Goal: Communication & Community: Participate in discussion

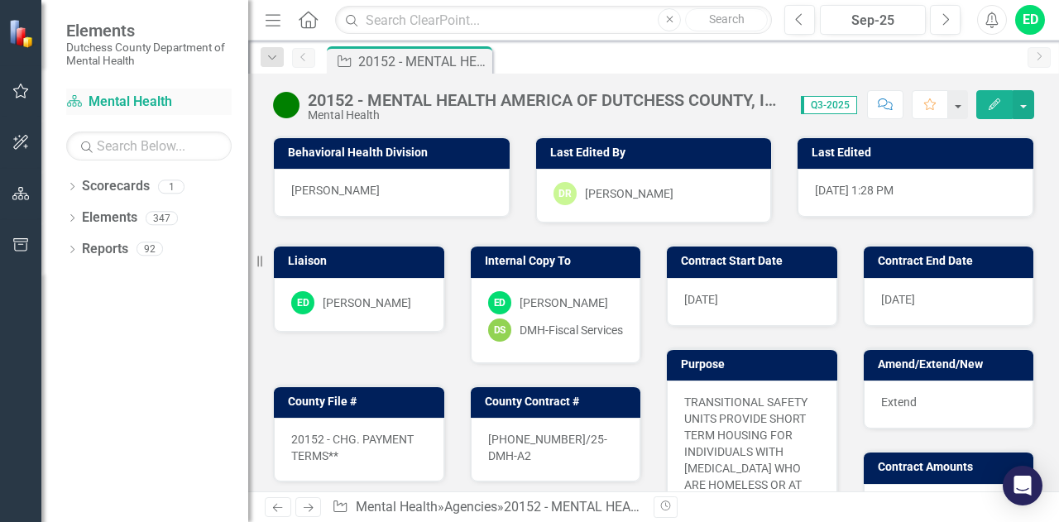
click at [146, 95] on link "Scorecard Mental Health" at bounding box center [148, 102] width 165 height 19
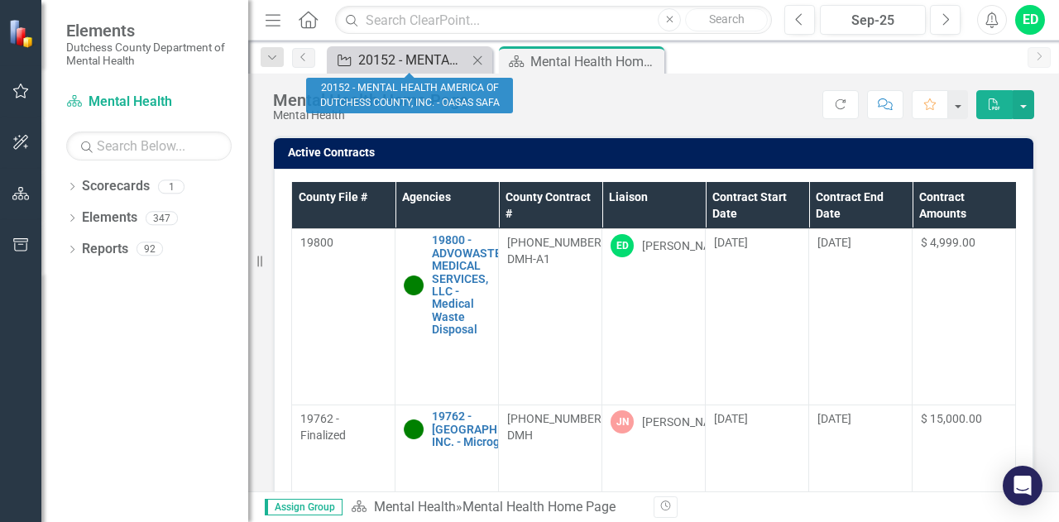
click at [442, 65] on div "20152 - MENTAL HEALTH AMERICA OF DUTCHESS COUNTY, INC. - OASAS SAFA" at bounding box center [412, 60] width 109 height 21
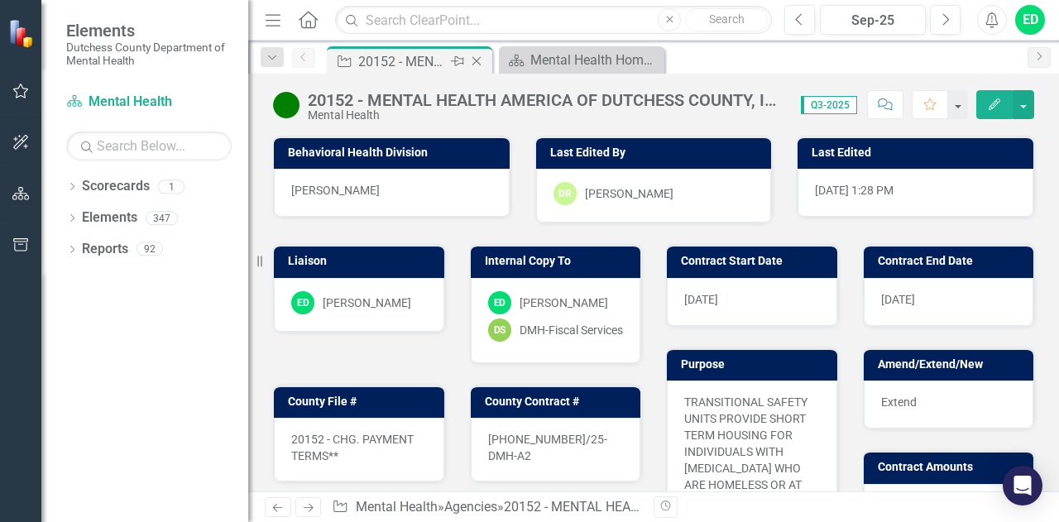
click at [472, 65] on icon "Close" at bounding box center [476, 61] width 17 height 13
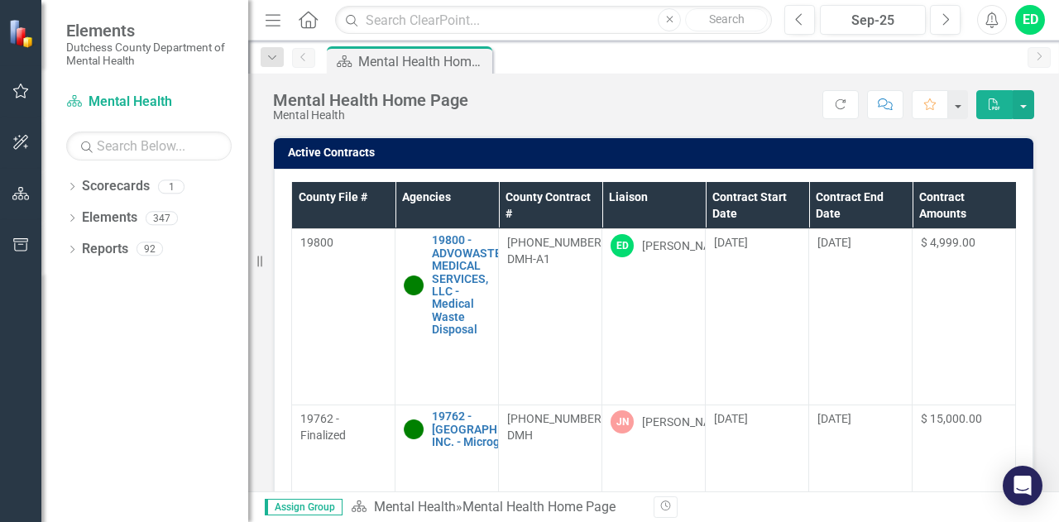
click at [690, 201] on th "Liaison" at bounding box center [653, 205] width 103 height 47
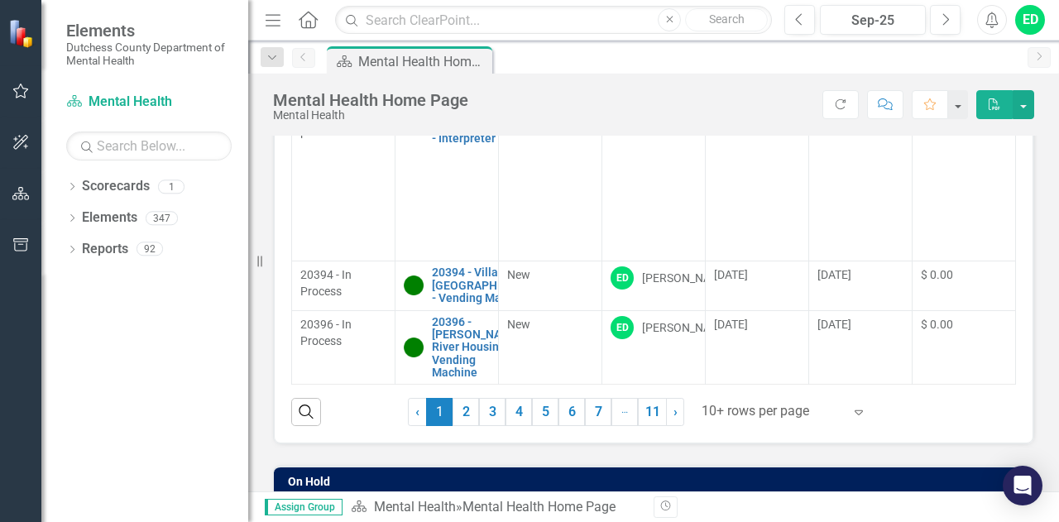
scroll to position [195, 0]
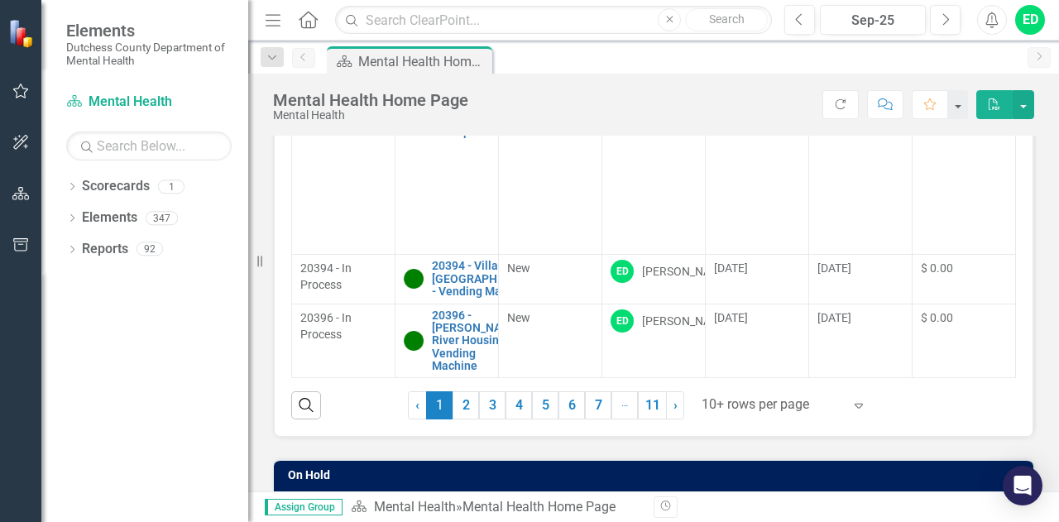
click at [850, 405] on icon "Expand" at bounding box center [858, 405] width 17 height 13
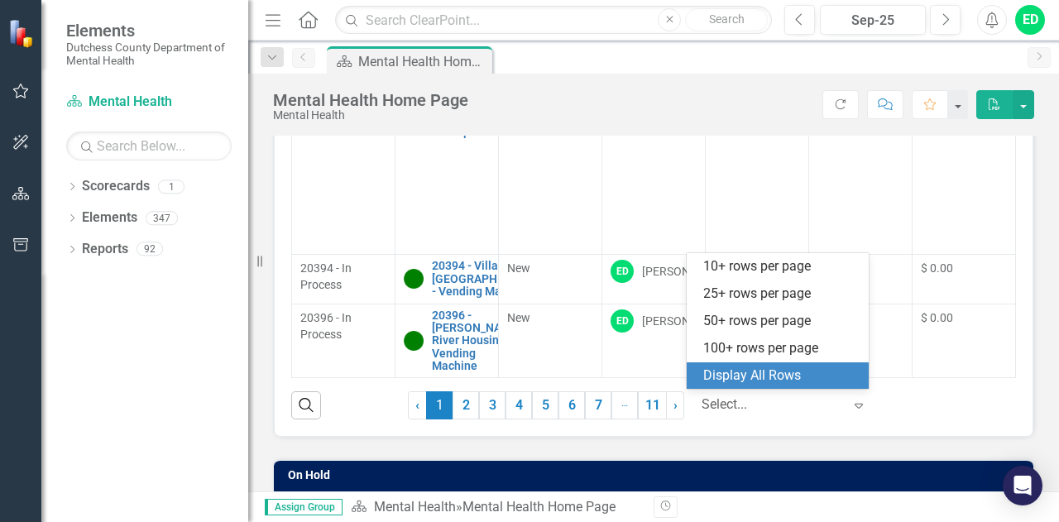
click at [830, 381] on div "Display All Rows" at bounding box center [781, 375] width 156 height 19
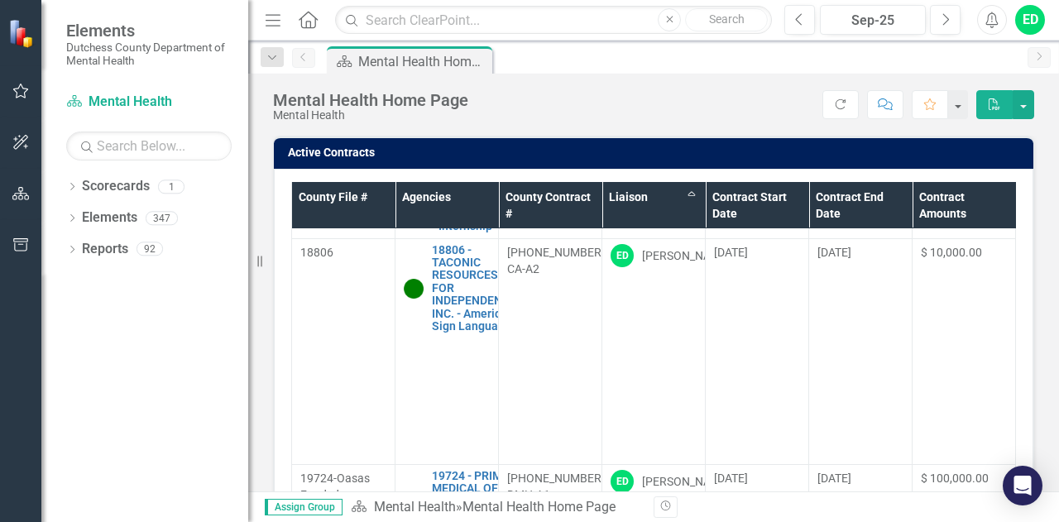
scroll to position [2078, 0]
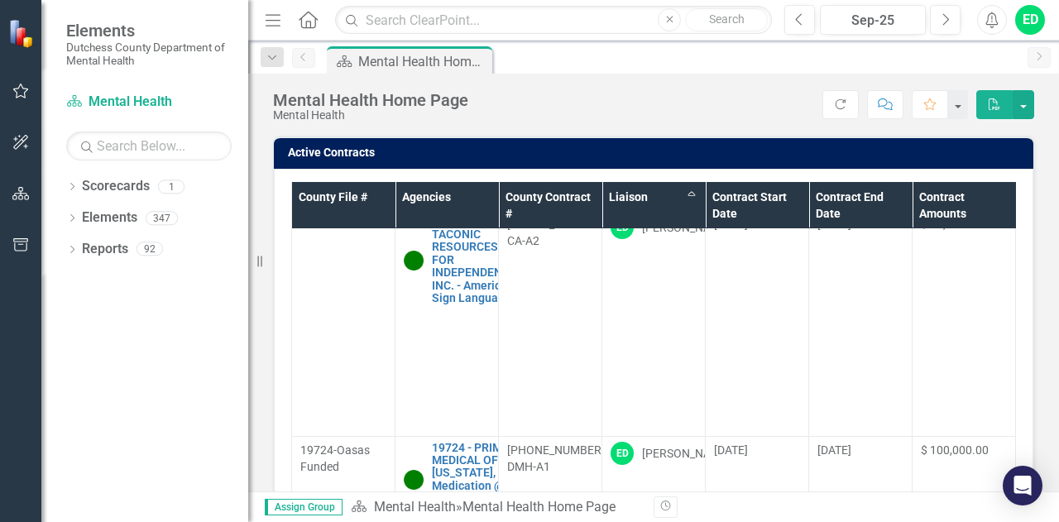
click at [475, 204] on link "19691 - [GEOGRAPHIC_DATA] - Internship" at bounding box center [488, 185] width 113 height 38
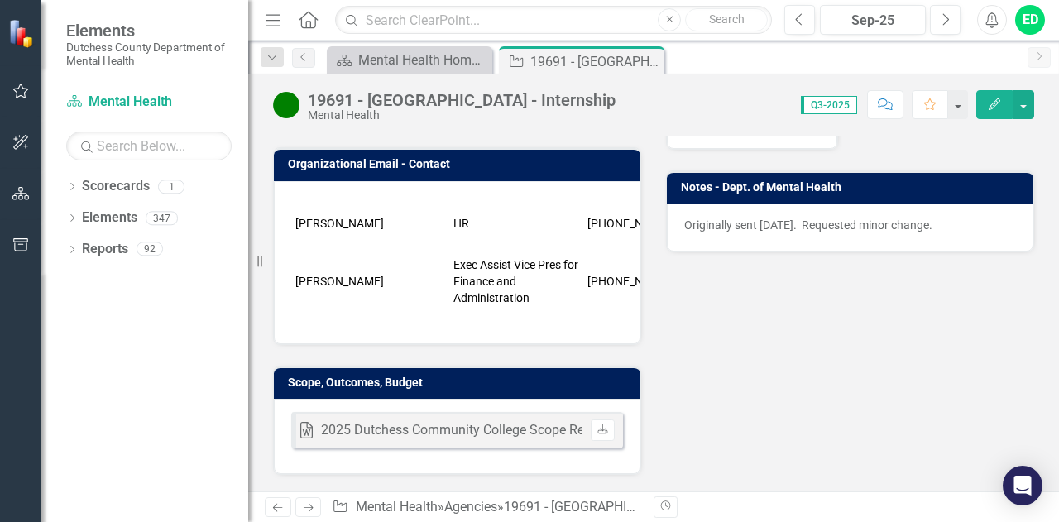
scroll to position [392, 0]
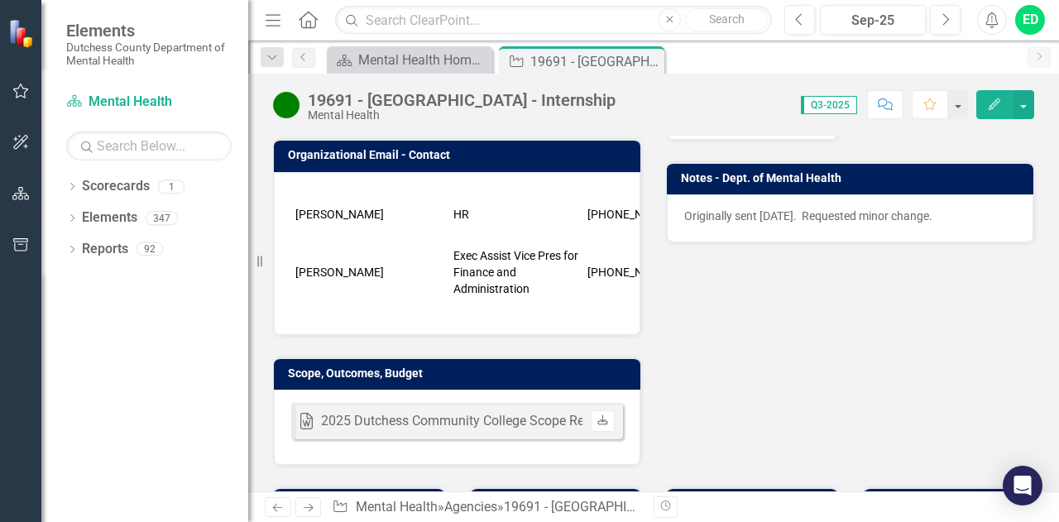
click at [604, 410] on link "Download" at bounding box center [603, 421] width 24 height 22
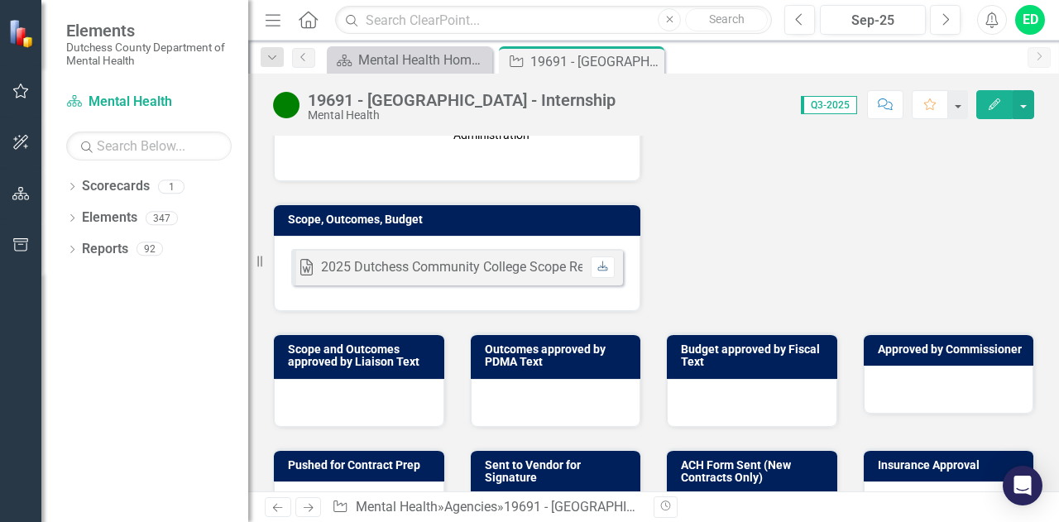
scroll to position [559, 0]
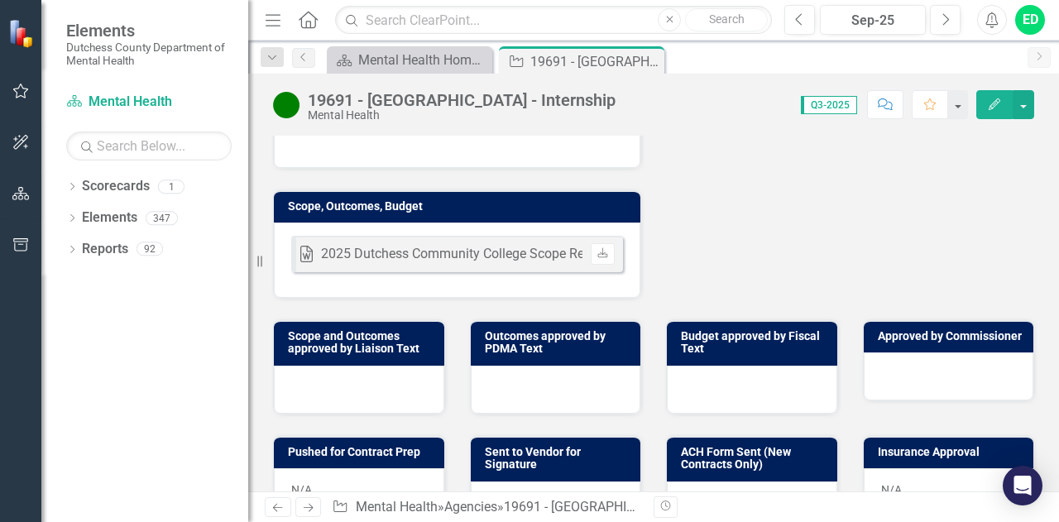
click at [354, 366] on div at bounding box center [359, 390] width 170 height 48
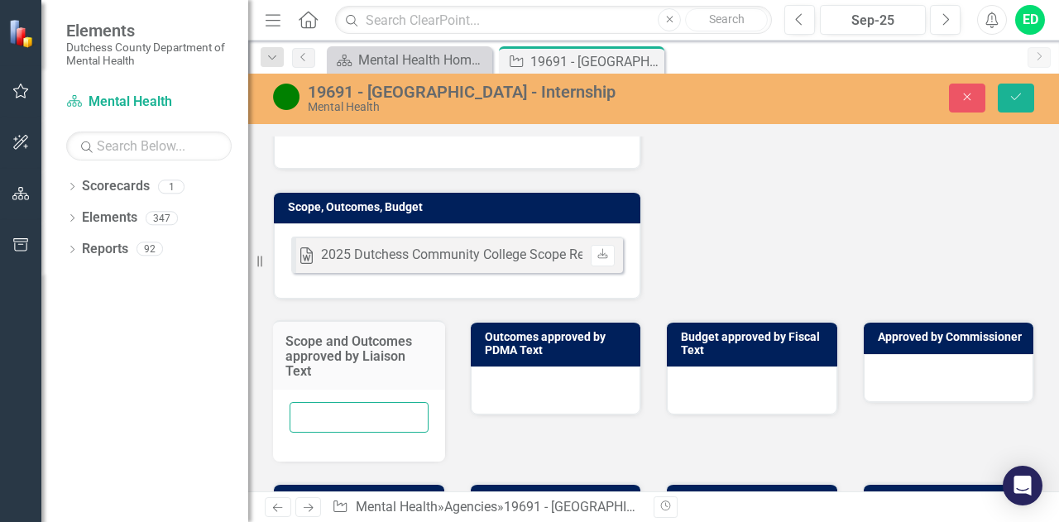
click at [335, 402] on input "text" at bounding box center [359, 417] width 139 height 31
type input "ED [DATE]"
click at [1022, 95] on icon "Save" at bounding box center [1015, 97] width 15 height 12
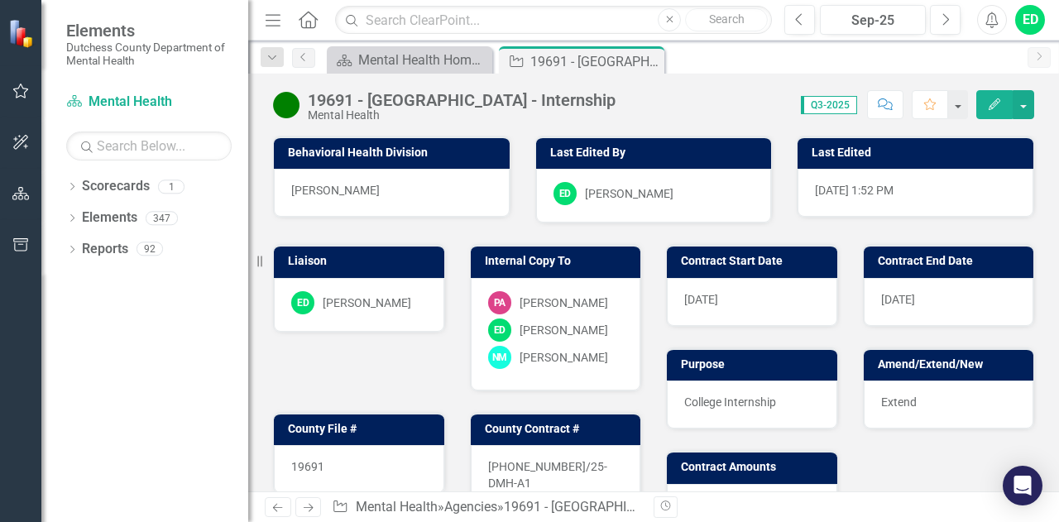
click at [885, 103] on icon "Comment" at bounding box center [885, 104] width 15 height 12
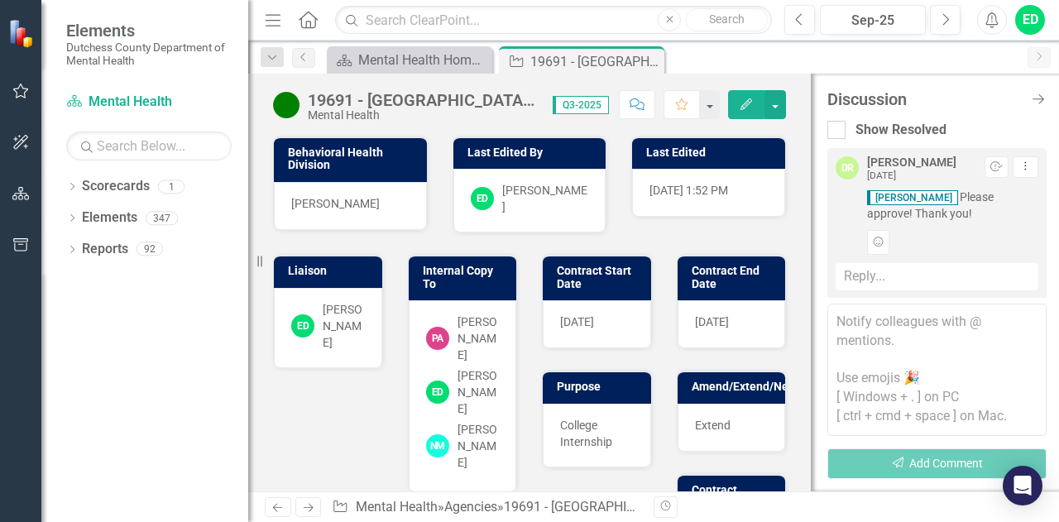
scroll to position [199, 0]
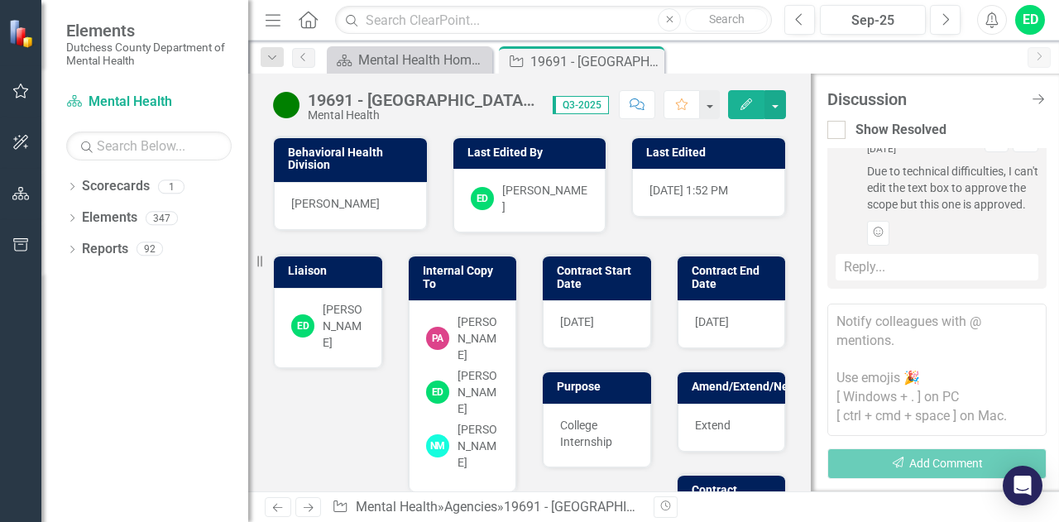
click at [868, 266] on div "Reply..." at bounding box center [937, 267] width 203 height 27
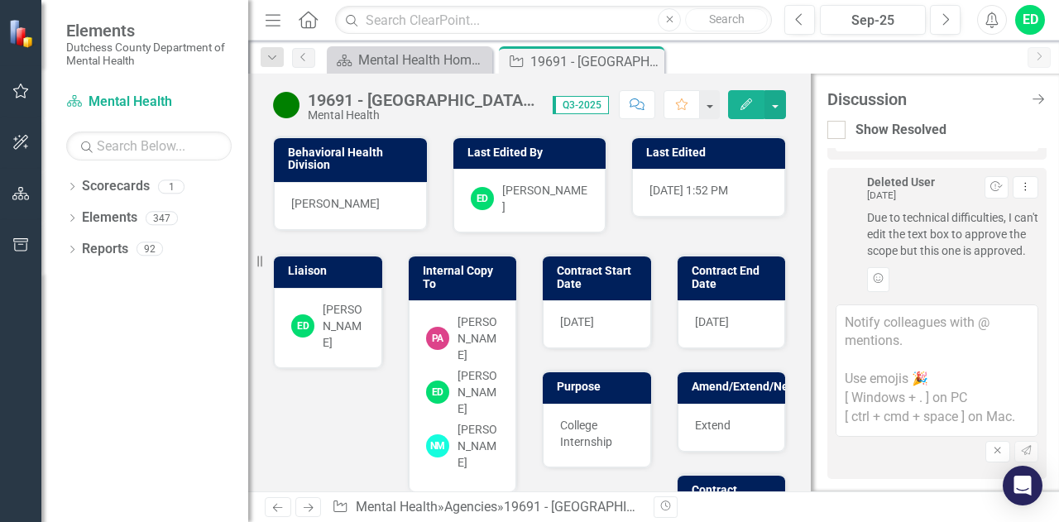
click at [870, 325] on textarea at bounding box center [937, 370] width 203 height 132
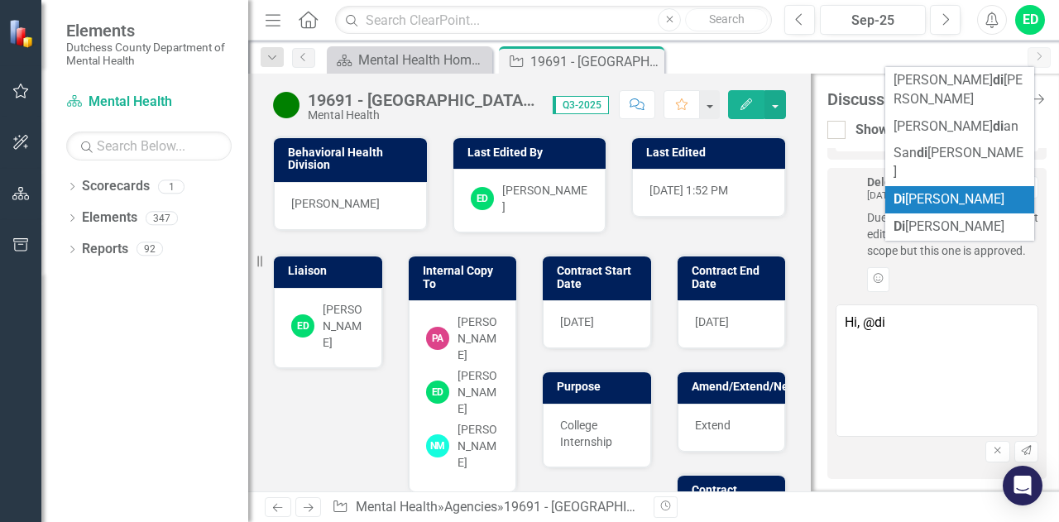
click at [938, 191] on span "[PERSON_NAME]" at bounding box center [948, 199] width 111 height 16
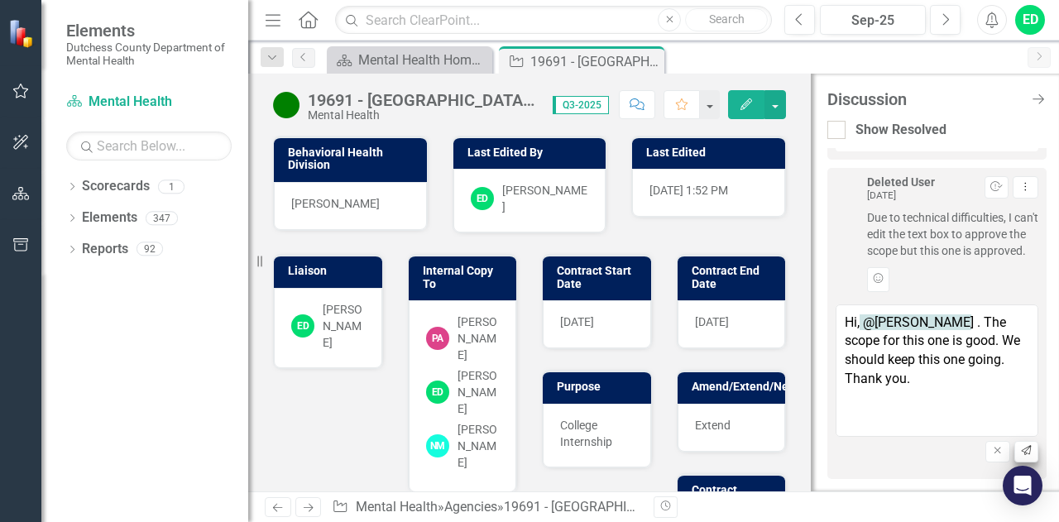
type textarea "Hi, @[PERSON_NAME] . The scope for this one is good. We should keep this one go…"
click at [1020, 452] on icon "Send" at bounding box center [1026, 451] width 12 height 10
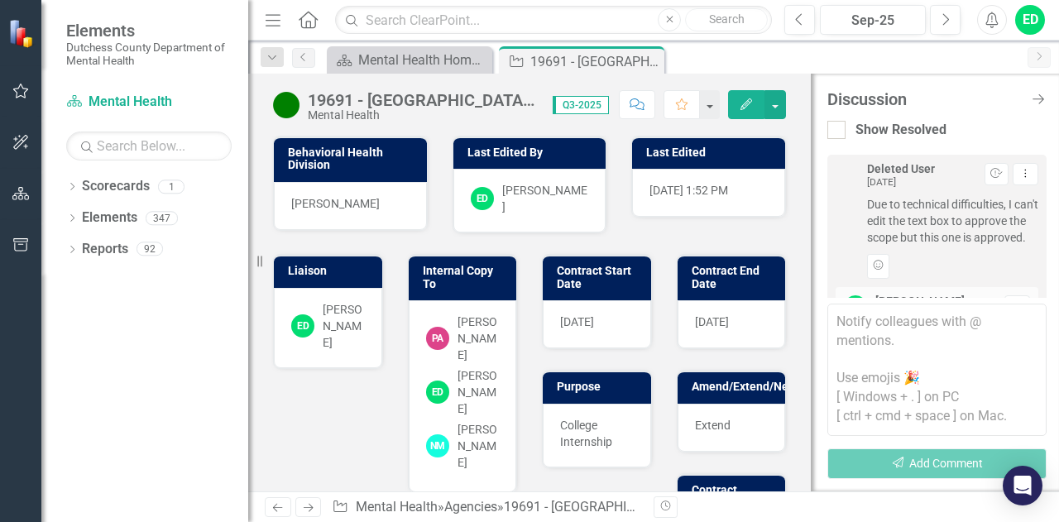
scroll to position [354, 0]
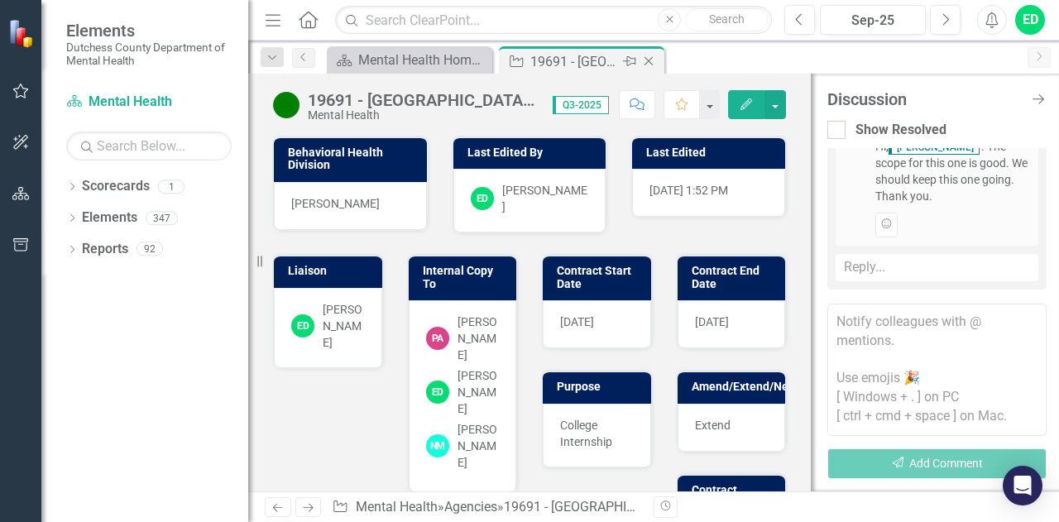
click at [650, 62] on icon at bounding box center [648, 61] width 9 height 9
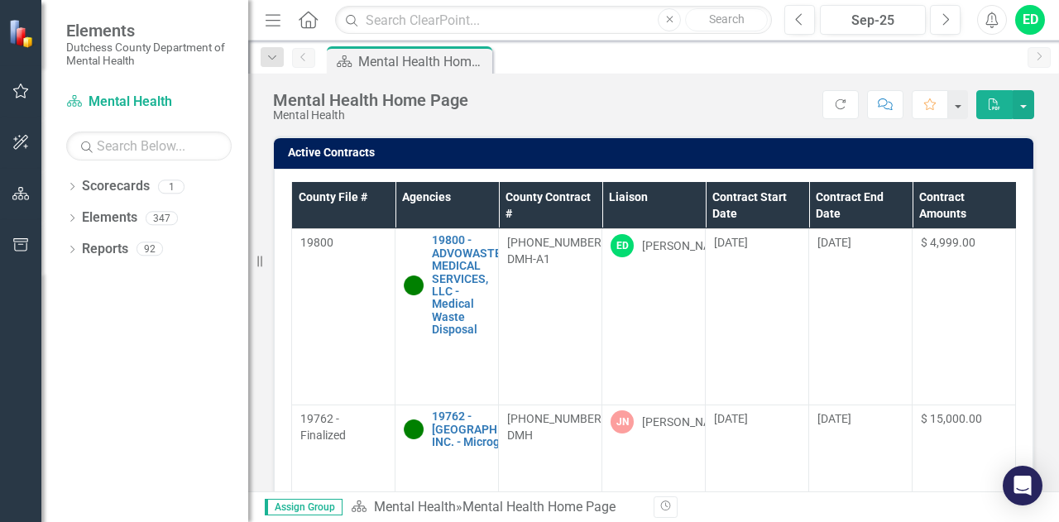
click at [692, 202] on th "Liaison" at bounding box center [653, 205] width 103 height 47
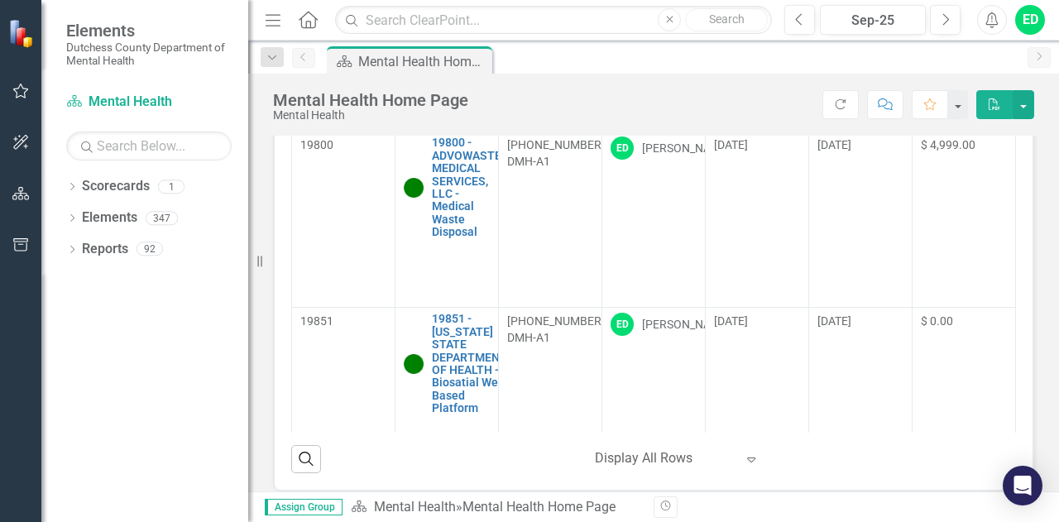
scroll to position [156, 0]
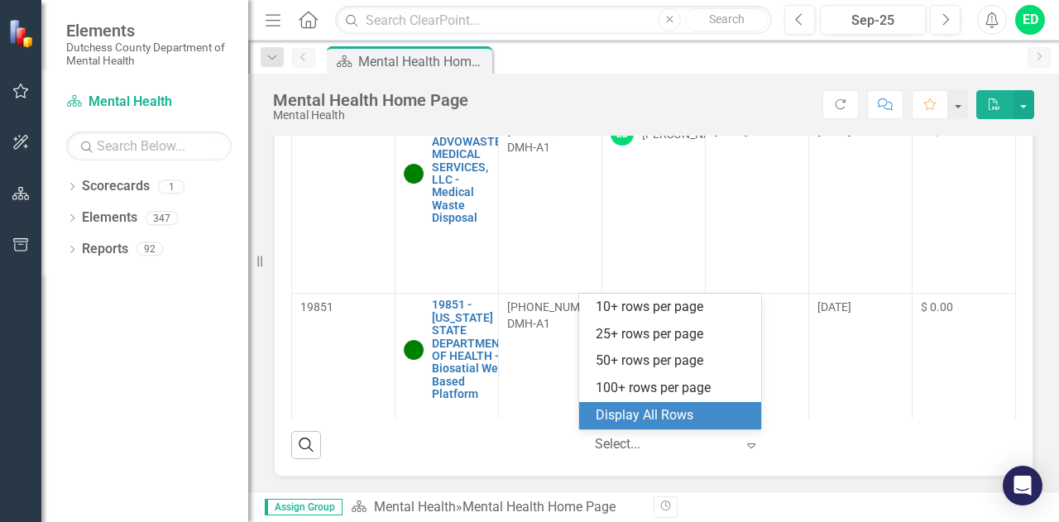
click at [743, 441] on icon "Expand" at bounding box center [751, 444] width 17 height 13
click at [726, 419] on div "Display All Rows" at bounding box center [674, 415] width 156 height 19
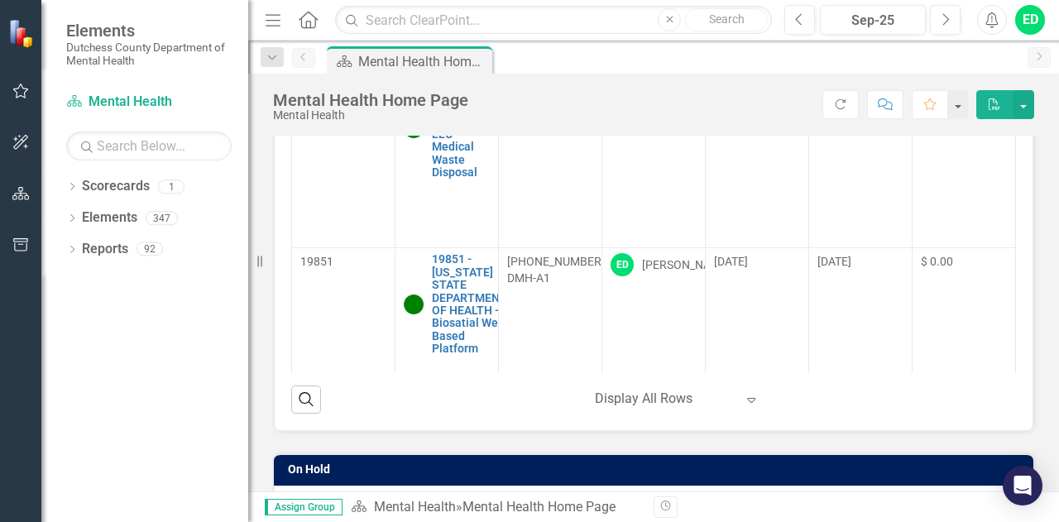
scroll to position [202, 0]
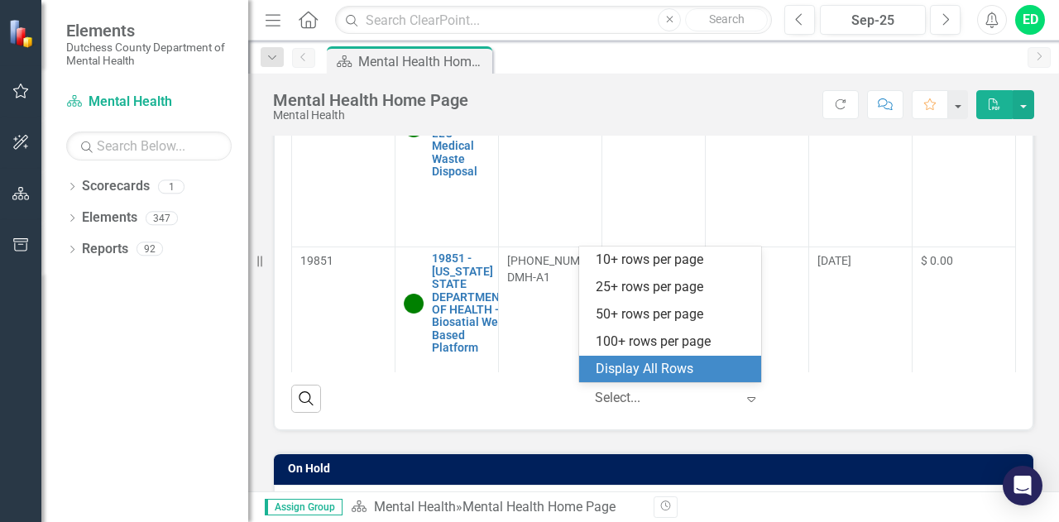
click at [747, 401] on icon "Expand" at bounding box center [751, 398] width 17 height 13
click at [715, 366] on div "Display All Rows" at bounding box center [674, 369] width 156 height 19
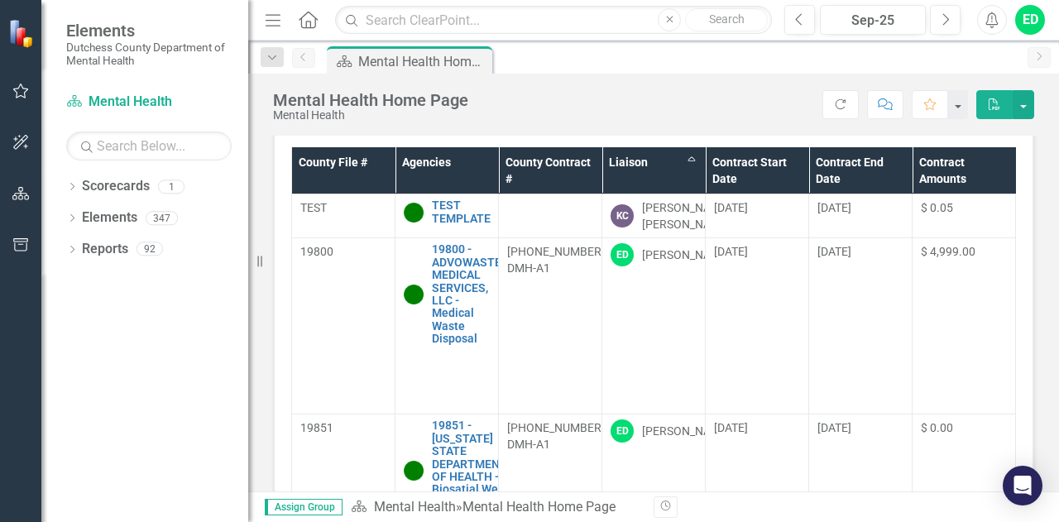
scroll to position [33, 0]
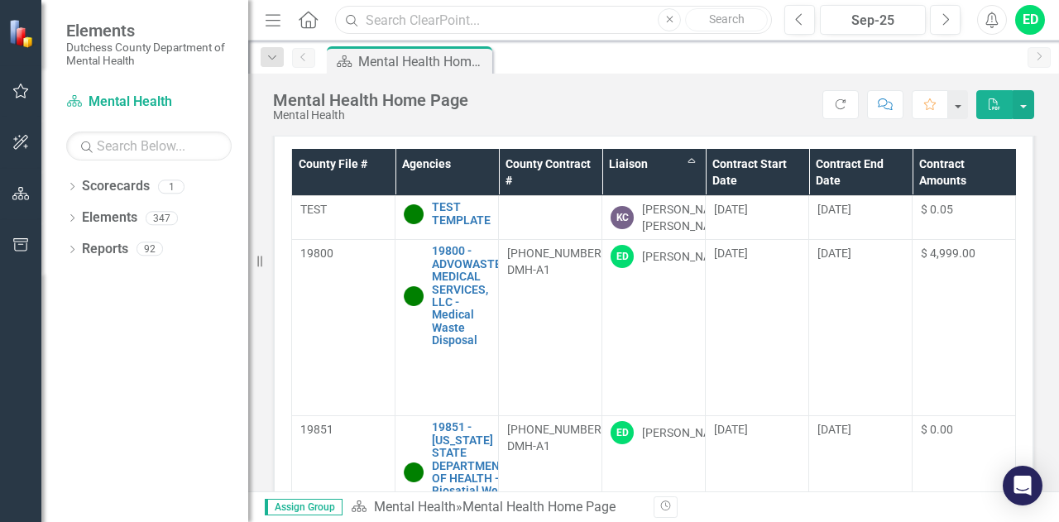
click at [502, 16] on input "text" at bounding box center [553, 20] width 437 height 29
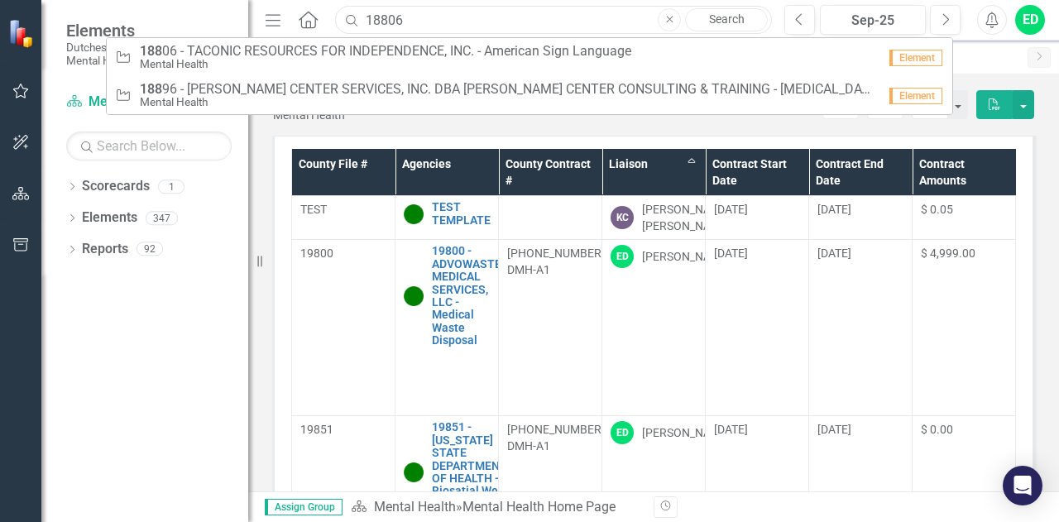
type input "18806"
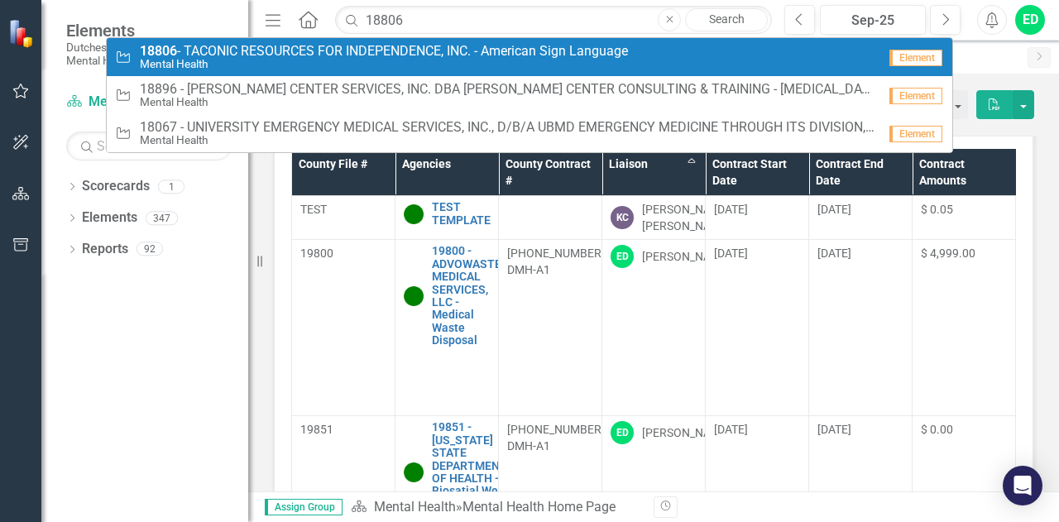
click at [444, 61] on small "Mental Health" at bounding box center [384, 64] width 488 height 12
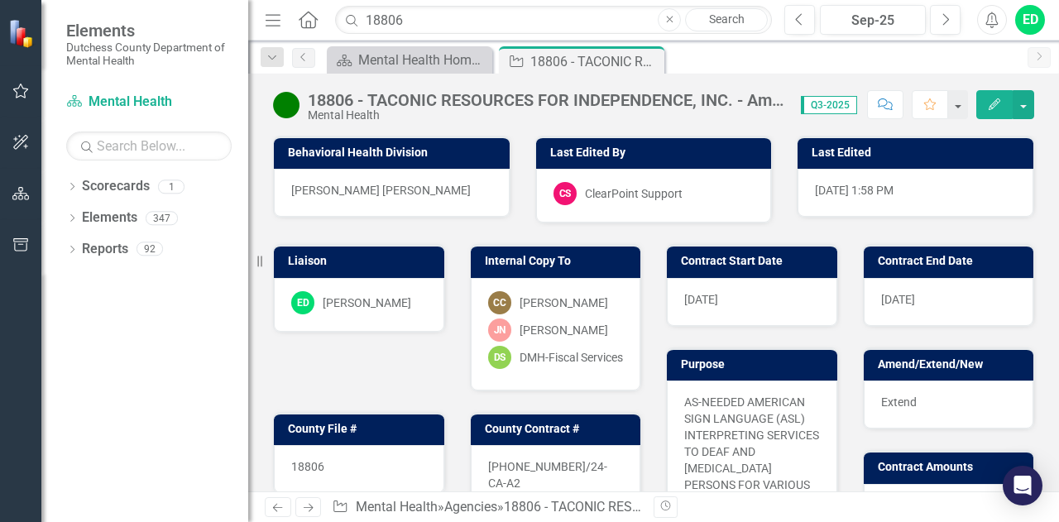
click at [884, 100] on icon "Comment" at bounding box center [885, 104] width 15 height 12
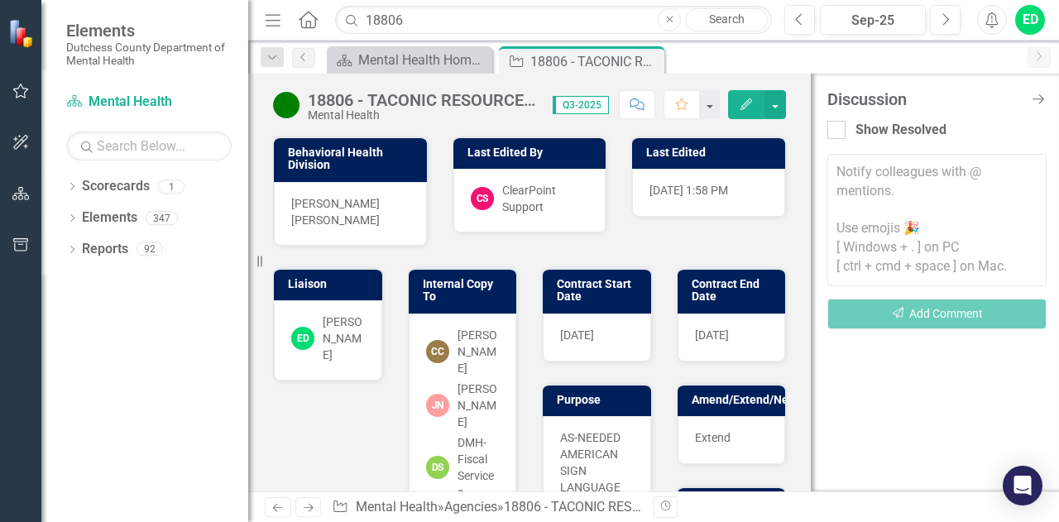
click at [878, 168] on textarea at bounding box center [936, 220] width 219 height 132
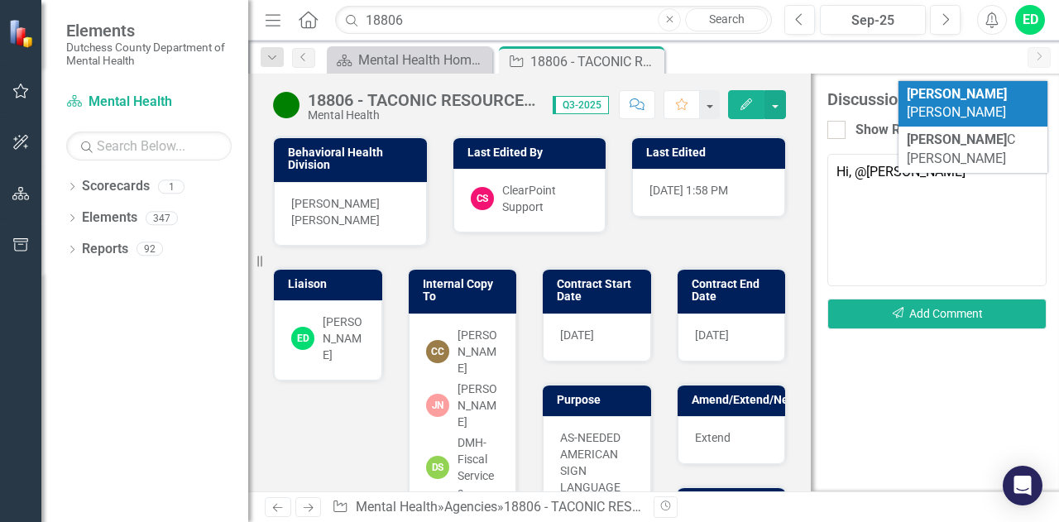
click at [938, 98] on b "[PERSON_NAME]" at bounding box center [957, 94] width 100 height 16
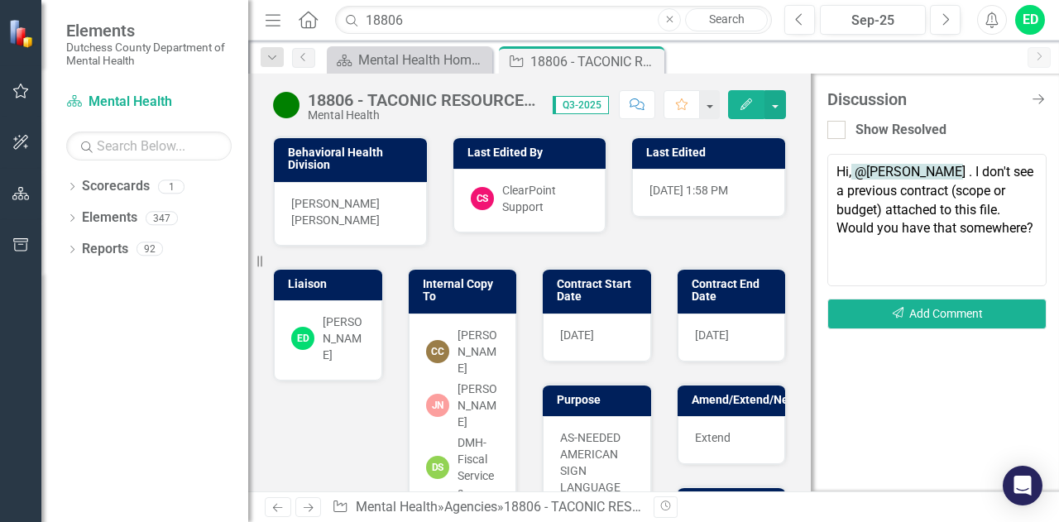
type textarea "Hi, @[PERSON_NAME] . I don't see a previous contract (scope or budget) attached…"
click at [974, 113] on div "Show Resolved" at bounding box center [936, 126] width 219 height 36
click at [902, 309] on icon "Send" at bounding box center [898, 314] width 15 height 12
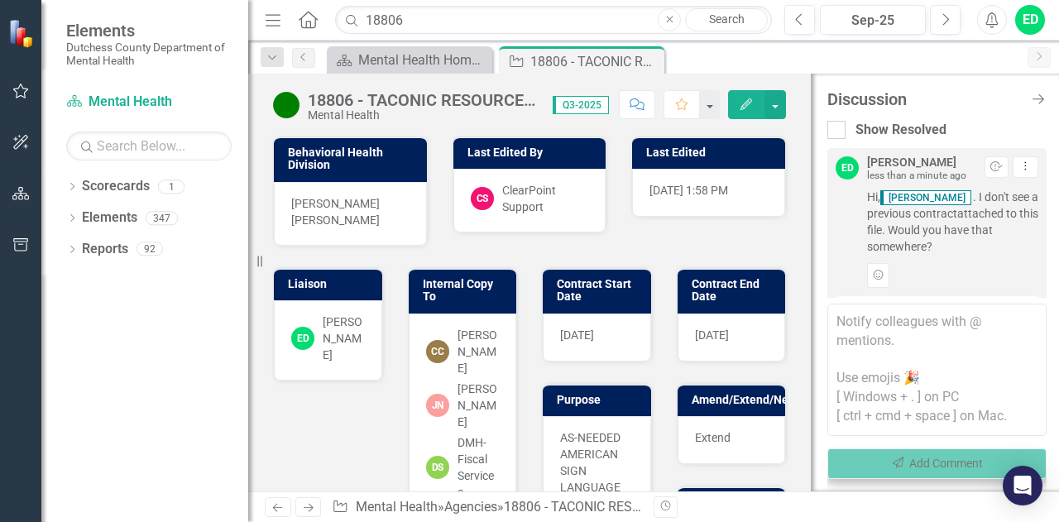
scroll to position [40, 0]
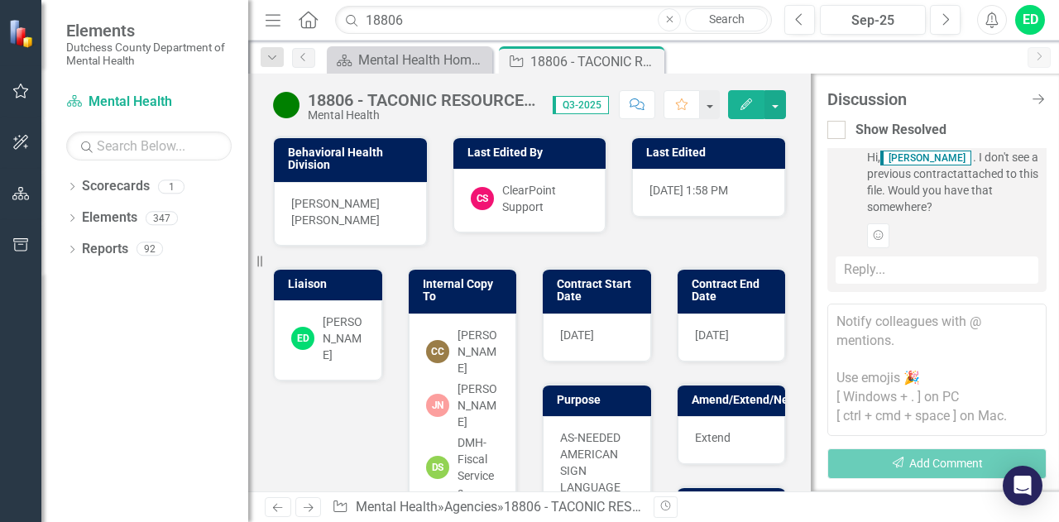
click at [642, 108] on icon "Comment" at bounding box center [637, 104] width 15 height 12
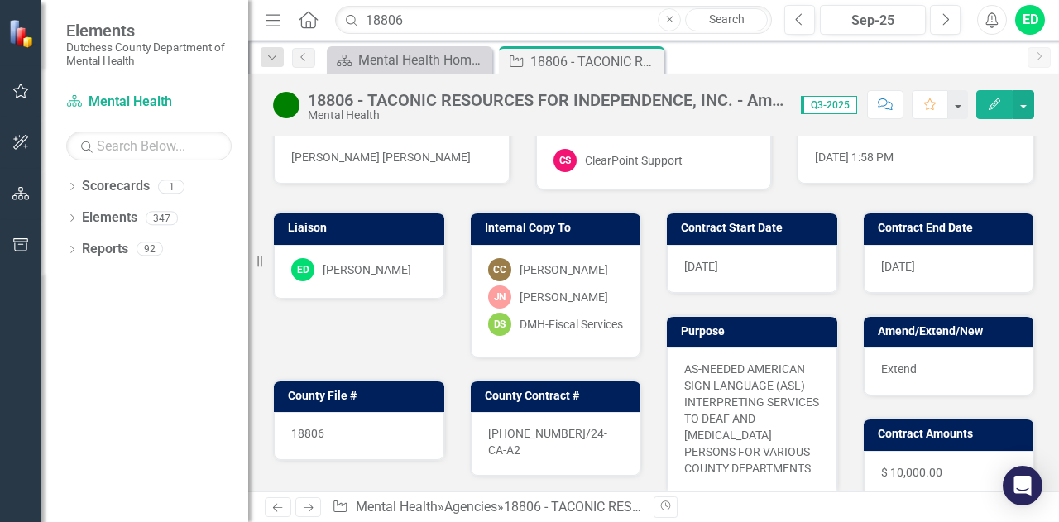
scroll to position [0, 0]
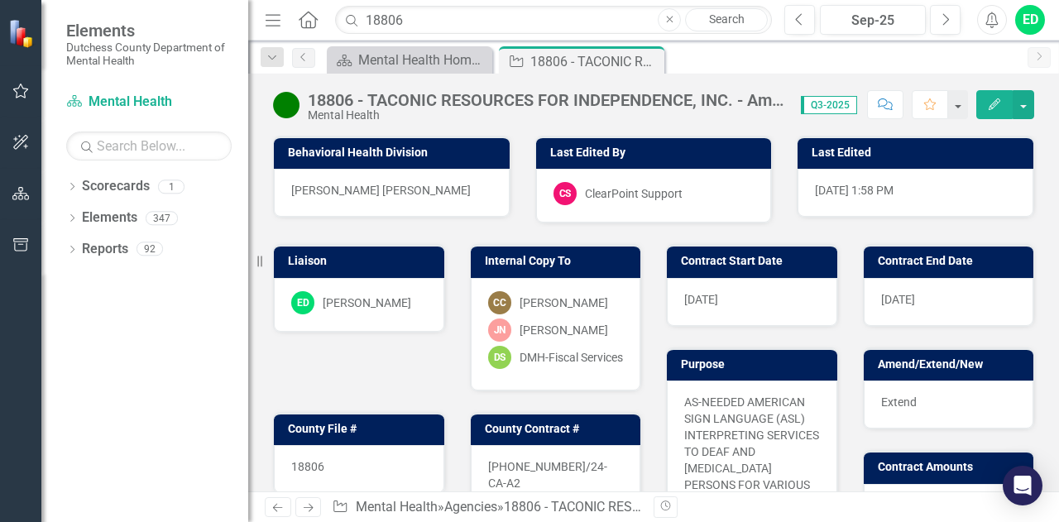
click at [892, 103] on icon "Comment" at bounding box center [885, 104] width 15 height 12
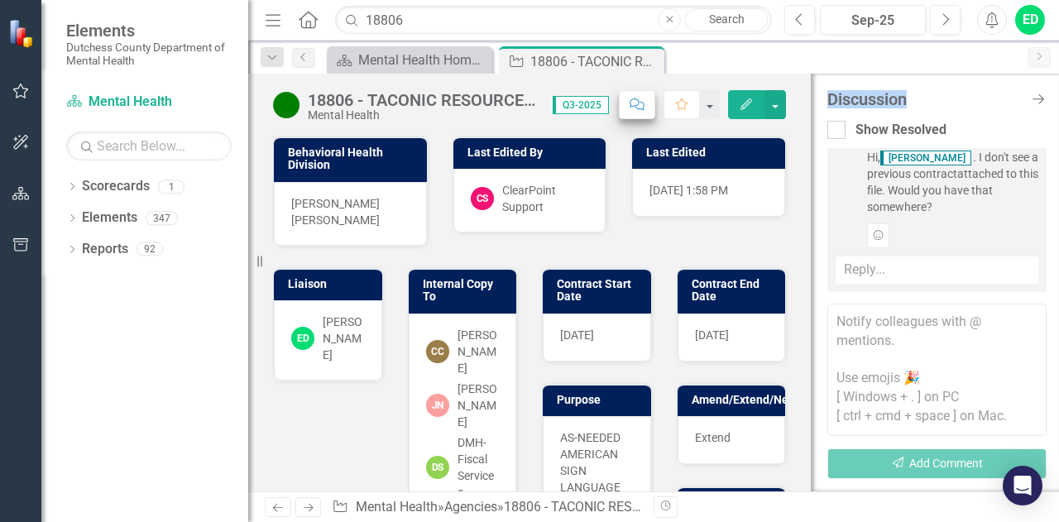
click at [892, 103] on div "Discussion" at bounding box center [924, 99] width 194 height 18
click at [911, 266] on div "Reply..." at bounding box center [937, 270] width 203 height 27
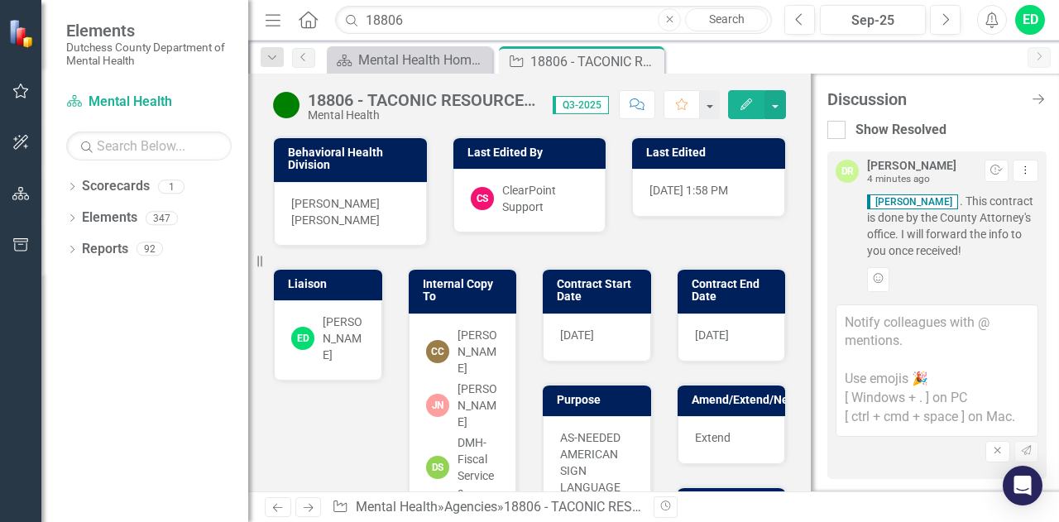
scroll to position [185, 0]
click at [901, 333] on textarea at bounding box center [937, 374] width 203 height 132
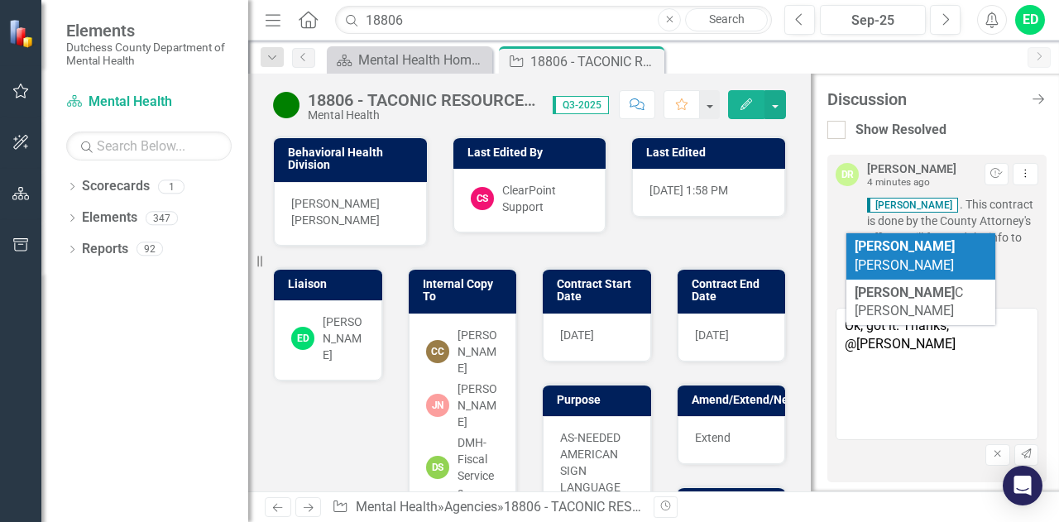
click at [901, 249] on span "[PERSON_NAME]" at bounding box center [905, 255] width 100 height 35
type textarea "Ok, got it. Thanks, @[PERSON_NAME]"
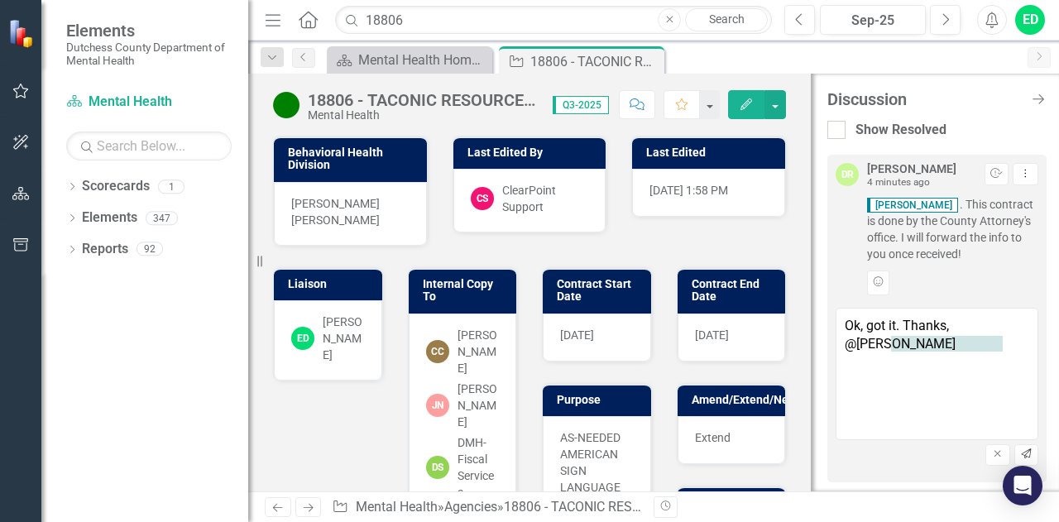
click at [1020, 449] on icon "Send" at bounding box center [1026, 454] width 12 height 10
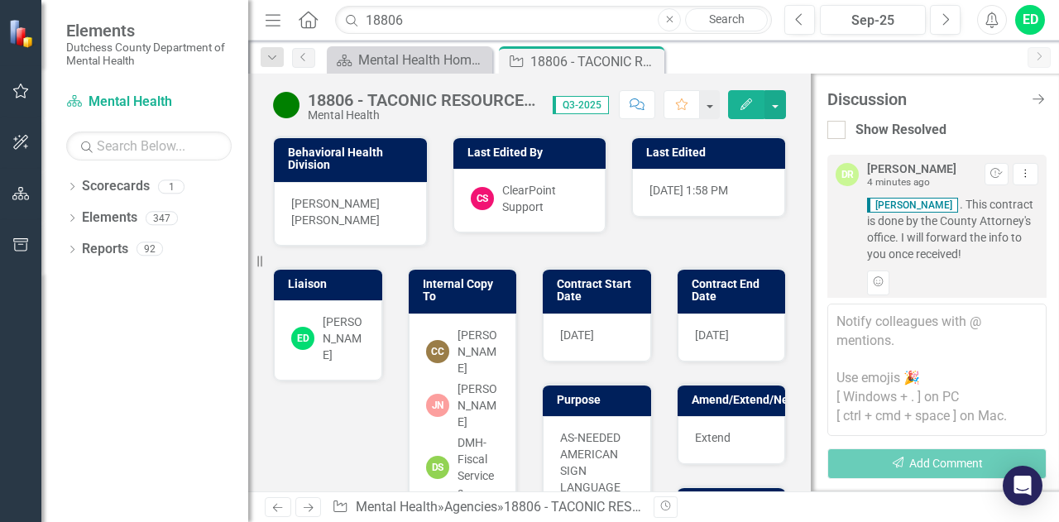
scroll to position [354, 0]
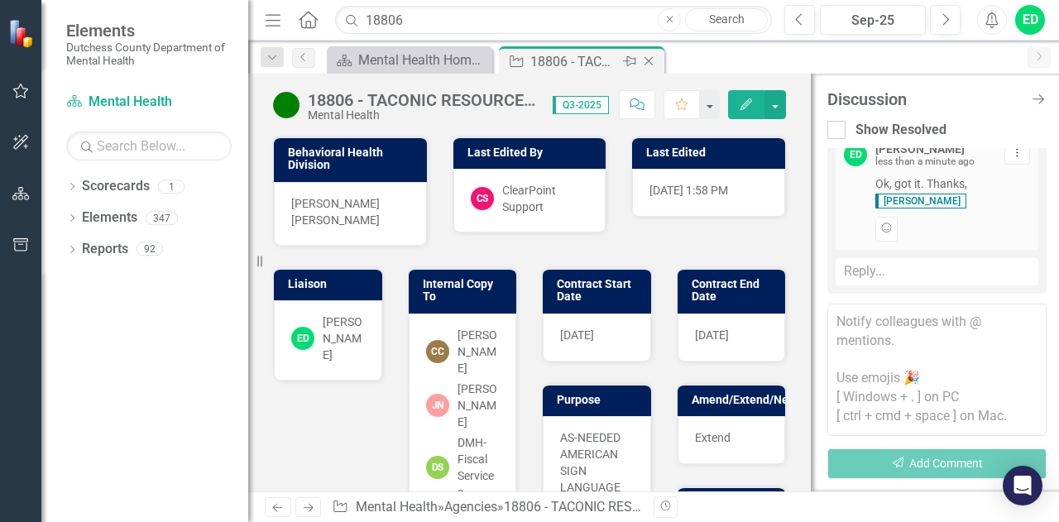
click at [650, 63] on icon at bounding box center [648, 61] width 9 height 9
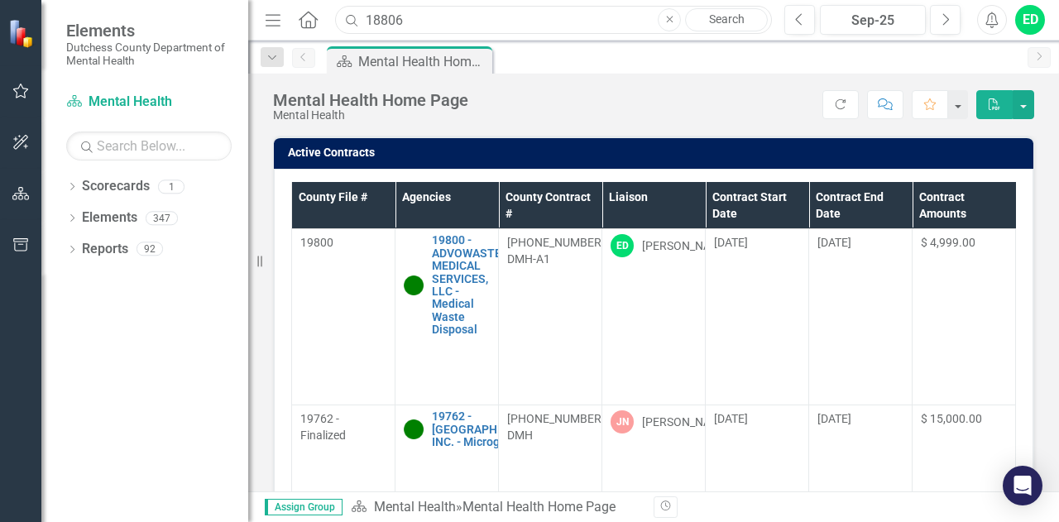
click at [442, 18] on input "18806" at bounding box center [553, 20] width 437 height 29
type input "1"
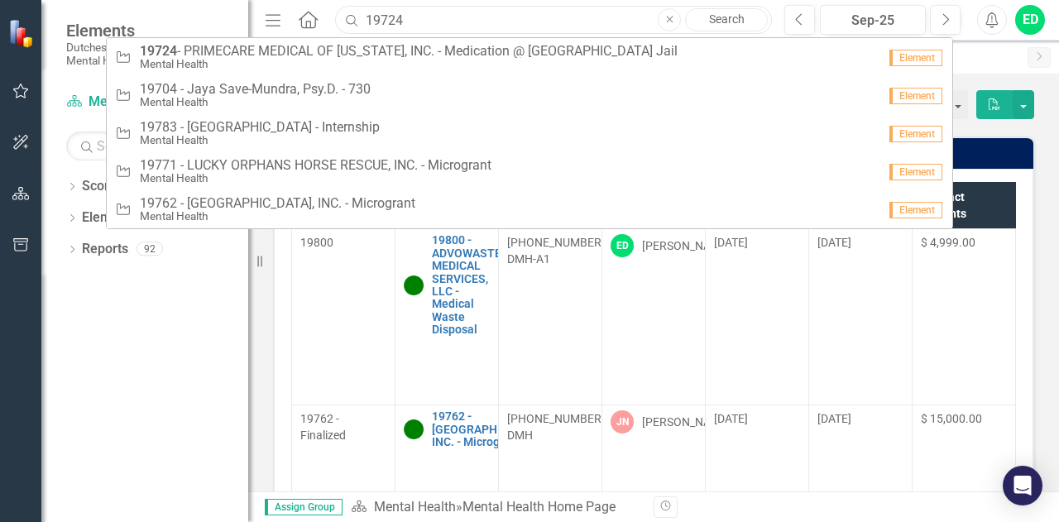
type input "19724"
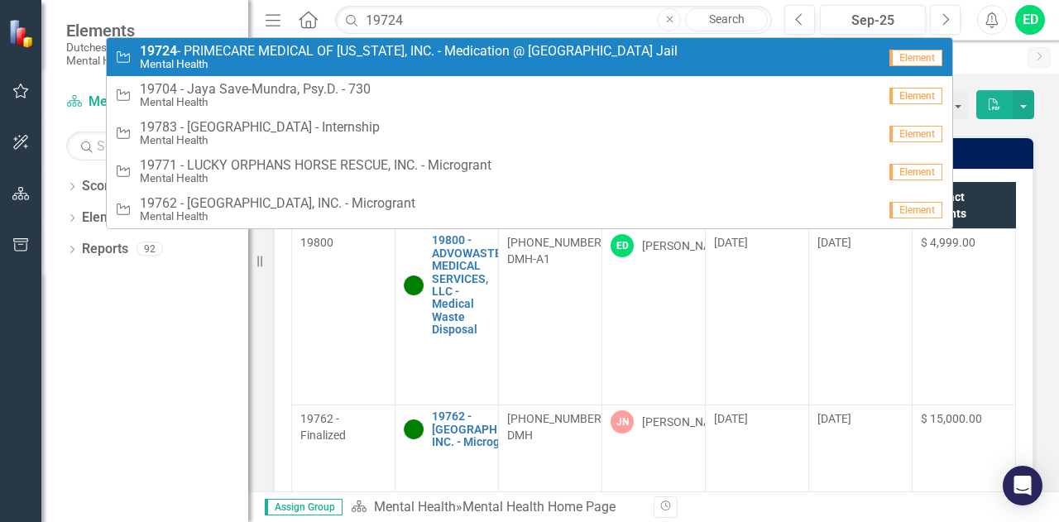
click at [397, 60] on small "Mental Health" at bounding box center [409, 64] width 538 height 12
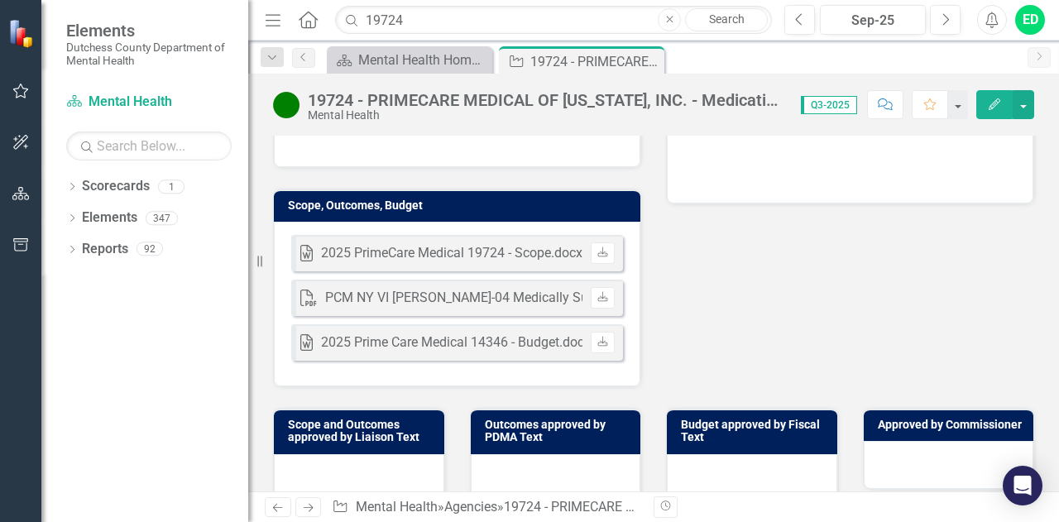
scroll to position [497, 0]
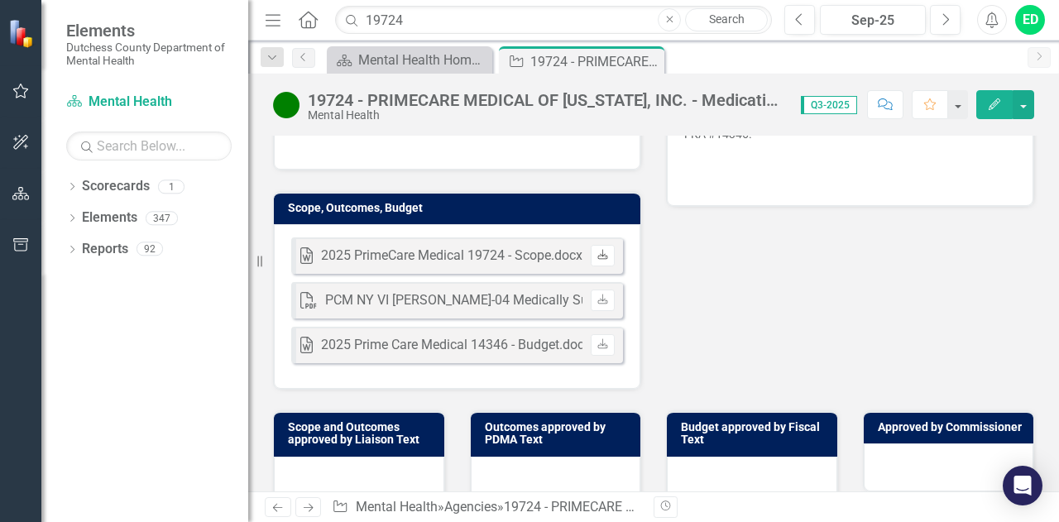
click at [605, 266] on link "Download" at bounding box center [603, 256] width 24 height 22
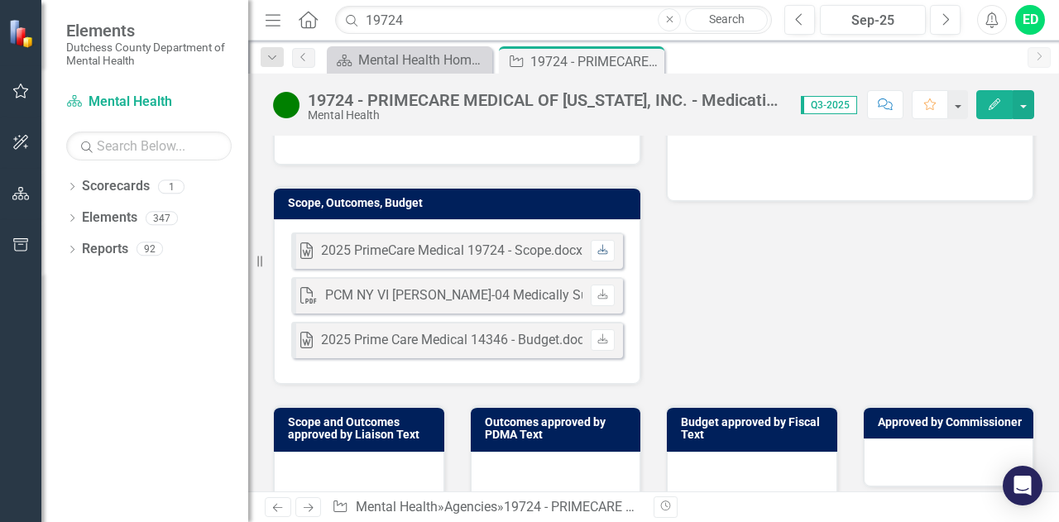
scroll to position [520, 0]
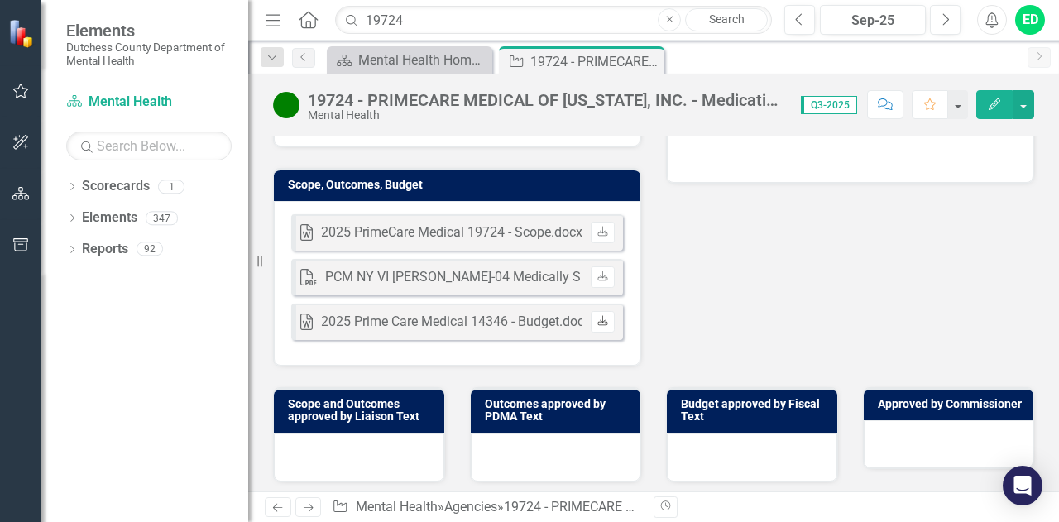
click at [597, 325] on icon at bounding box center [602, 320] width 10 height 10
click at [596, 282] on icon "Download" at bounding box center [602, 277] width 12 height 10
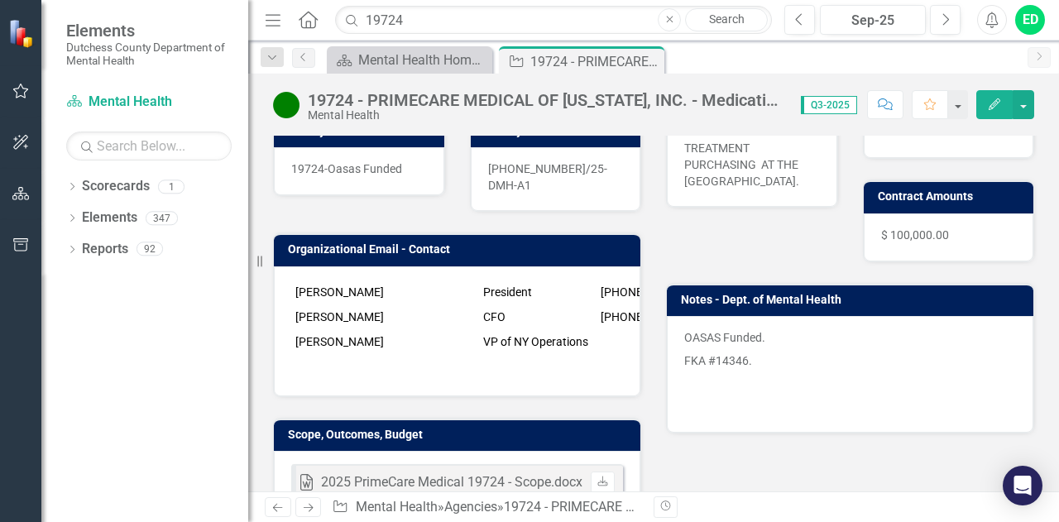
scroll to position [299, 0]
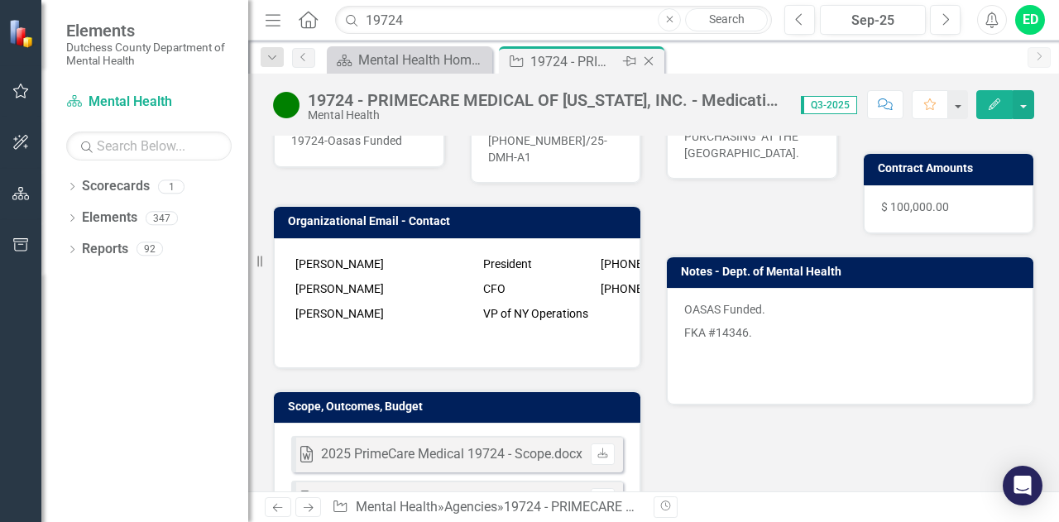
click at [649, 64] on icon "Close" at bounding box center [648, 61] width 17 height 13
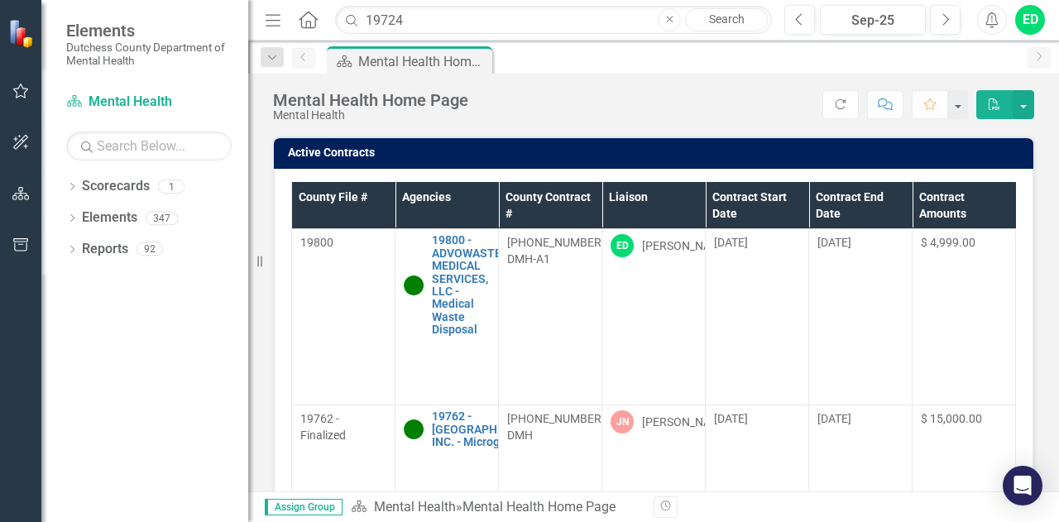
click at [692, 200] on th "Liaison" at bounding box center [653, 205] width 103 height 47
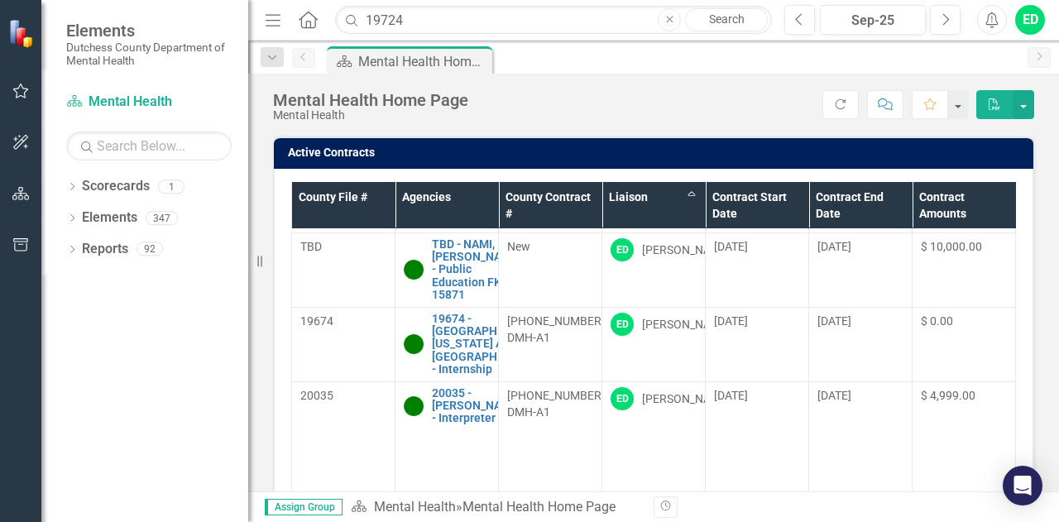
scroll to position [2477, 0]
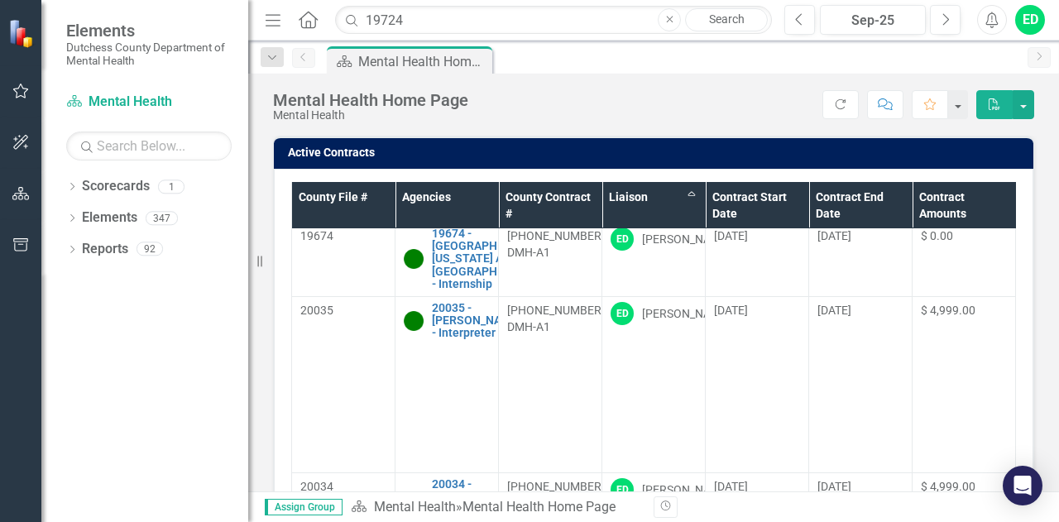
click at [448, 217] on link "TBD - NAMI, Mid-[PERSON_NAME] - Public Education FKA 15871" at bounding box center [476, 185] width 89 height 64
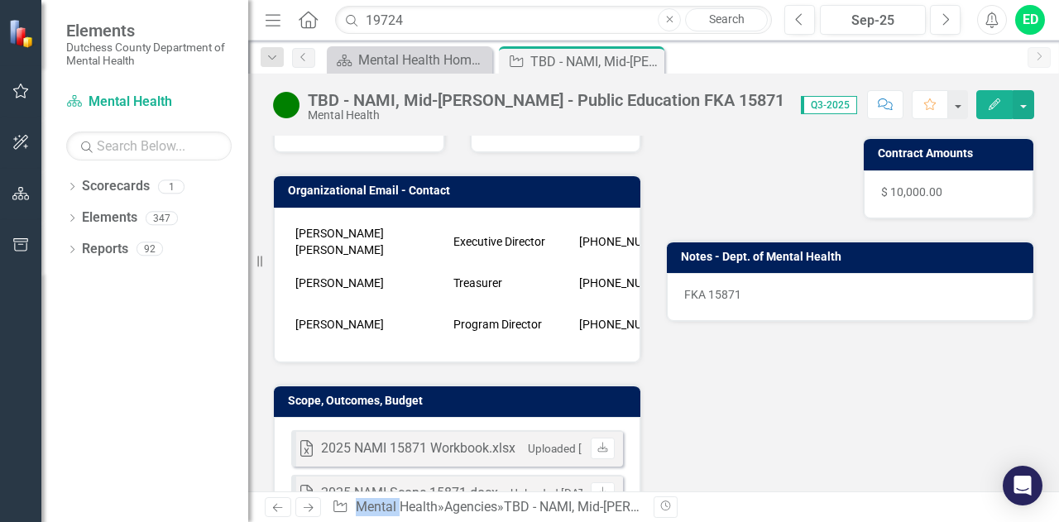
scroll to position [361, 0]
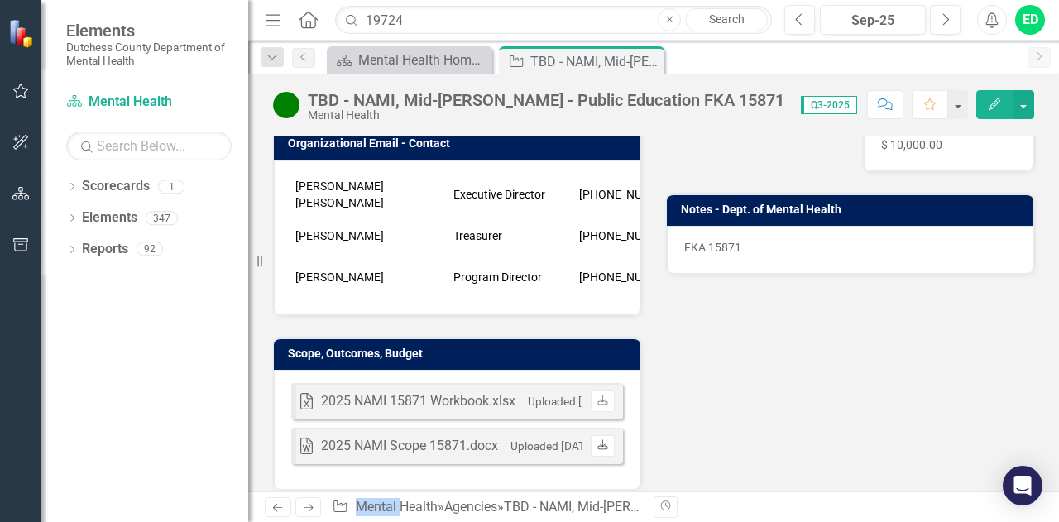
click at [596, 435] on link "Download" at bounding box center [603, 446] width 24 height 22
click at [651, 59] on icon "Close" at bounding box center [648, 61] width 17 height 13
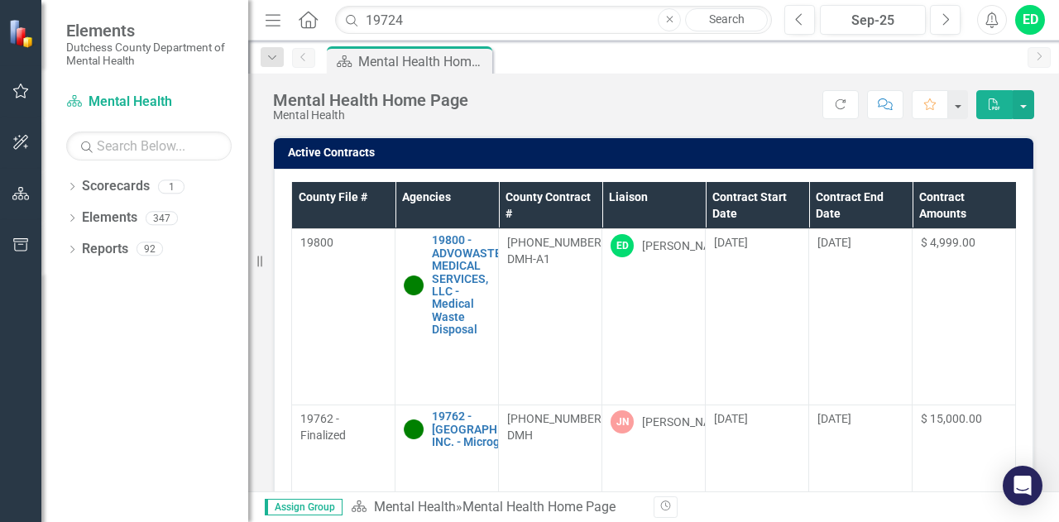
click at [688, 206] on th "Liaison" at bounding box center [653, 205] width 103 height 47
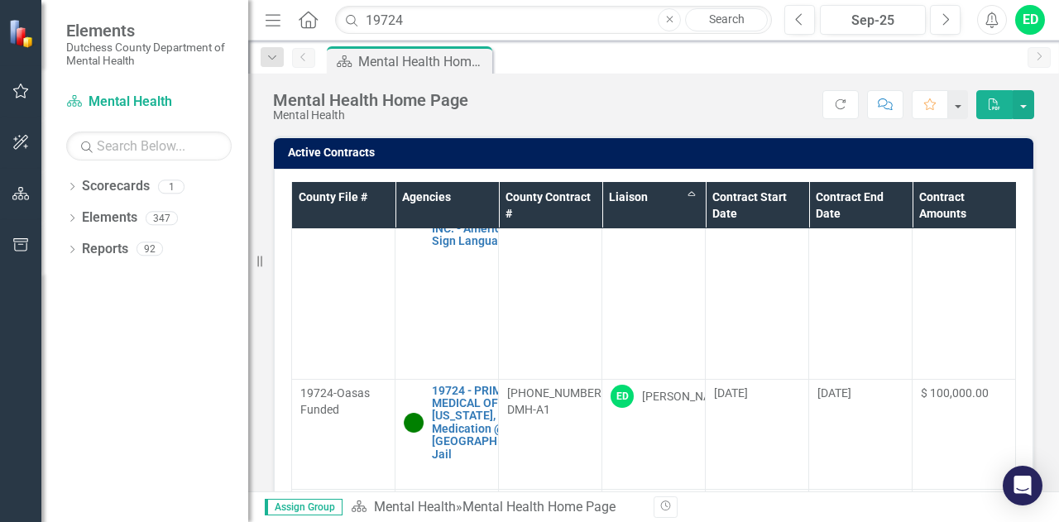
scroll to position [2563, 0]
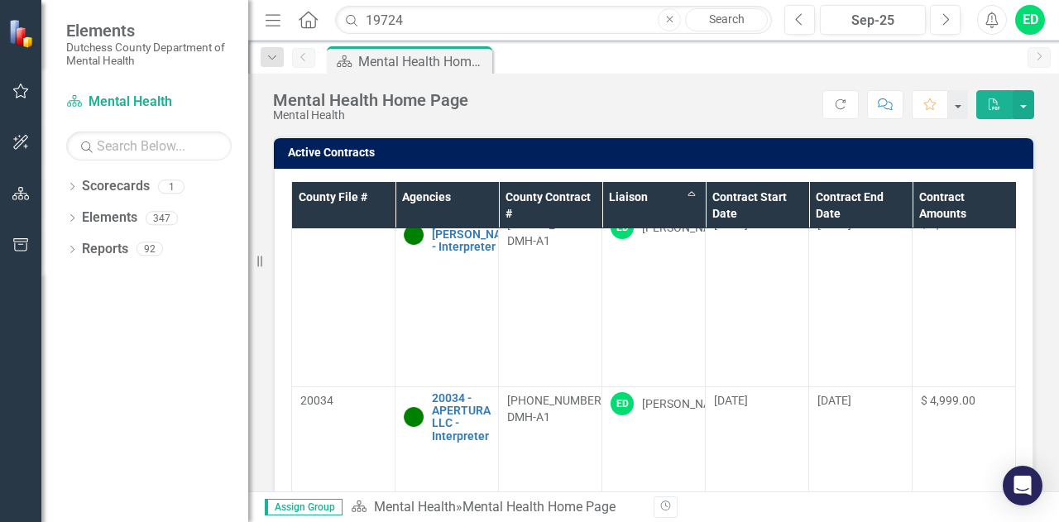
click at [459, 205] on link "19674 - [GEOGRAPHIC_DATA][US_STATE] AT [GEOGRAPHIC_DATA] - Internship" at bounding box center [488, 173] width 113 height 64
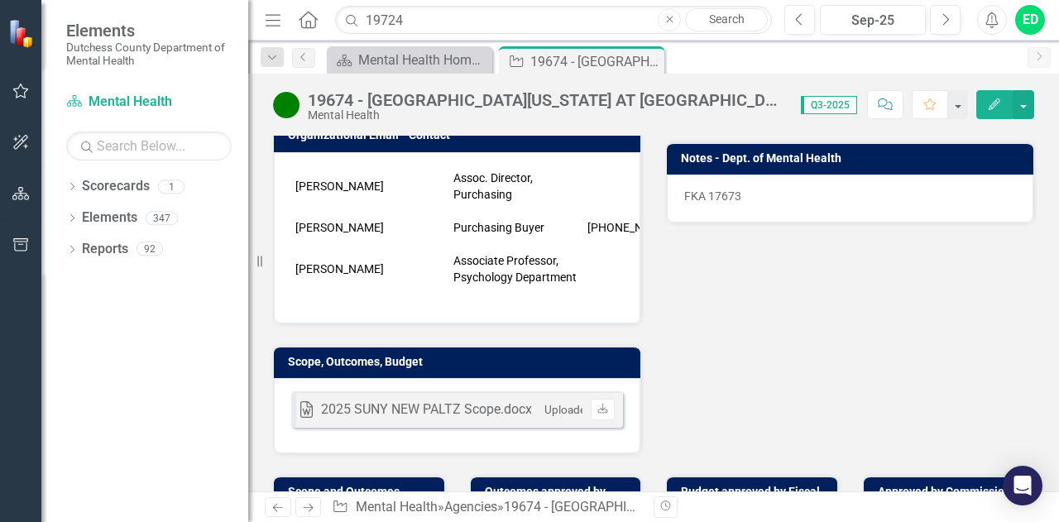
scroll to position [419, 0]
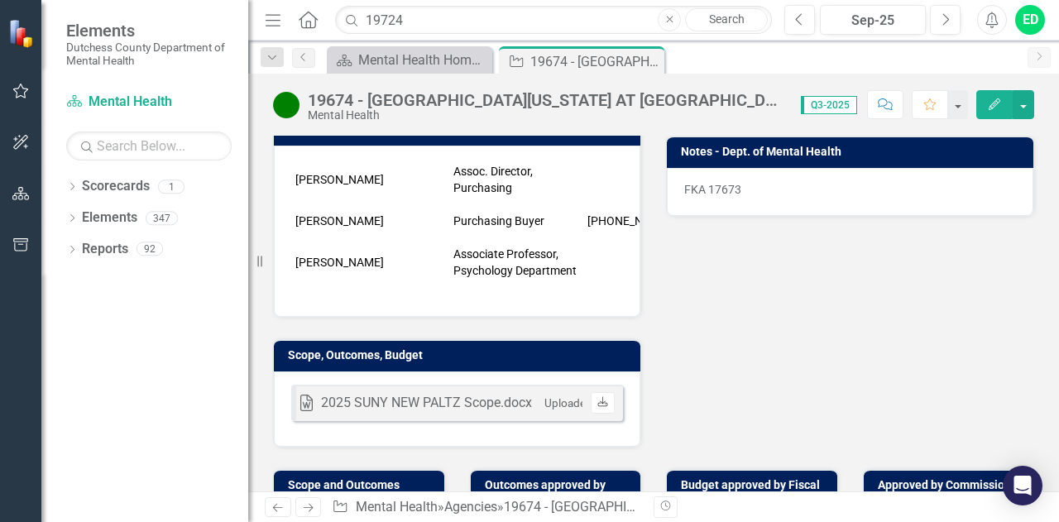
click at [599, 392] on link "Download" at bounding box center [603, 403] width 24 height 22
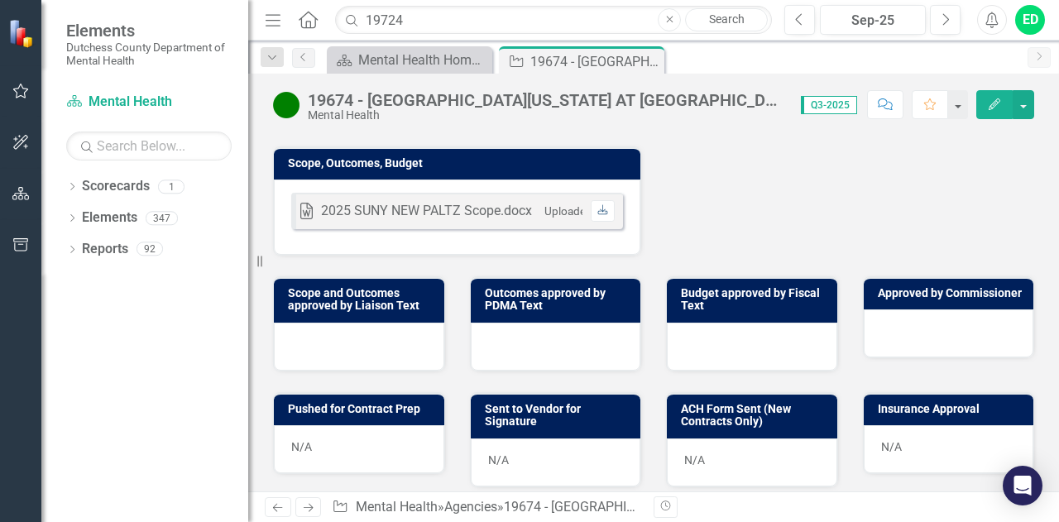
scroll to position [615, 0]
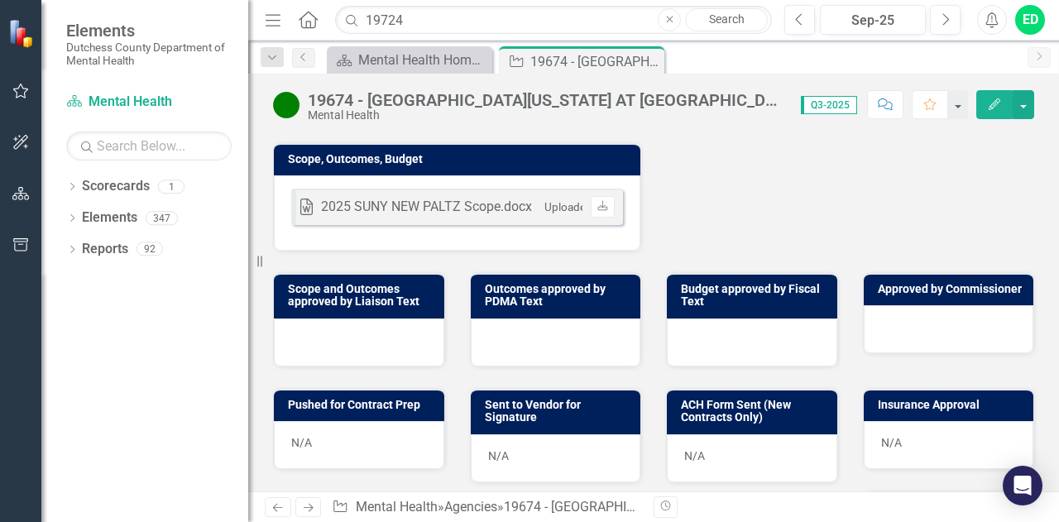
click at [362, 318] on div at bounding box center [359, 342] width 170 height 48
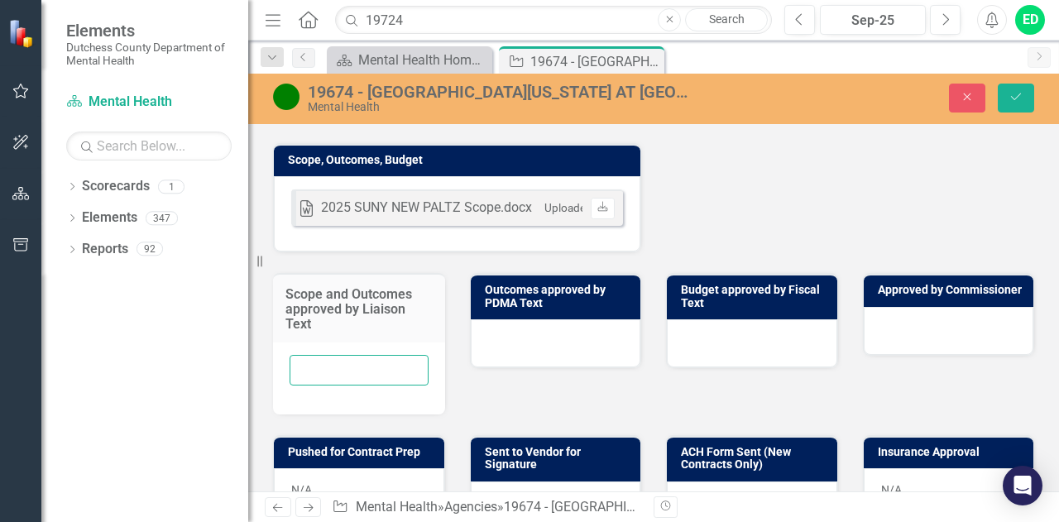
click at [342, 355] on input "text" at bounding box center [359, 370] width 139 height 31
type input "ED [DATE]"
click at [1015, 98] on icon "Save" at bounding box center [1015, 97] width 15 height 12
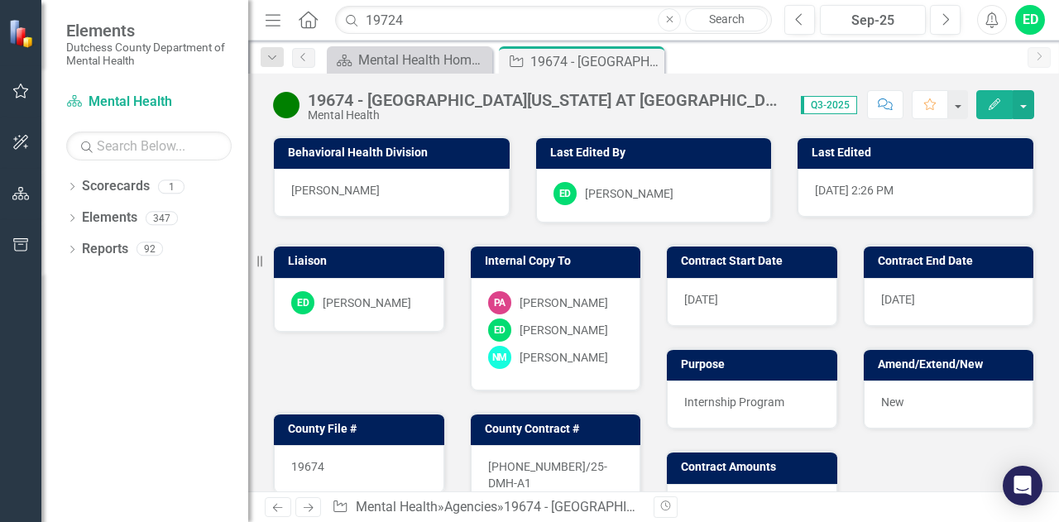
click at [882, 107] on icon "Comment" at bounding box center [885, 104] width 15 height 12
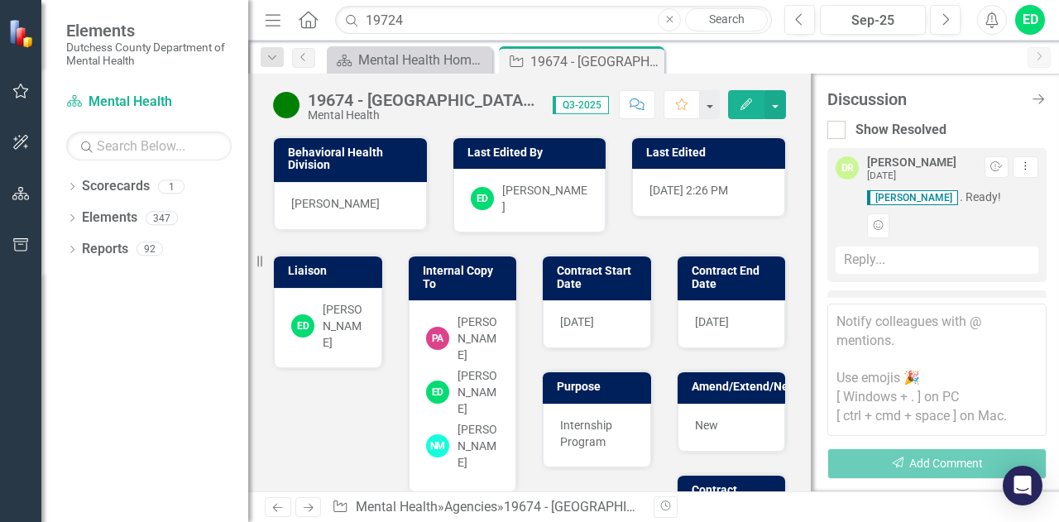
scroll to position [132, 0]
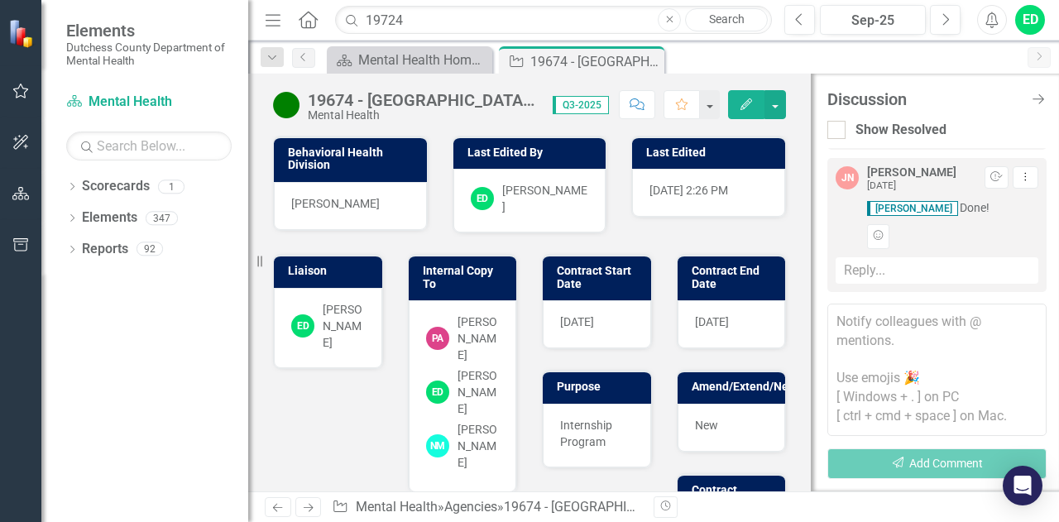
click at [874, 323] on textarea at bounding box center [936, 370] width 219 height 132
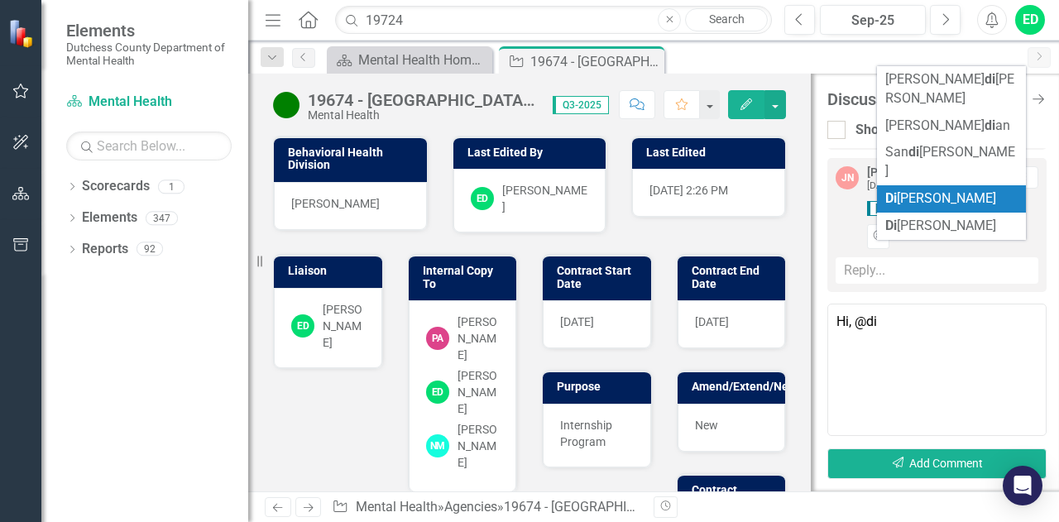
click at [931, 190] on span "[PERSON_NAME]" at bounding box center [940, 198] width 111 height 16
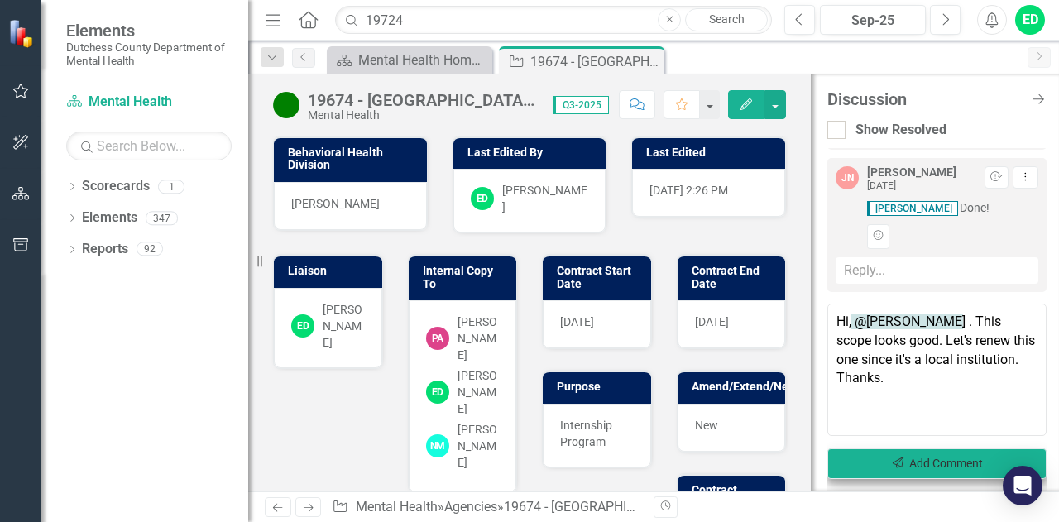
type textarea "Hi, @[PERSON_NAME] . This scope looks good. Let's renew this one since it's a l…"
click at [907, 462] on button "Send Add Comment" at bounding box center [936, 463] width 219 height 31
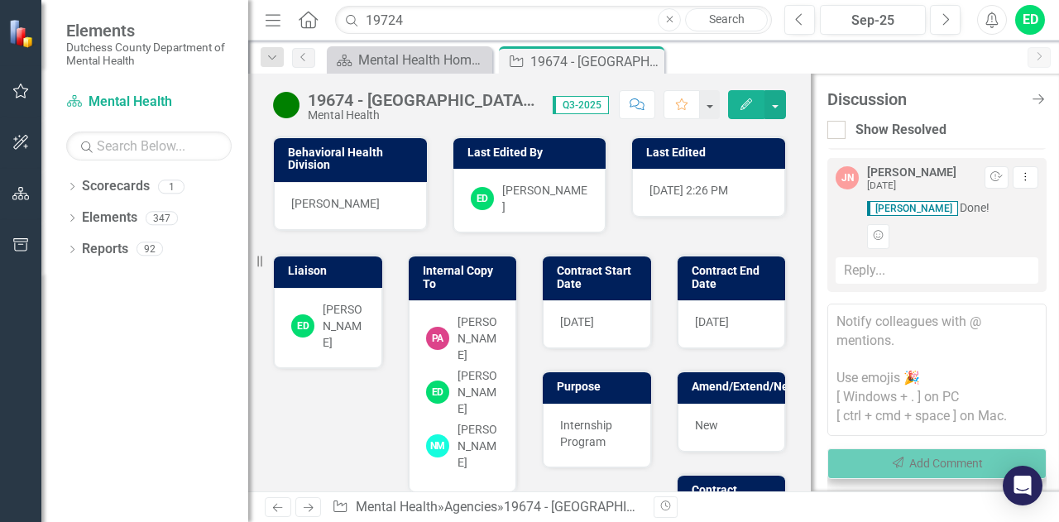
scroll to position [323, 0]
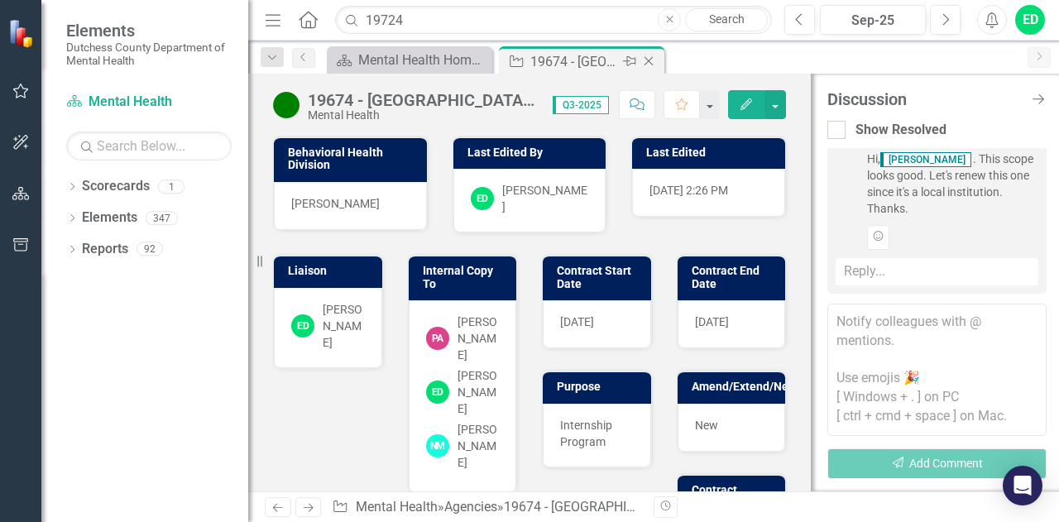
click at [653, 61] on icon "Close" at bounding box center [648, 61] width 17 height 13
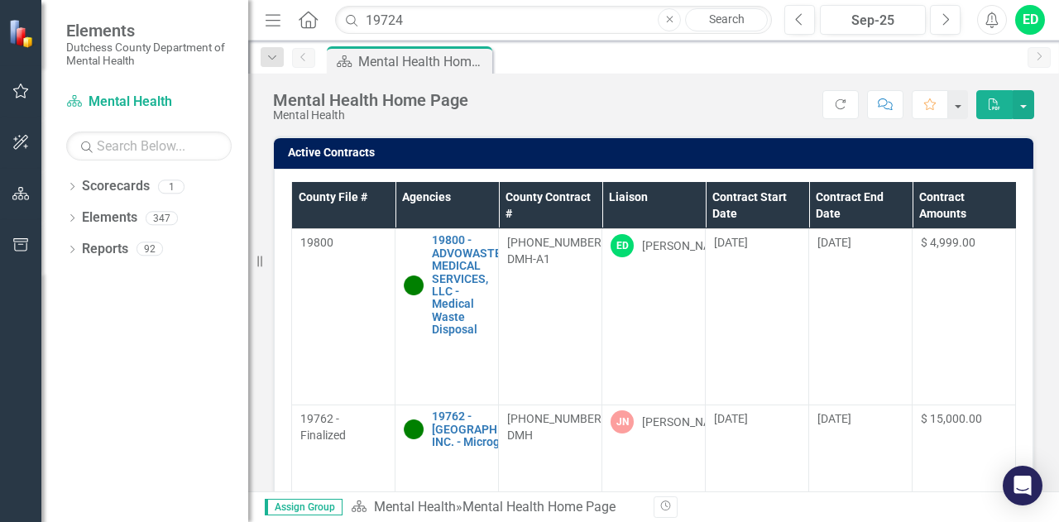
click at [697, 196] on th "Liaison" at bounding box center [653, 205] width 103 height 47
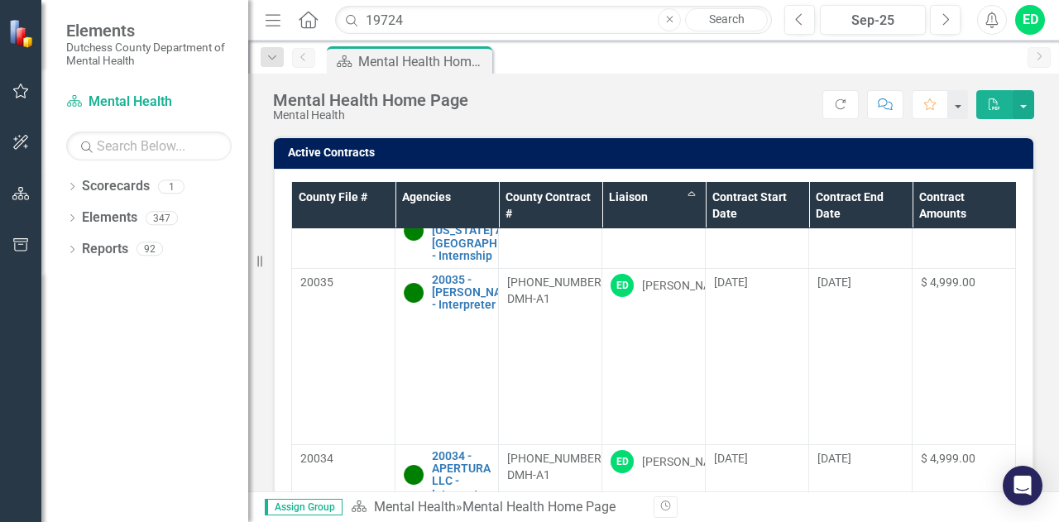
scroll to position [2619, 0]
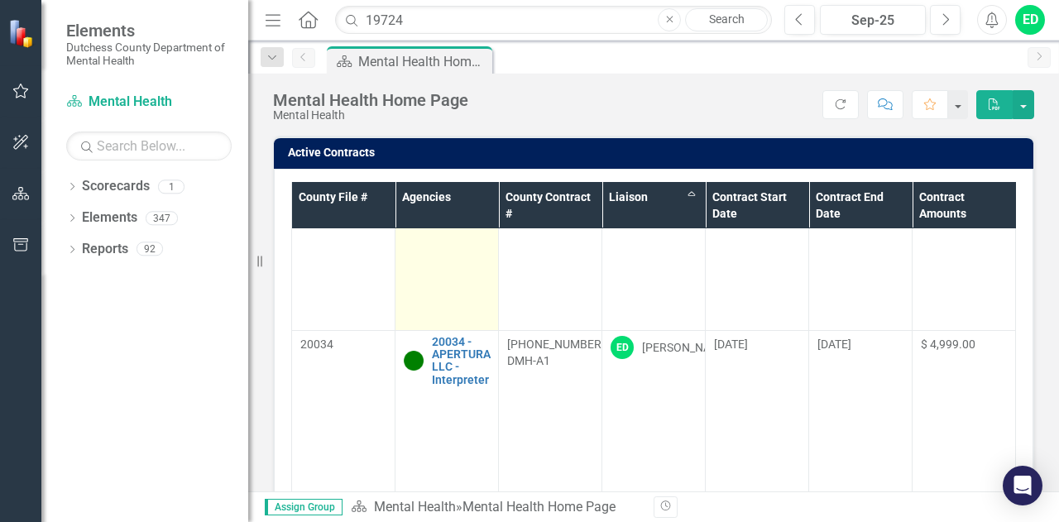
click at [456, 198] on link "20035 - [PERSON_NAME] - Interpreter" at bounding box center [476, 179] width 89 height 38
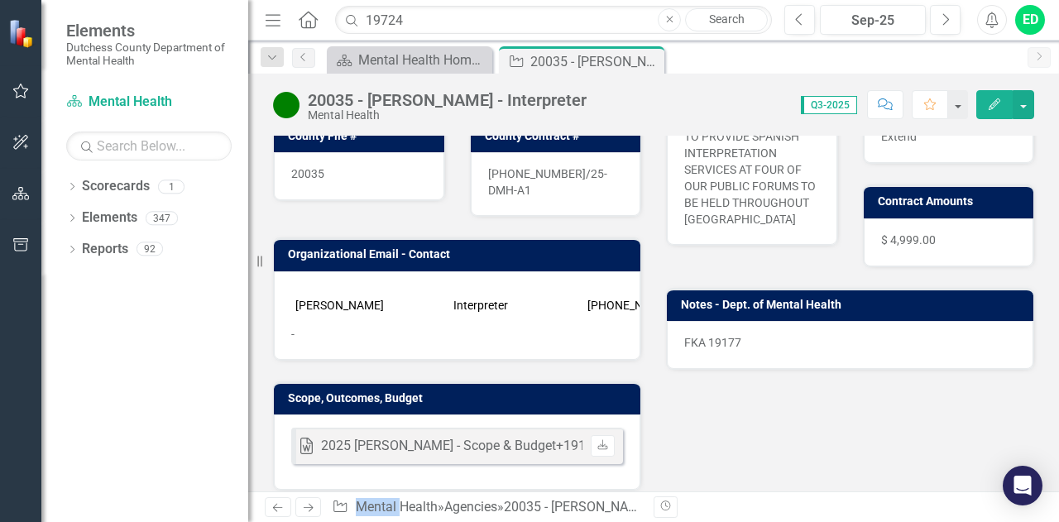
scroll to position [313, 0]
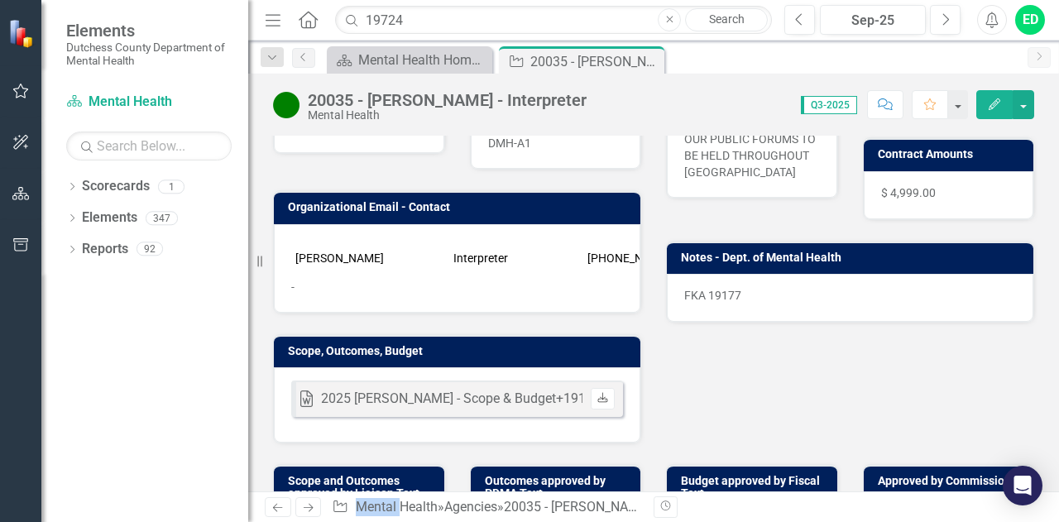
click at [596, 394] on icon "Download" at bounding box center [602, 399] width 12 height 10
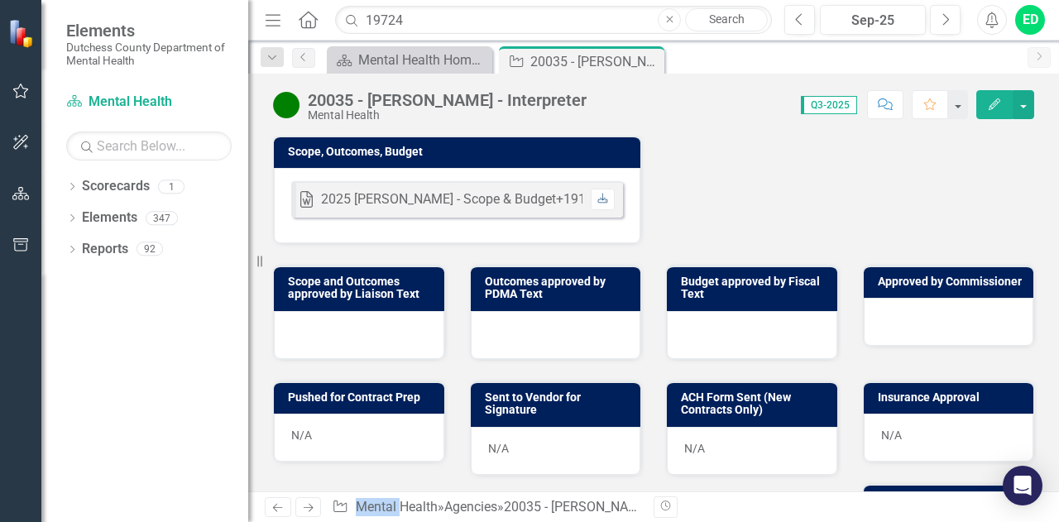
scroll to position [528, 0]
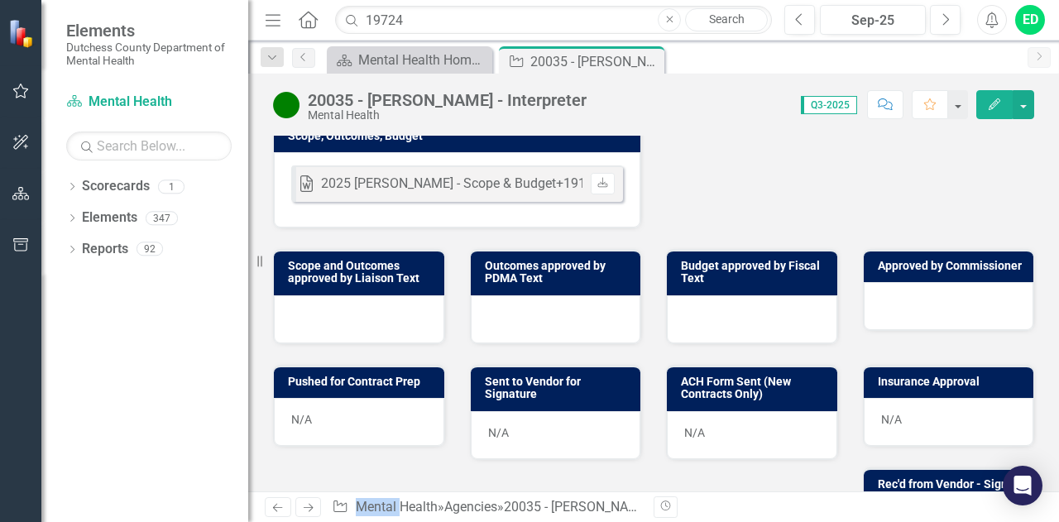
click at [389, 304] on div at bounding box center [359, 319] width 170 height 48
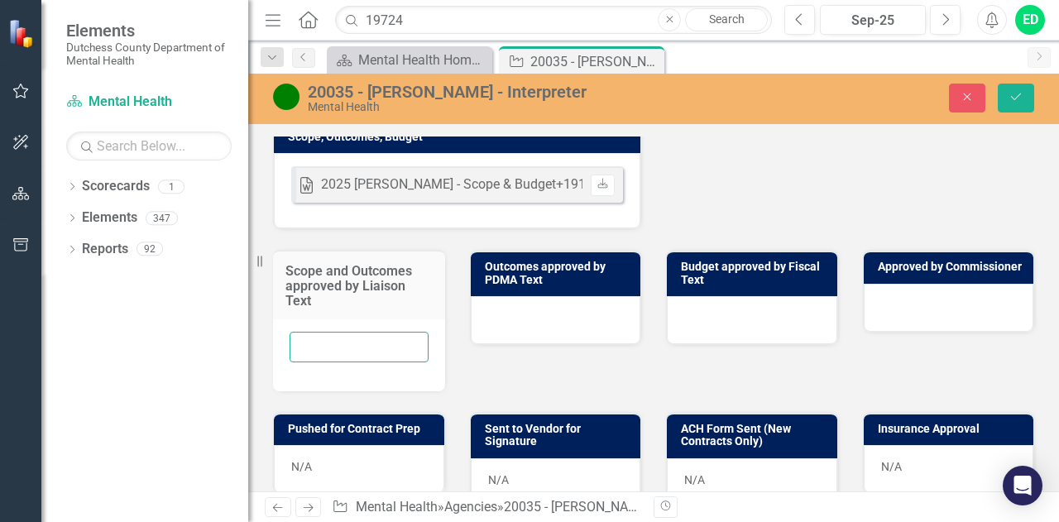
click at [338, 333] on input "text" at bounding box center [359, 347] width 139 height 31
type input "ED [DATE]"
click at [1017, 100] on icon "Save" at bounding box center [1015, 97] width 15 height 12
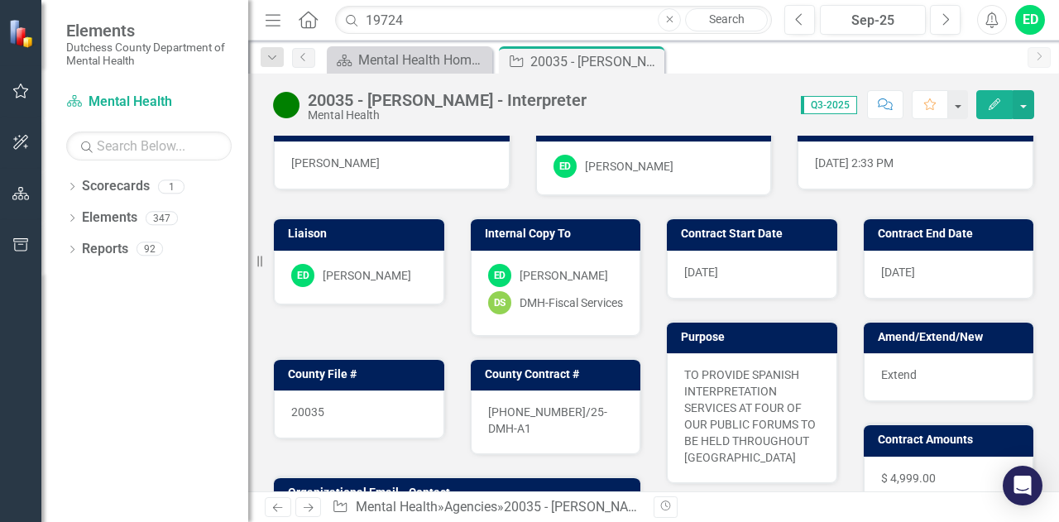
scroll to position [0, 0]
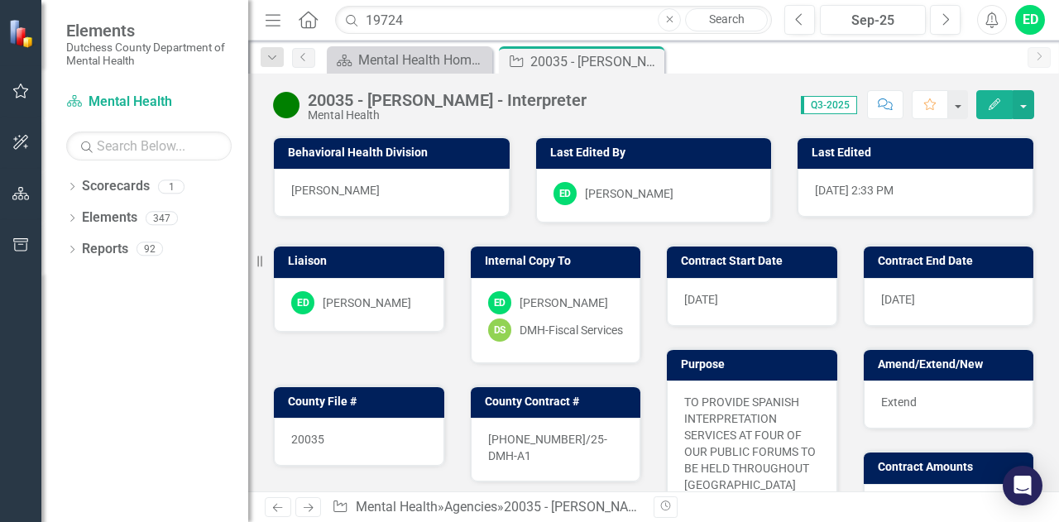
click at [880, 103] on icon "button" at bounding box center [885, 104] width 15 height 12
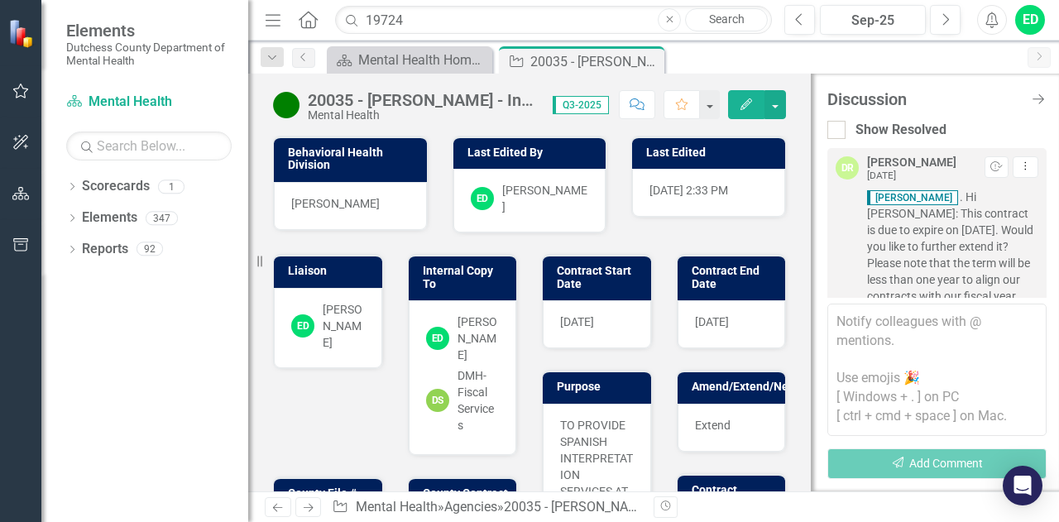
scroll to position [2166, 0]
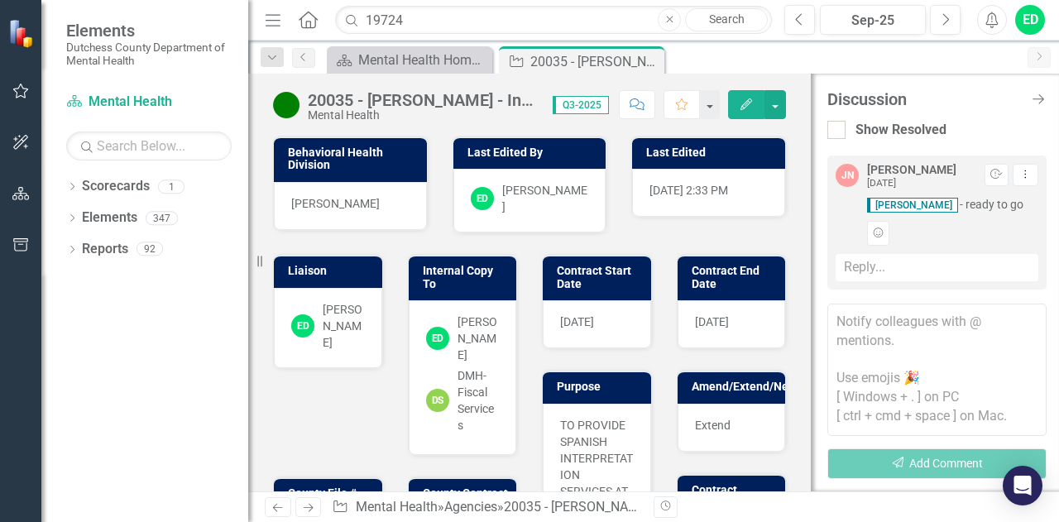
click at [877, 330] on textarea at bounding box center [936, 370] width 219 height 132
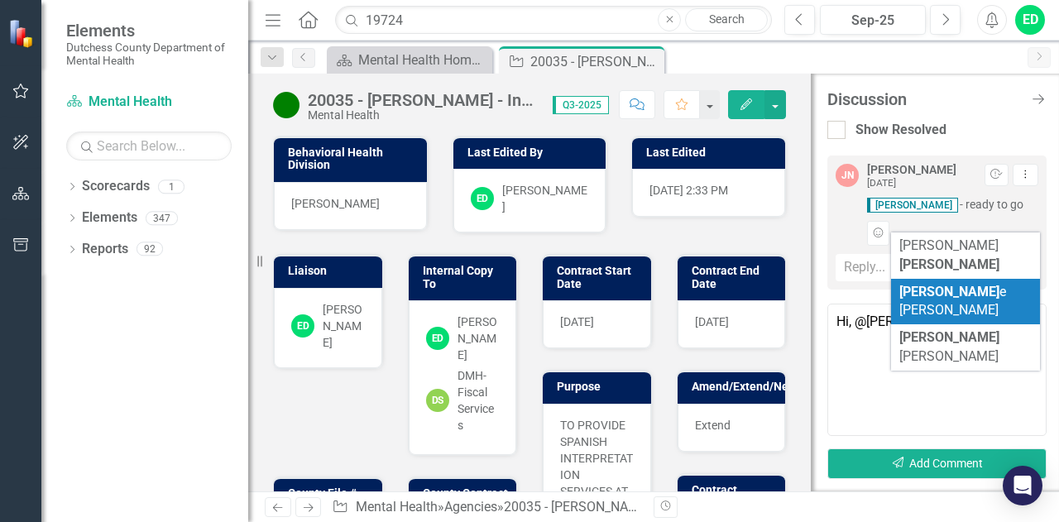
click at [948, 284] on span "[PERSON_NAME]" at bounding box center [952, 301] width 107 height 35
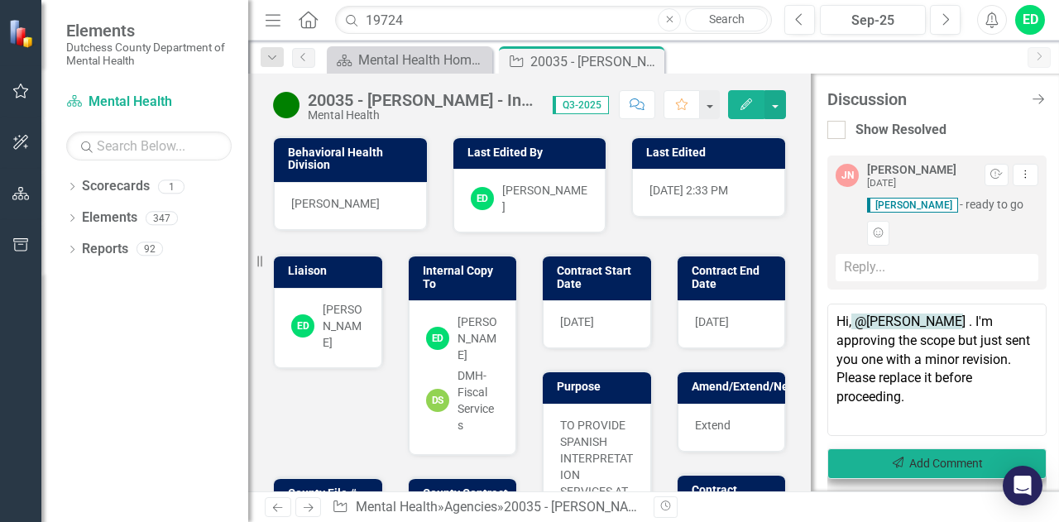
type textarea "Hi, @[PERSON_NAME] . I'm approving the scope but just sent you one with a minor…"
click at [893, 466] on icon "button" at bounding box center [899, 463] width 12 height 12
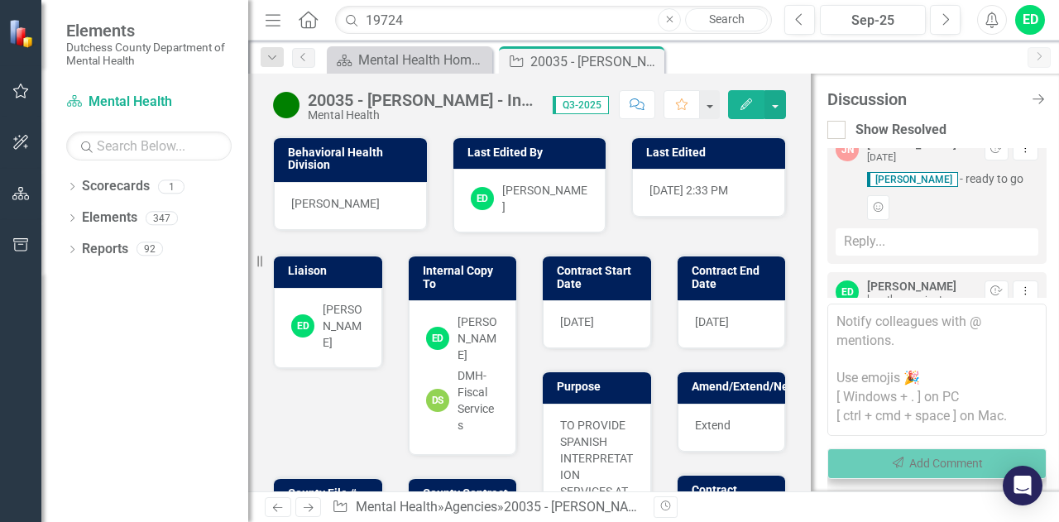
scroll to position [2374, 0]
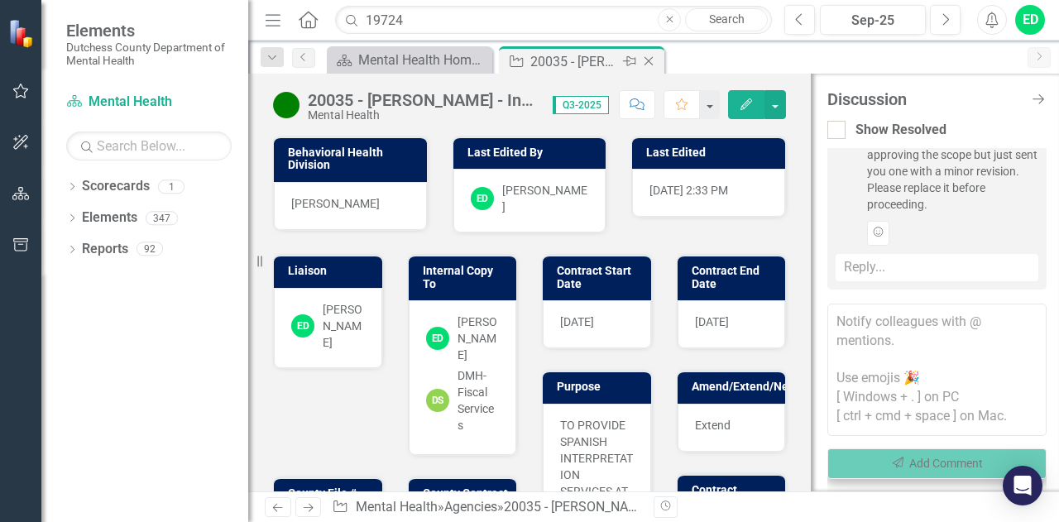
click at [648, 61] on icon at bounding box center [648, 61] width 9 height 9
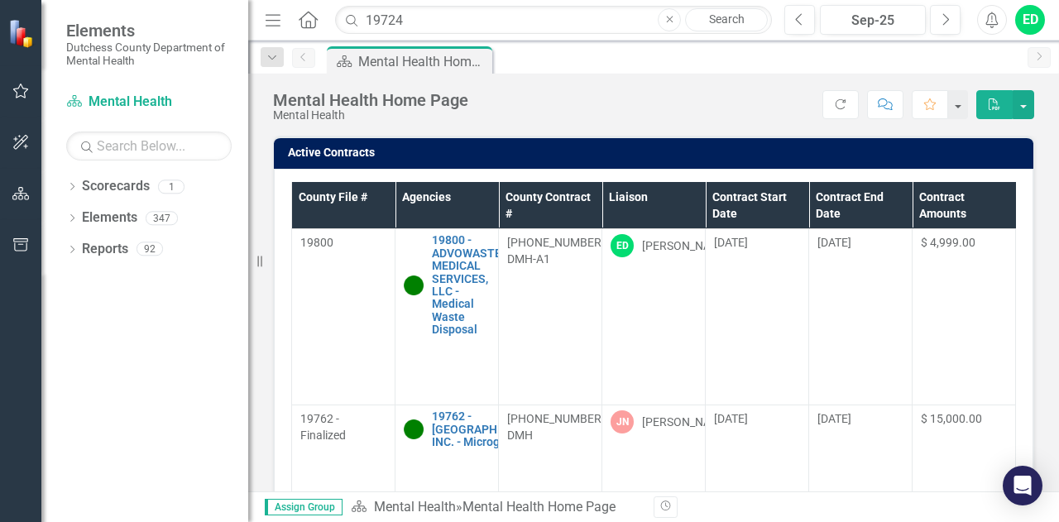
click at [696, 200] on th "Liaison" at bounding box center [653, 205] width 103 height 47
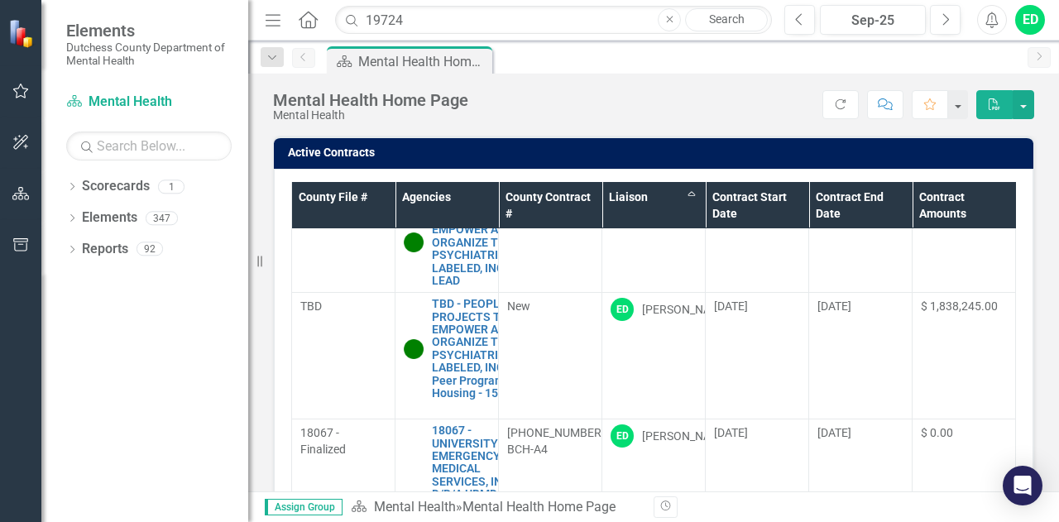
scroll to position [2875, 0]
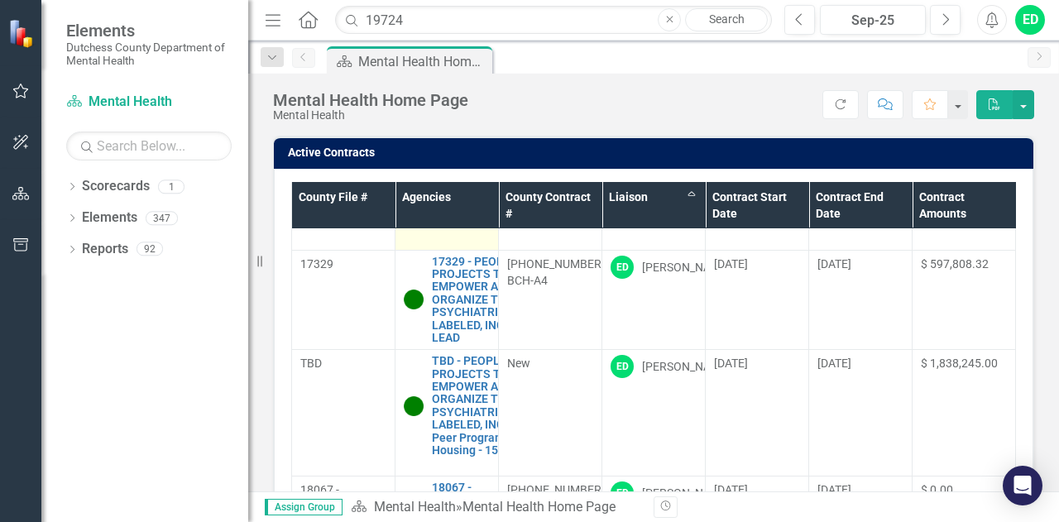
click at [445, 131] on link "20034 - APERTURA LLC - Interpreter" at bounding box center [461, 104] width 59 height 51
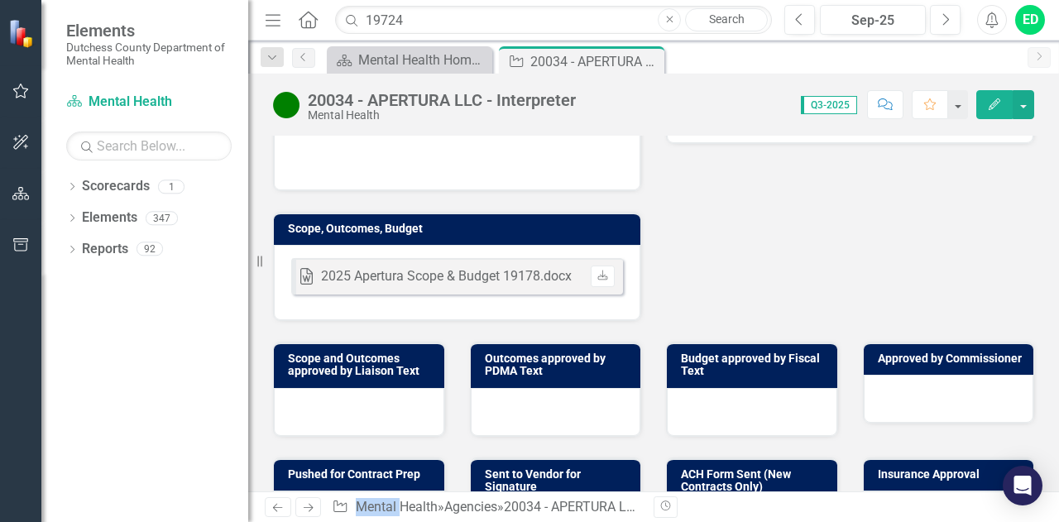
scroll to position [494, 0]
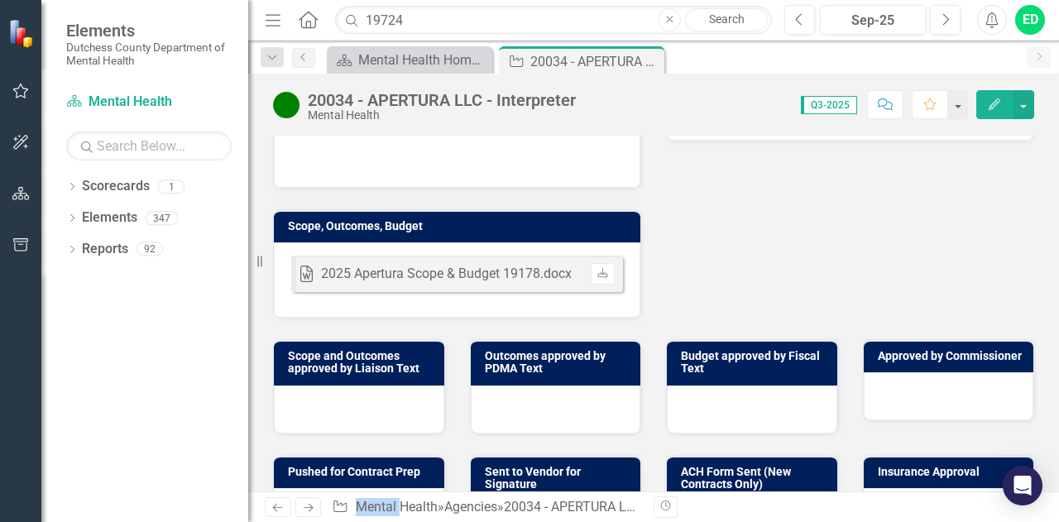
click at [395, 386] on div at bounding box center [359, 409] width 170 height 48
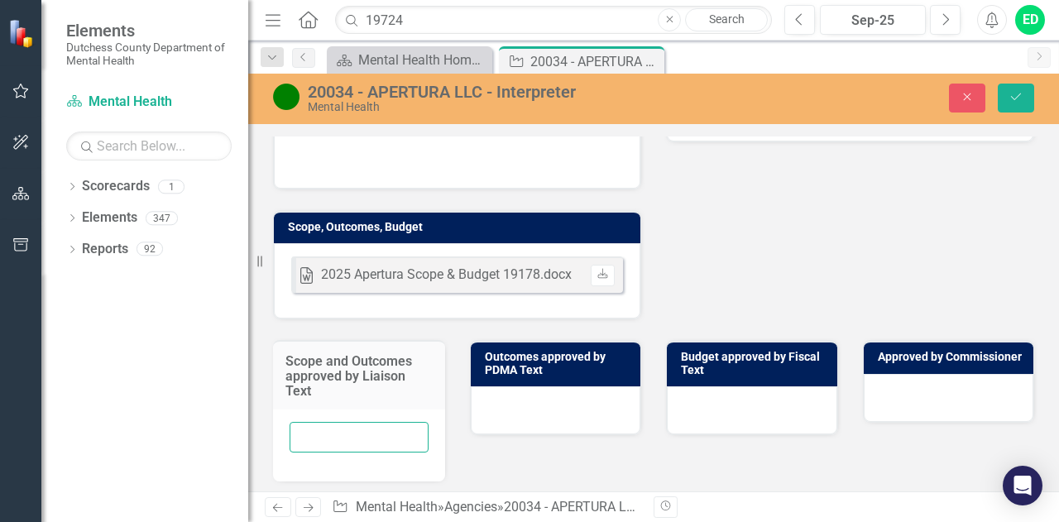
click at [362, 422] on input "text" at bounding box center [359, 437] width 139 height 31
type input "ED [DATE]"
click at [1013, 103] on button "Save" at bounding box center [1016, 98] width 36 height 29
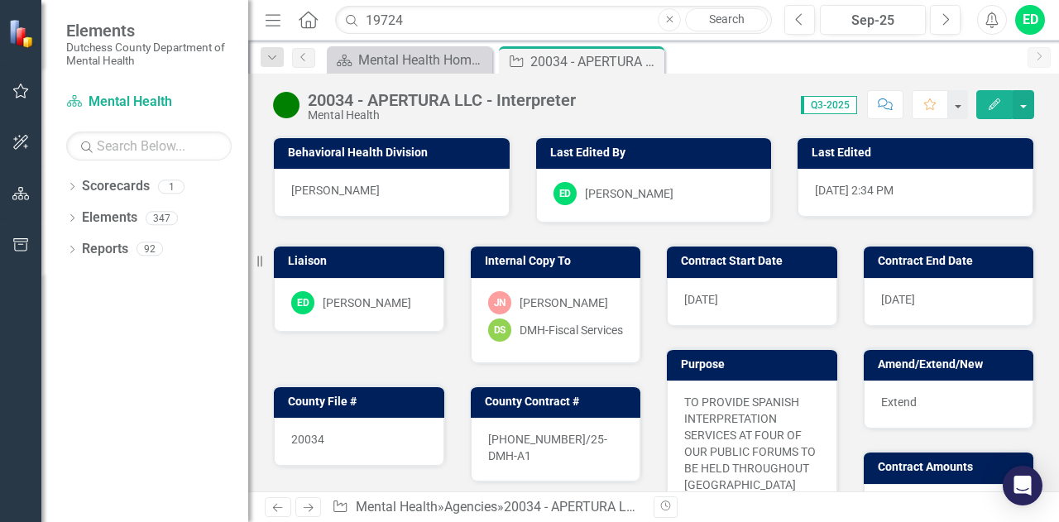
click at [892, 107] on icon "Comment" at bounding box center [885, 104] width 15 height 12
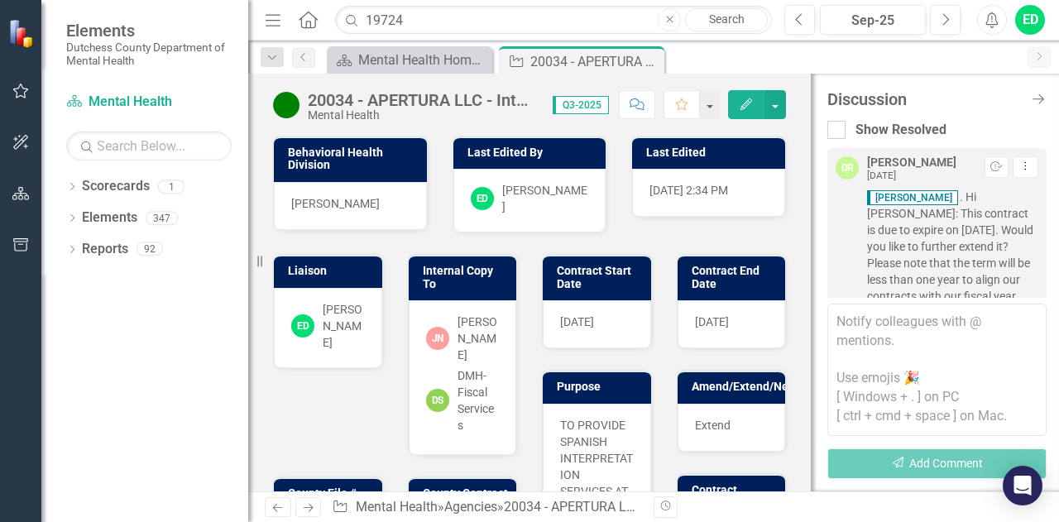
scroll to position [1769, 0]
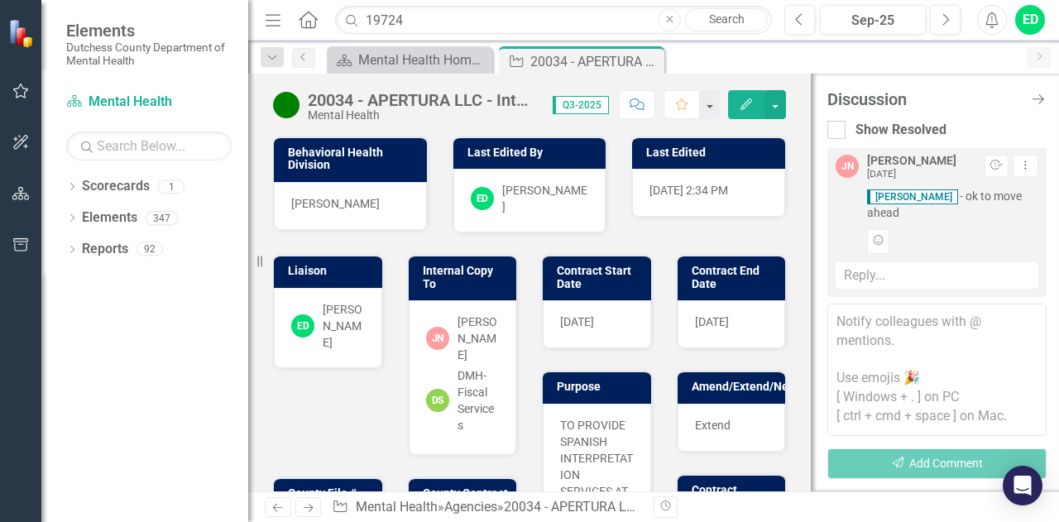
click at [865, 323] on textarea at bounding box center [936, 370] width 219 height 132
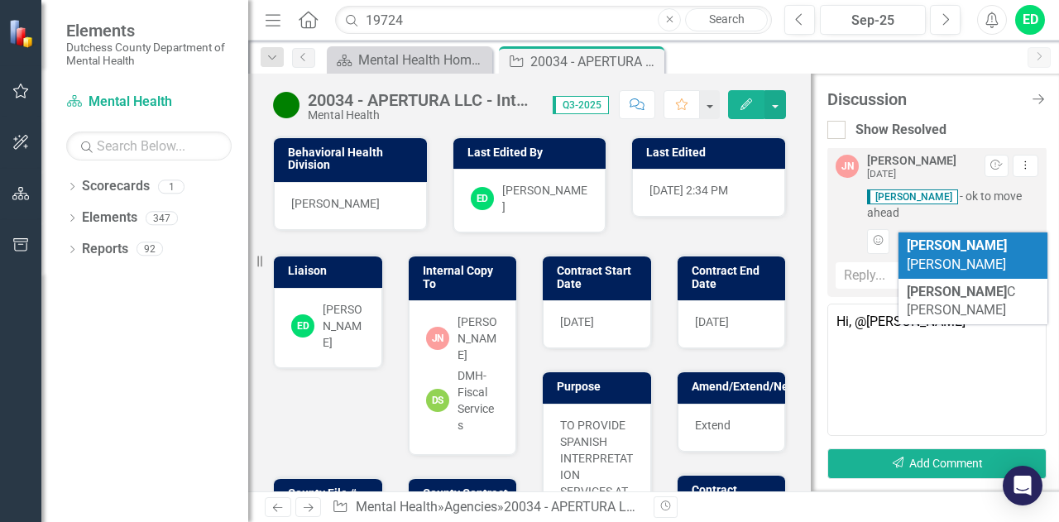
click at [977, 244] on span "[PERSON_NAME]" at bounding box center [957, 254] width 100 height 35
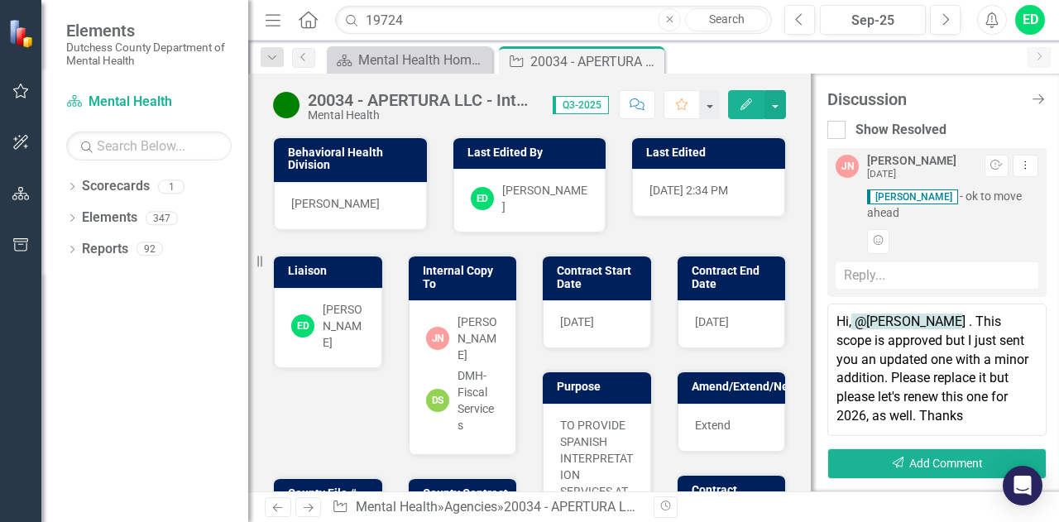
scroll to position [0, 0]
type textarea "Hi, @[PERSON_NAME] . This scope is approved but I just sent you an updated one …"
click at [910, 461] on button "Send Add Comment" at bounding box center [936, 463] width 219 height 31
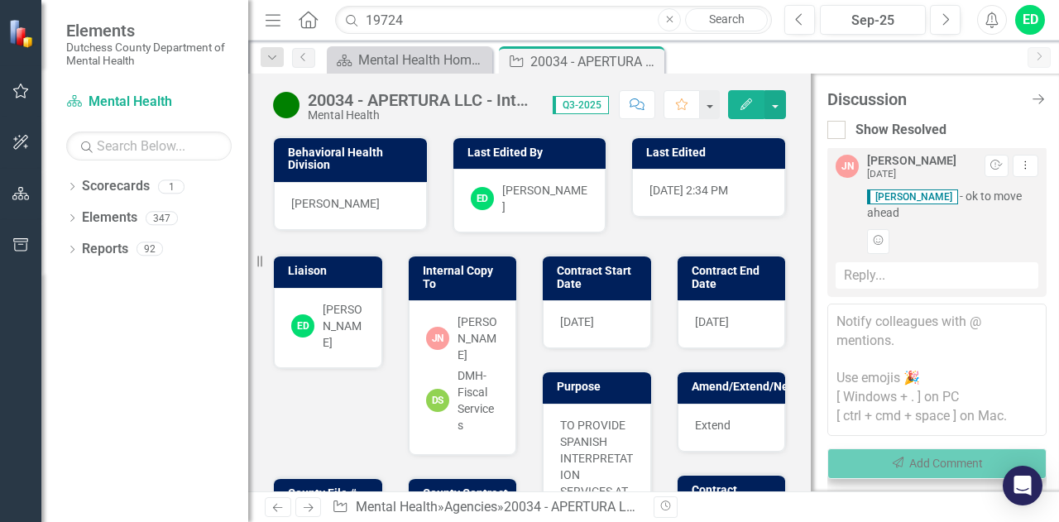
scroll to position [1994, 0]
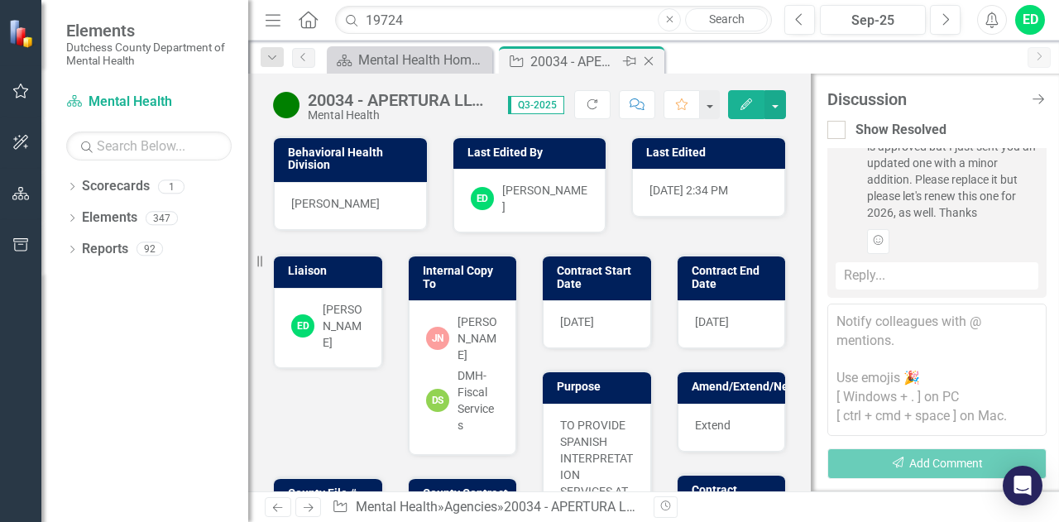
click at [650, 59] on icon at bounding box center [648, 61] width 9 height 9
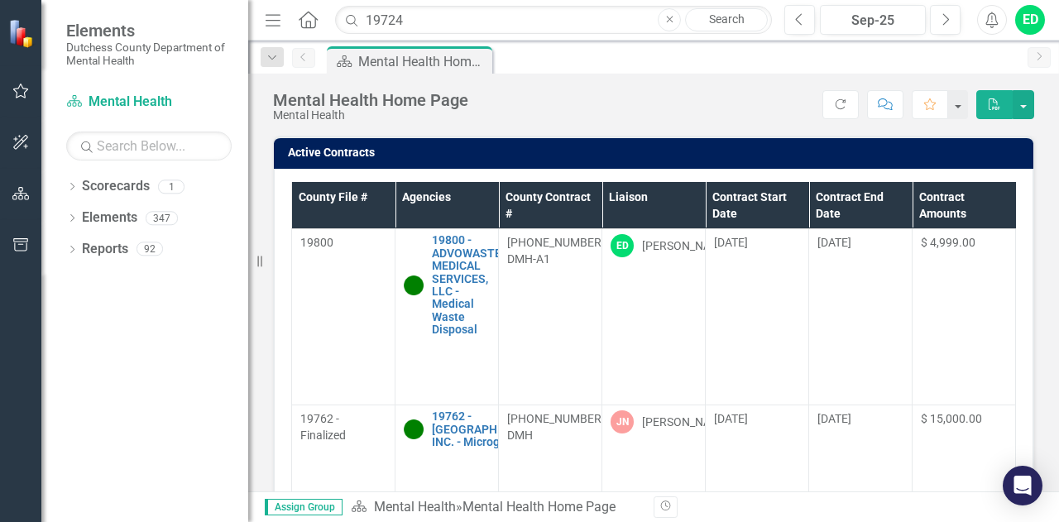
click at [695, 194] on th "Liaison" at bounding box center [653, 205] width 103 height 47
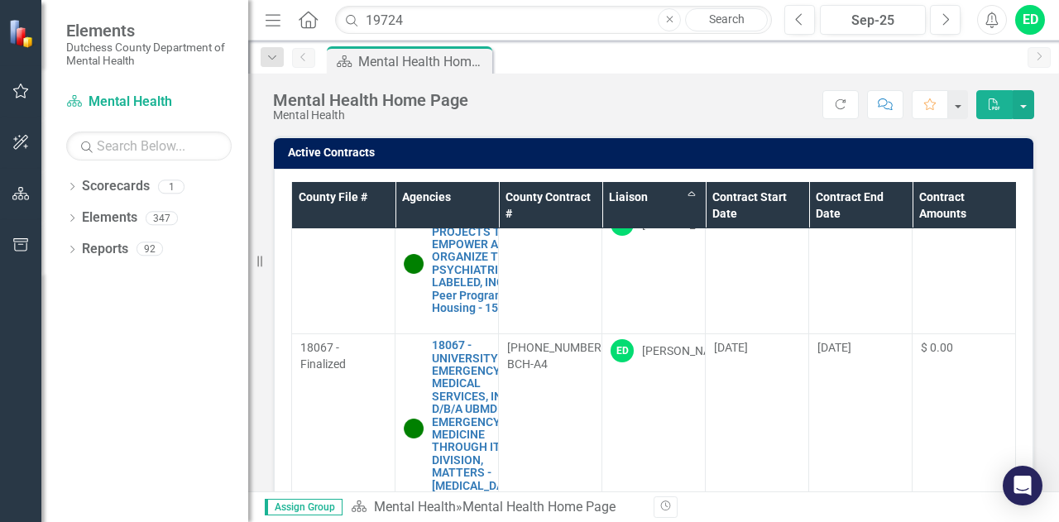
scroll to position [3046, 0]
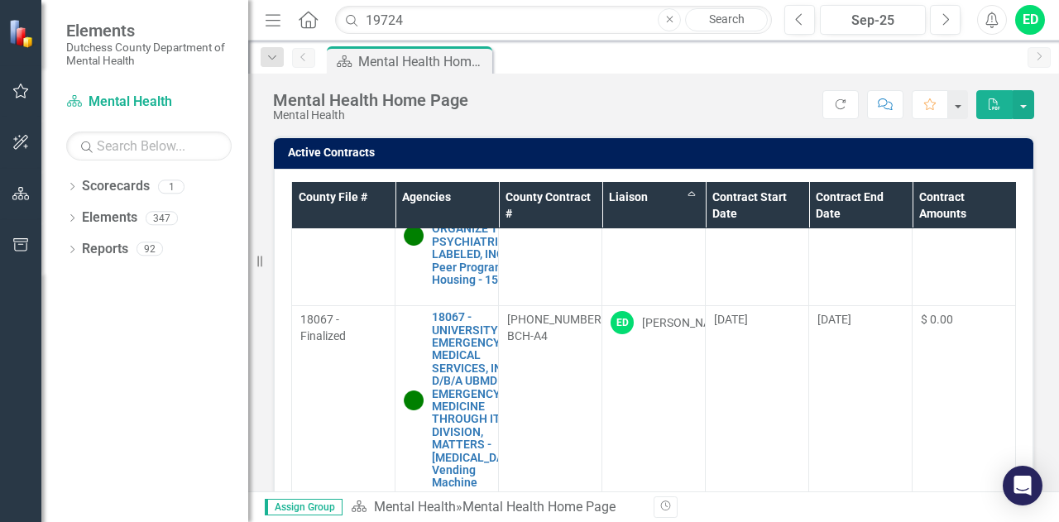
click at [466, 175] on link "17329 - PEOPLE: PROJECTS TO EMPOWER AND ORGANIZE THE PSYCHIATRICALLY LABELED, I…" at bounding box center [482, 129] width 100 height 89
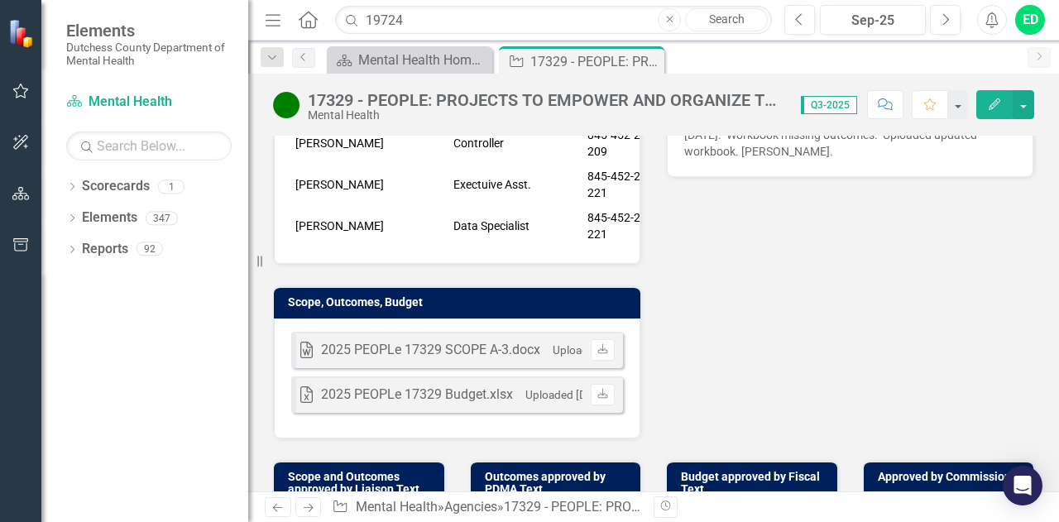
scroll to position [505, 0]
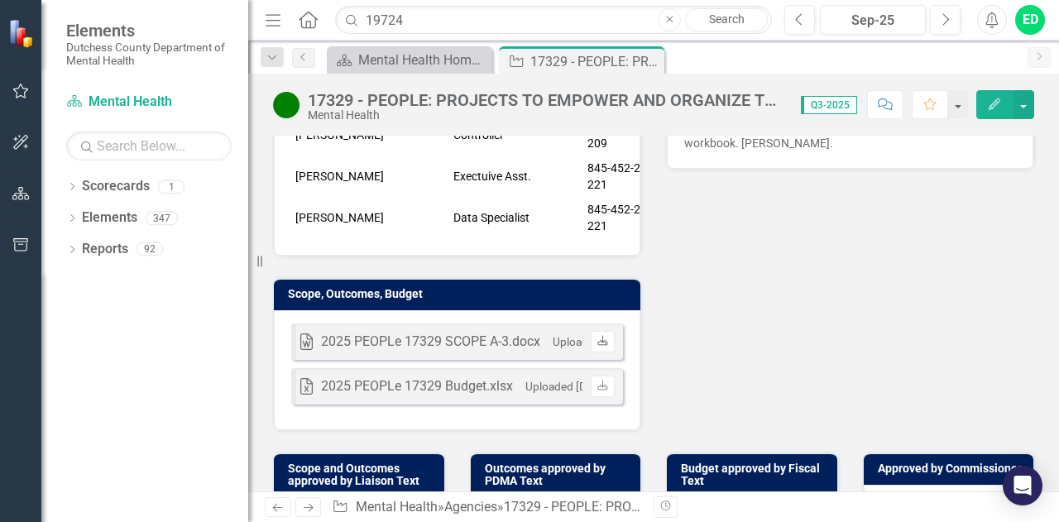
click at [600, 347] on icon "Download" at bounding box center [602, 342] width 12 height 10
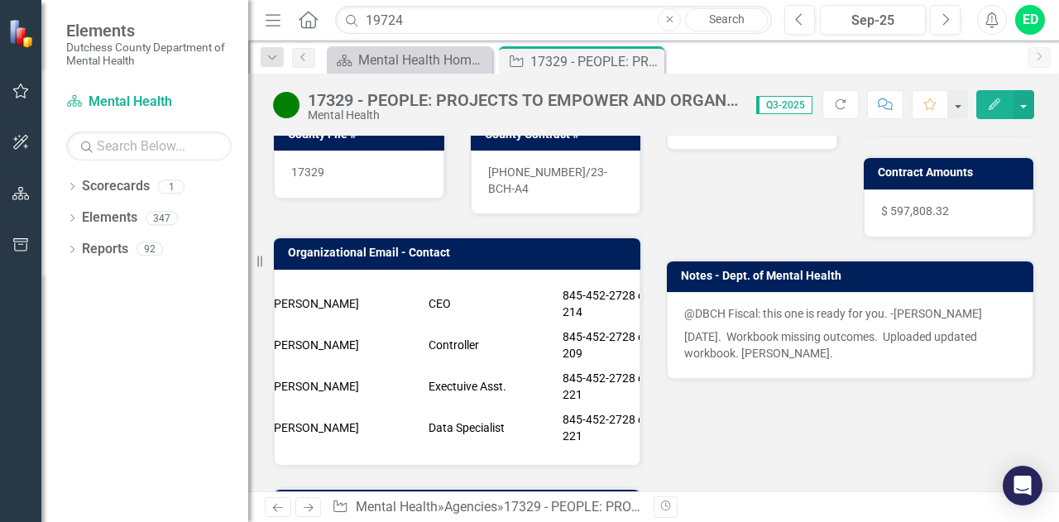
scroll to position [0, 0]
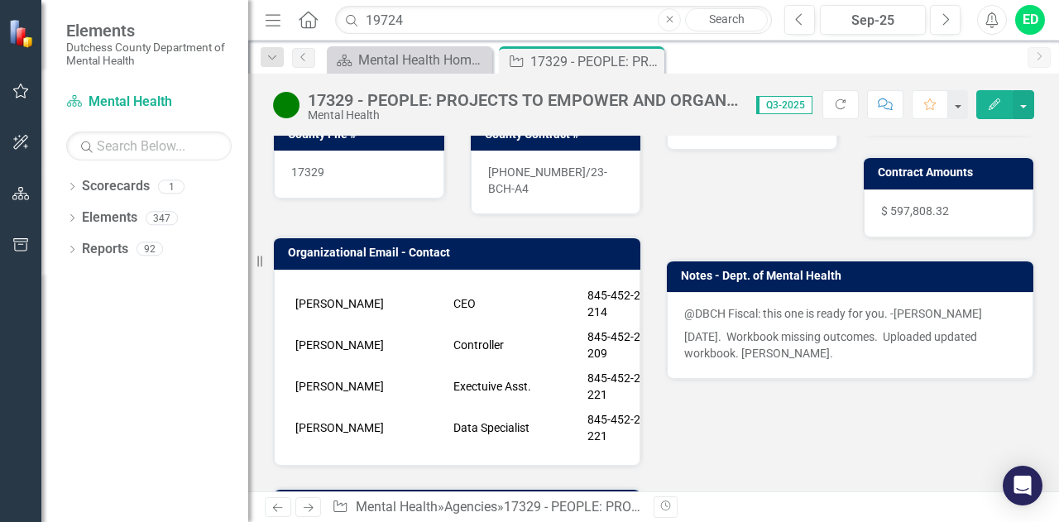
click at [86, 34] on span "Elements" at bounding box center [148, 31] width 165 height 20
click at [649, 65] on icon "Close" at bounding box center [648, 61] width 17 height 13
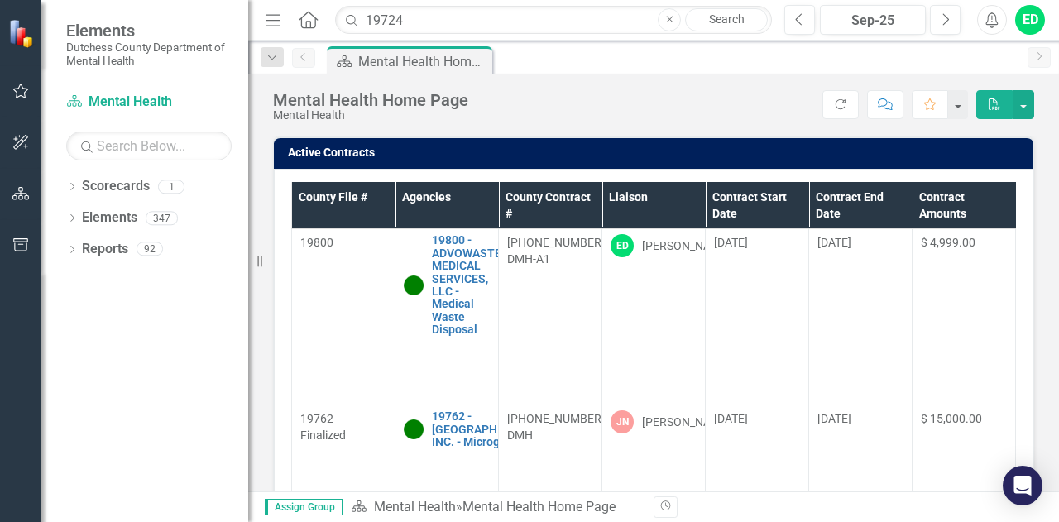
click at [677, 208] on th "Liaison" at bounding box center [653, 205] width 103 height 47
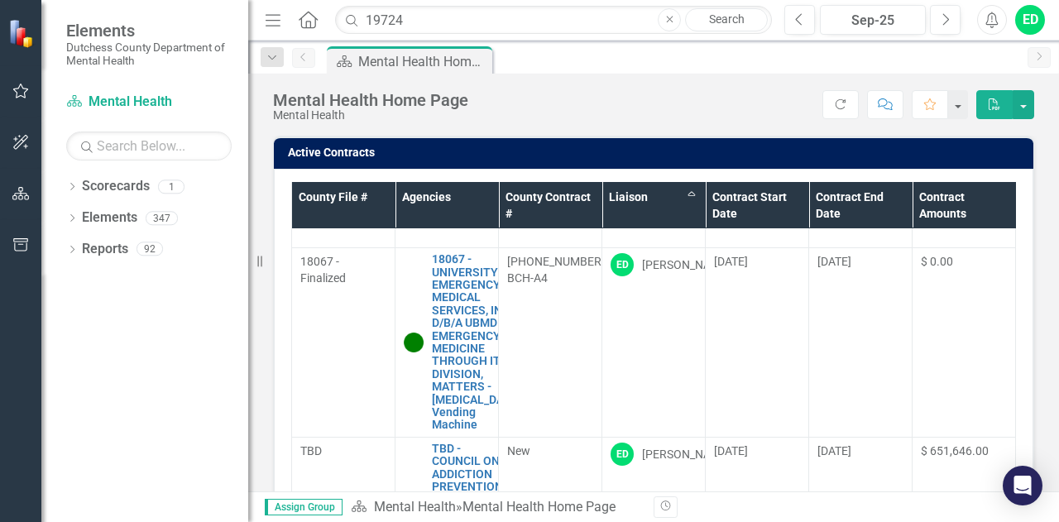
scroll to position [3132, 0]
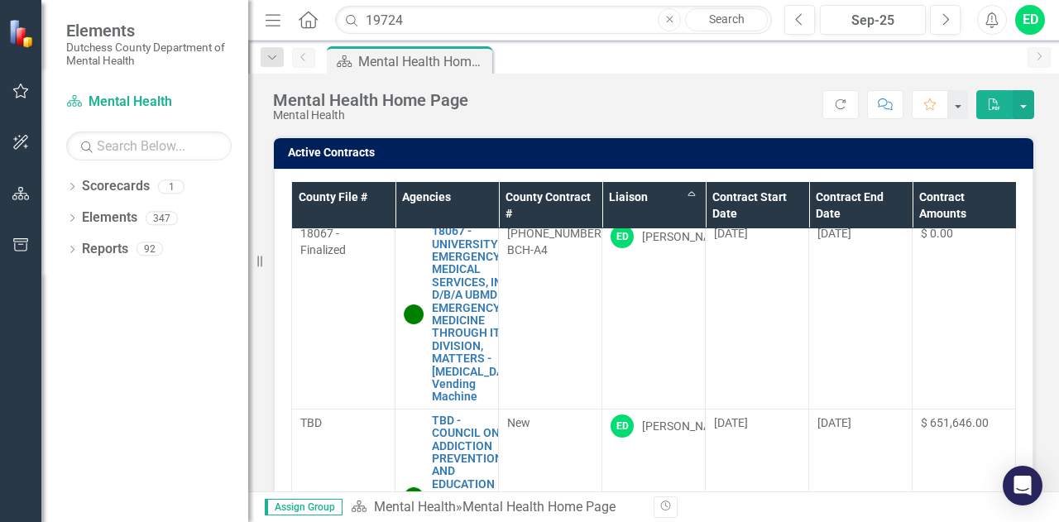
click at [462, 200] on link "TBD - PEOPLE PROJECTS TO EMPOWER AND ORGANIZE THE PSYCHIATRICALLY LABELED, INC.…" at bounding box center [482, 149] width 100 height 102
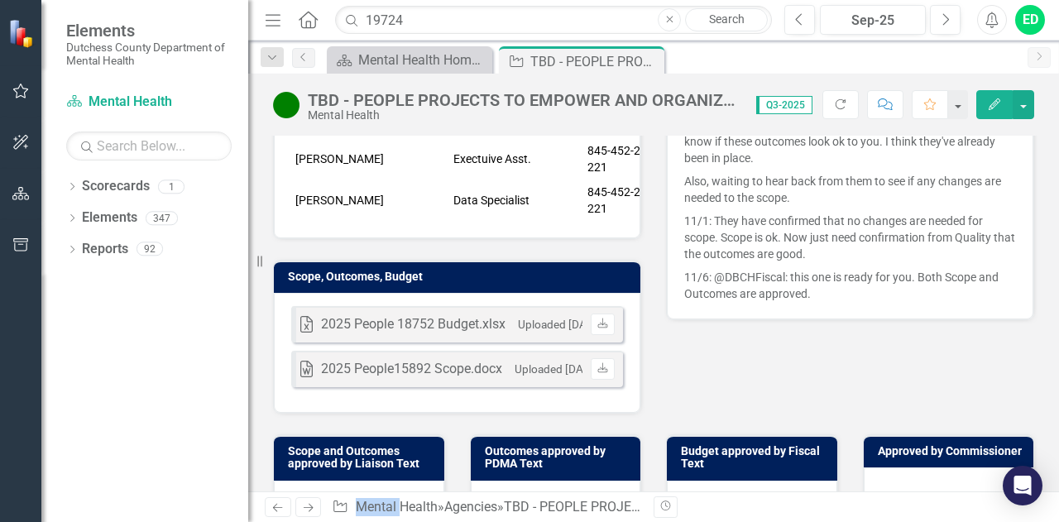
scroll to position [540, 0]
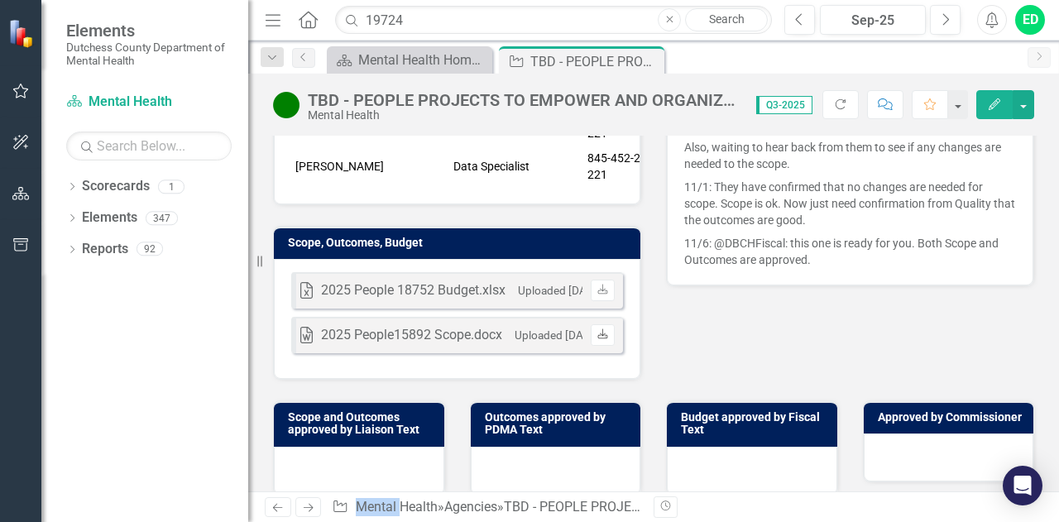
click at [597, 338] on icon at bounding box center [602, 333] width 10 height 10
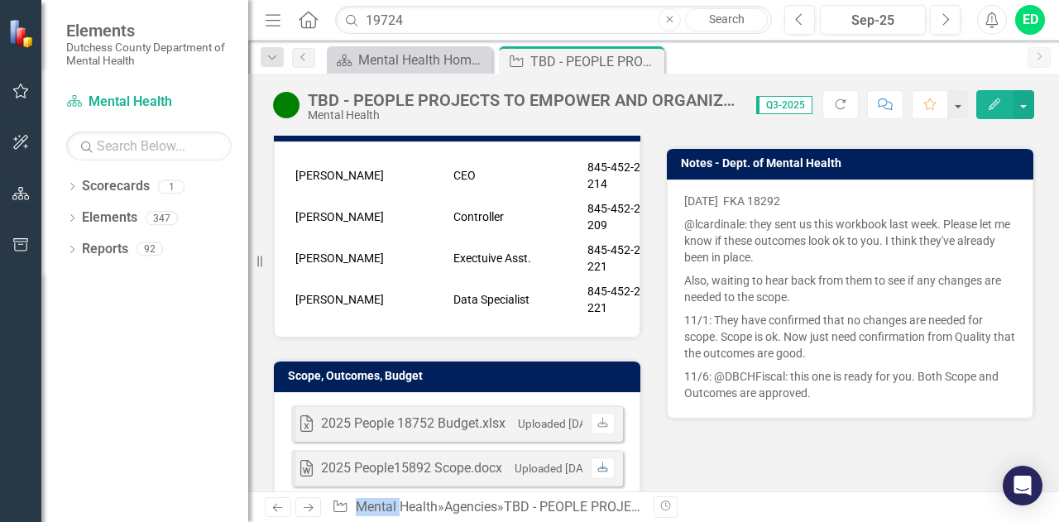
scroll to position [424, 0]
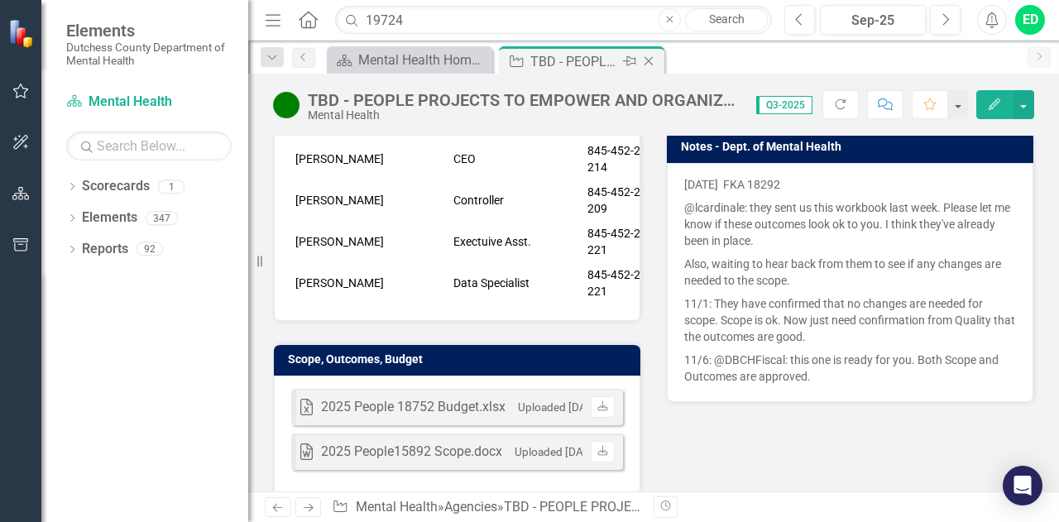
click at [652, 63] on icon "Close" at bounding box center [648, 61] width 17 height 13
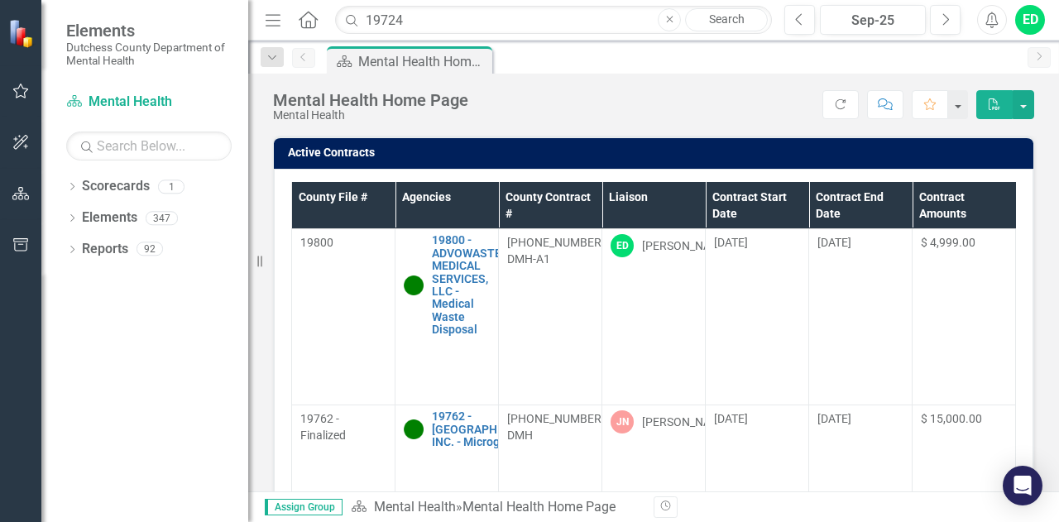
click at [693, 198] on th "Liaison" at bounding box center [653, 205] width 103 height 47
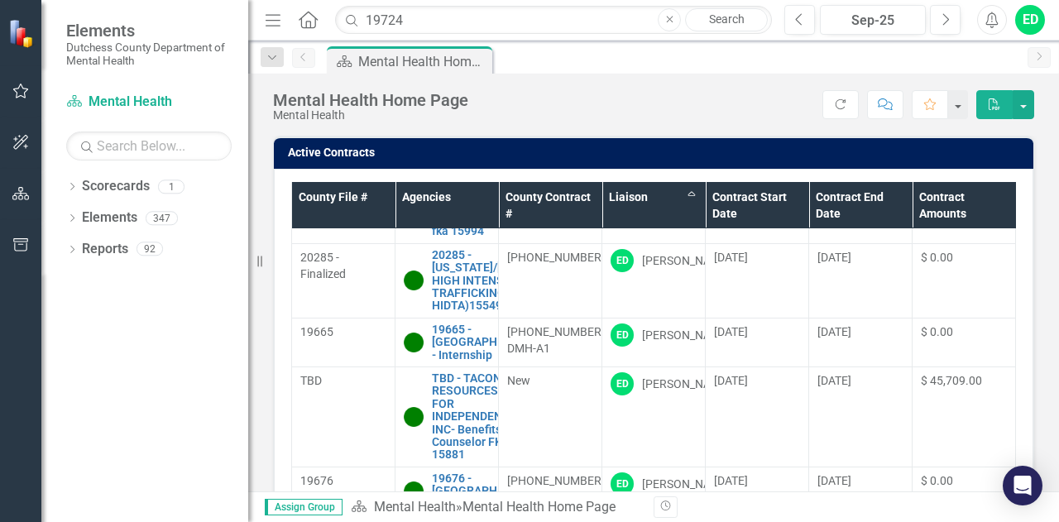
scroll to position [3502, 0]
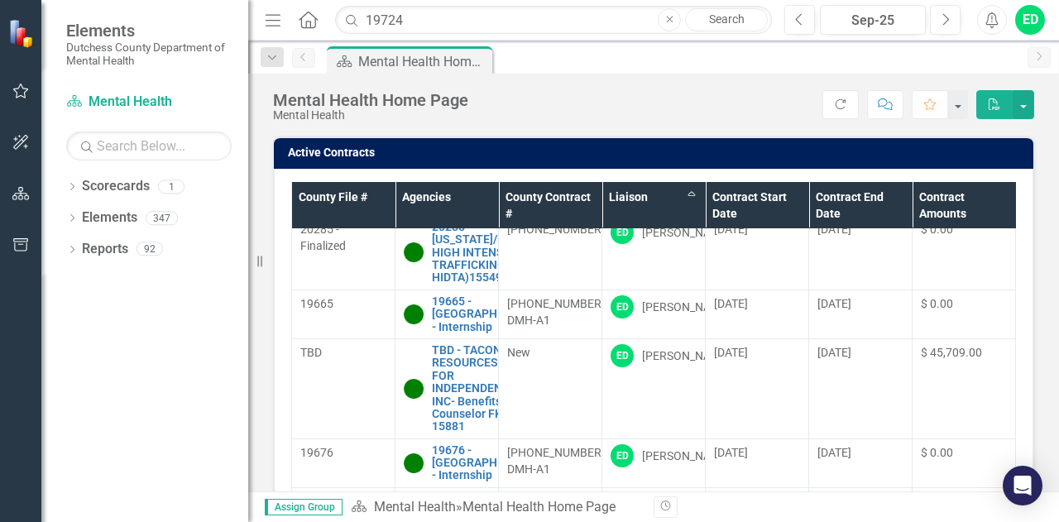
click at [449, 210] on link "TBD - COUNCIL ON ADDICTION PREVENTION AND EDUCATION OF DUTCHESS COUNTY, INC. - …" at bounding box center [467, 127] width 71 height 165
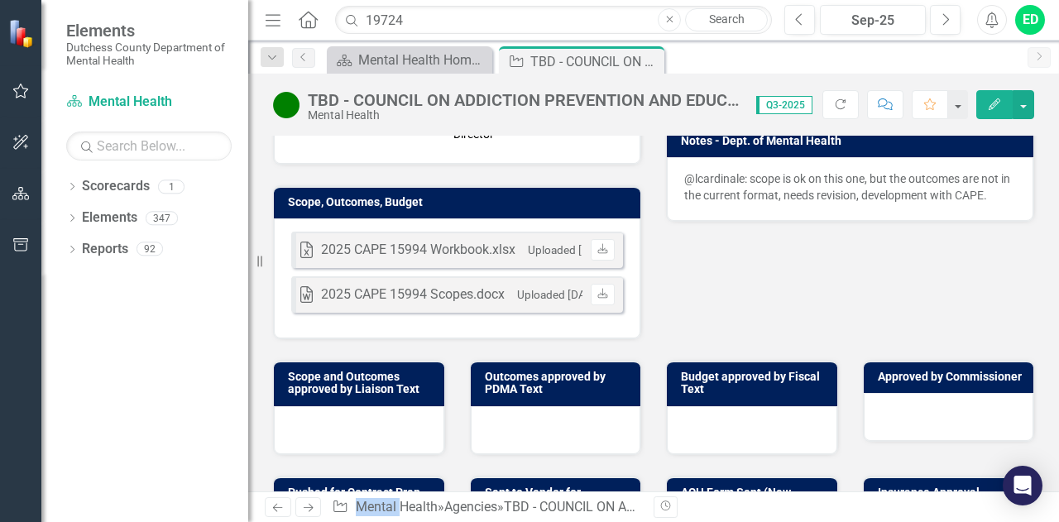
scroll to position [423, 0]
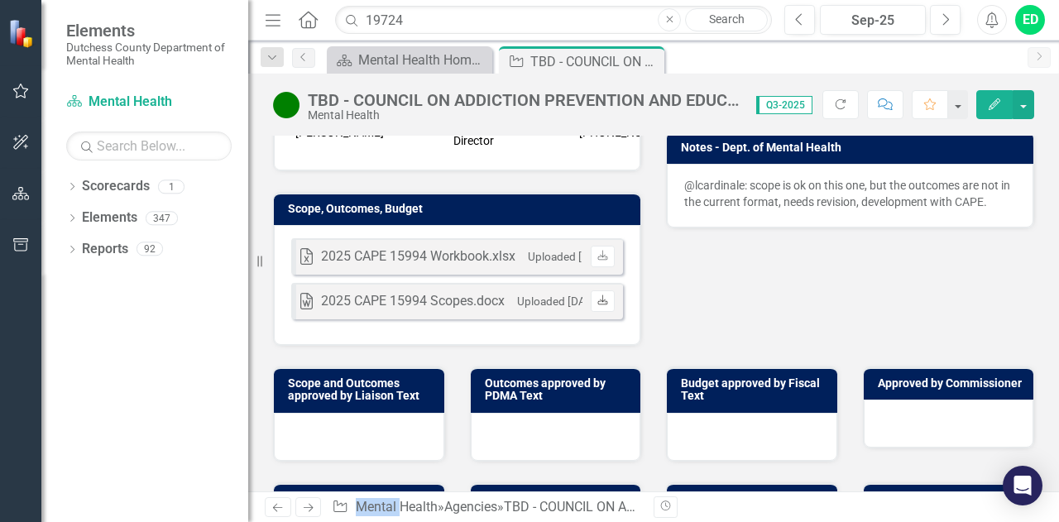
click at [597, 312] on link "Download" at bounding box center [603, 301] width 24 height 22
click at [650, 63] on icon at bounding box center [648, 61] width 9 height 9
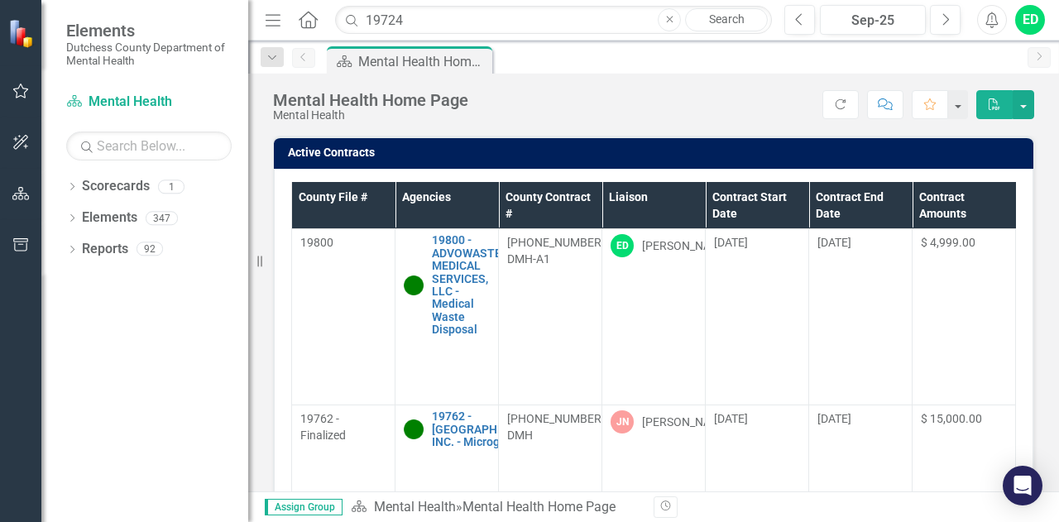
click at [693, 196] on th "Liaison" at bounding box center [653, 205] width 103 height 47
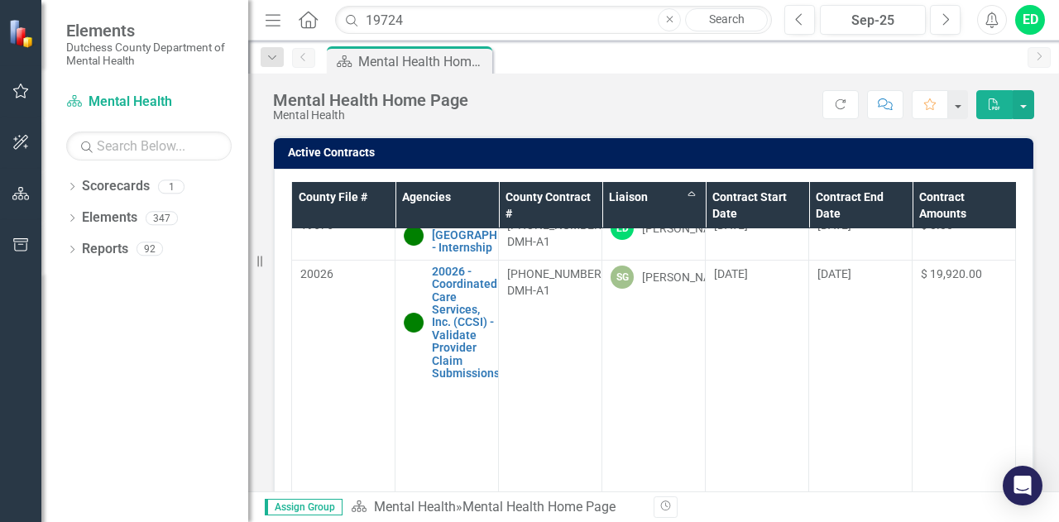
scroll to position [3673, 0]
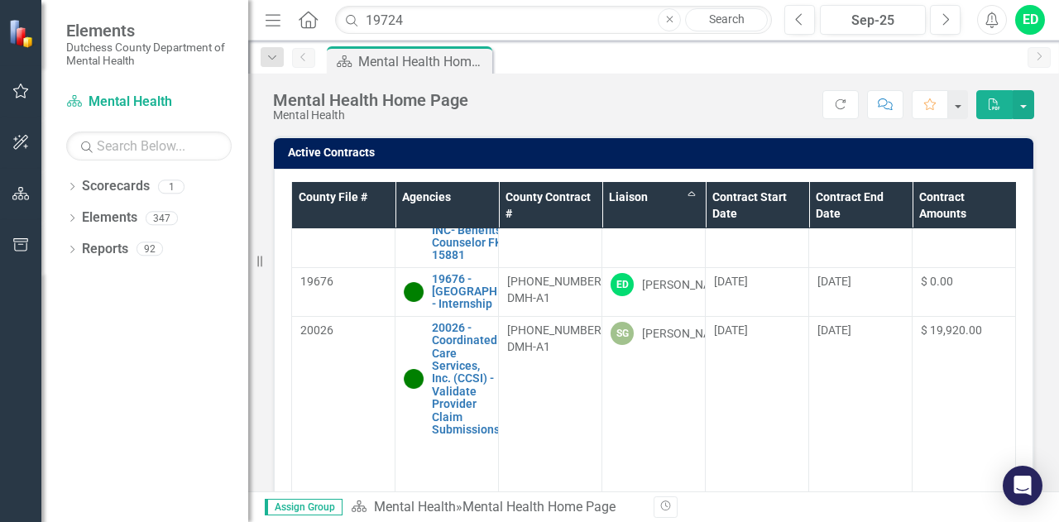
click at [453, 162] on link "19665 - [GEOGRAPHIC_DATA] - Internship" at bounding box center [488, 143] width 113 height 38
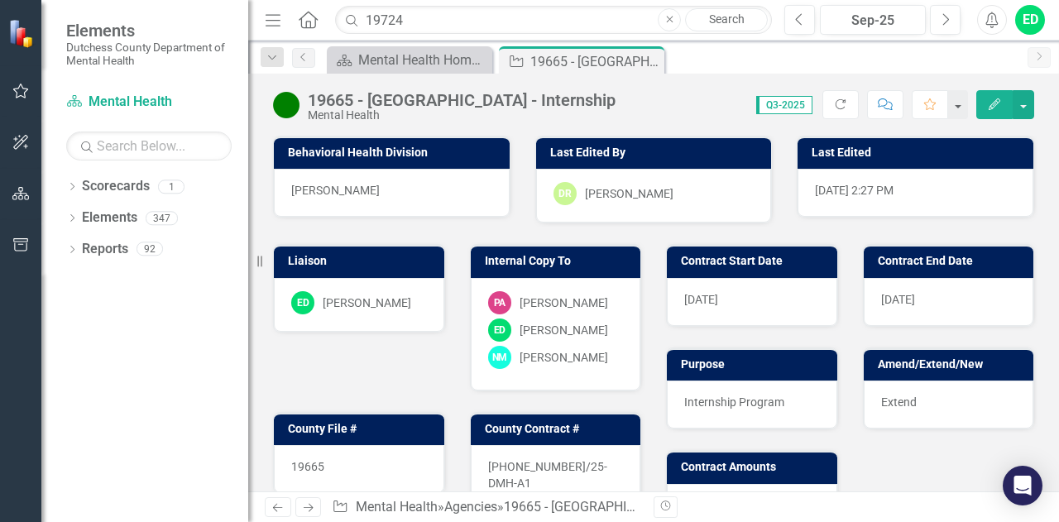
click at [888, 107] on icon "Comment" at bounding box center [885, 104] width 15 height 12
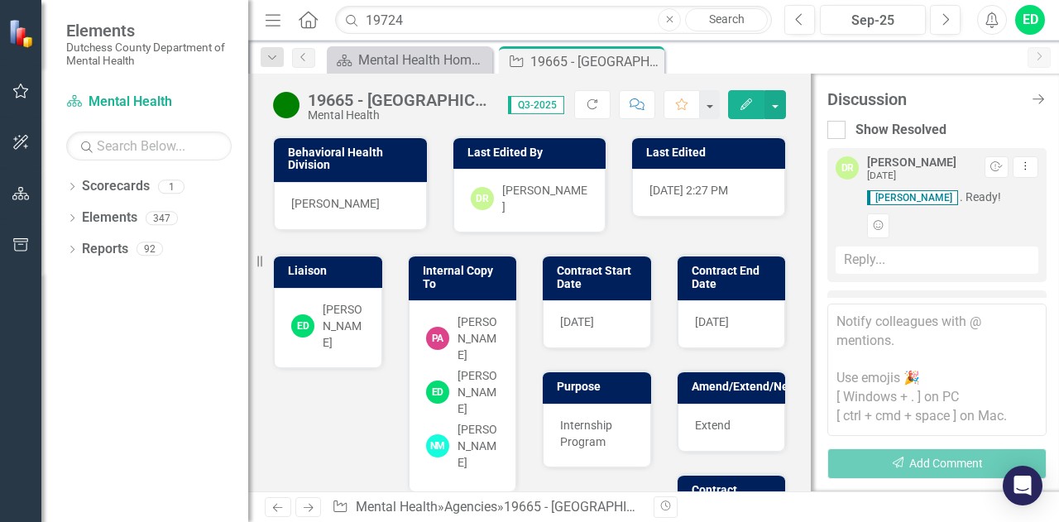
scroll to position [132, 0]
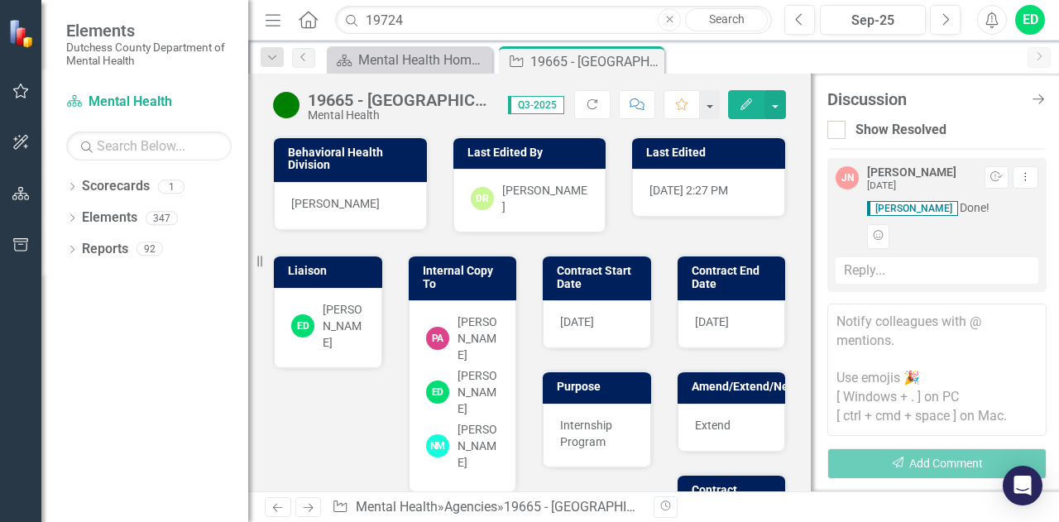
click at [874, 324] on textarea at bounding box center [936, 370] width 219 height 132
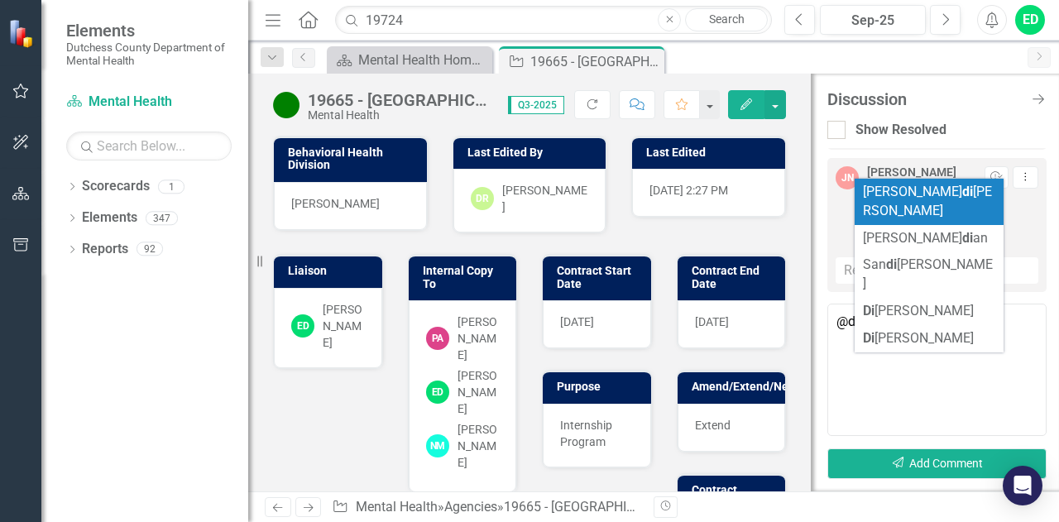
type textarea "@"
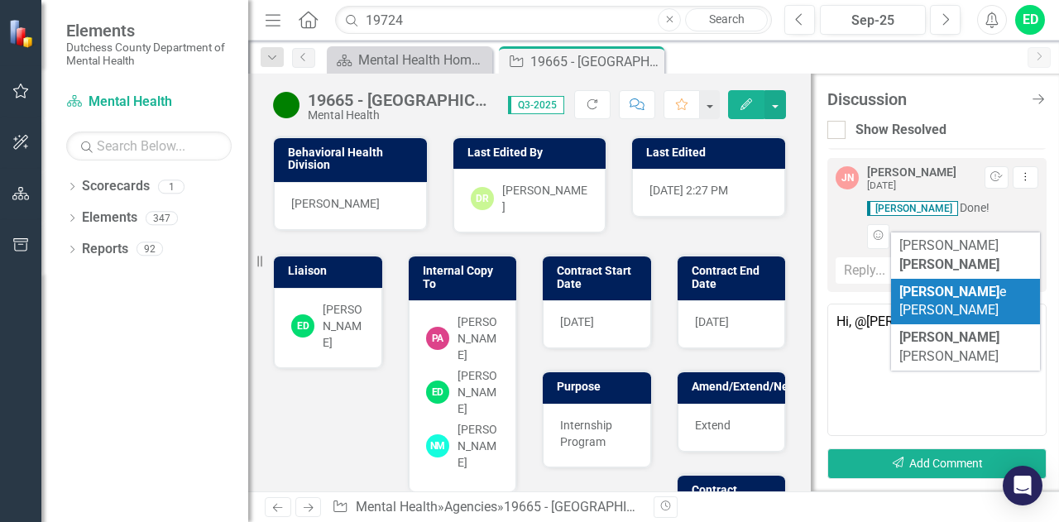
click at [926, 284] on span "[PERSON_NAME]" at bounding box center [952, 301] width 107 height 35
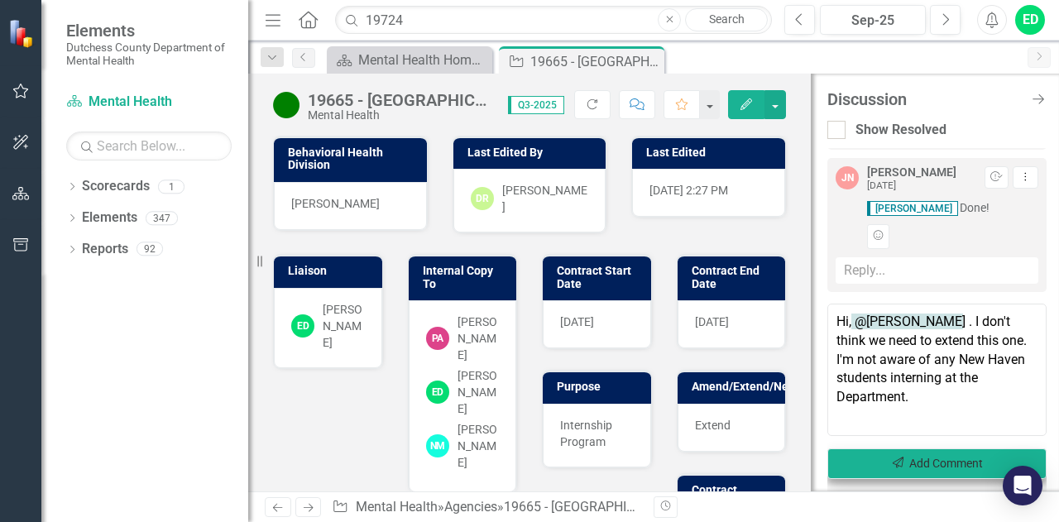
type textarea "Hi, @Diane Richard . I don't think we need to extend this one. I'm not aware of…"
click at [911, 463] on button "Send Add Comment" at bounding box center [936, 463] width 219 height 31
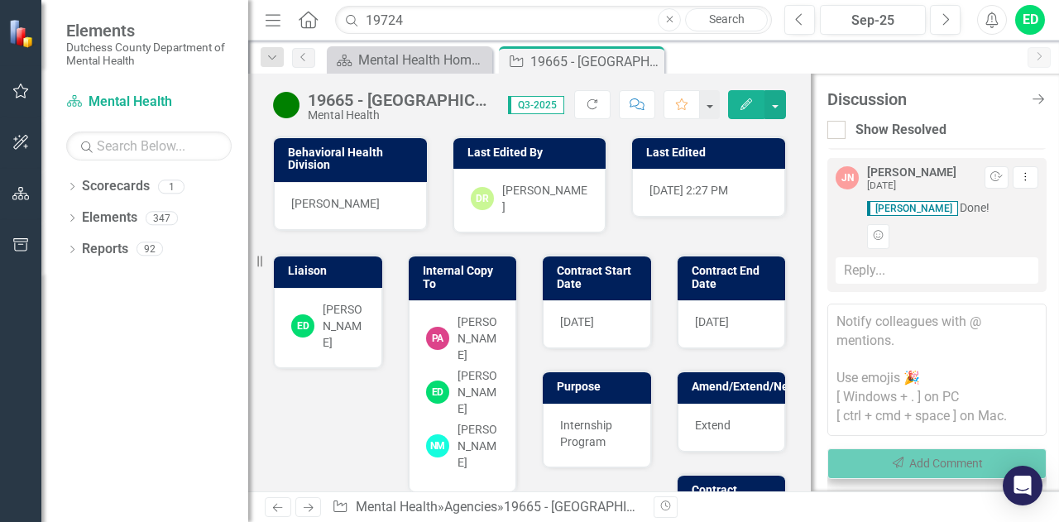
scroll to position [340, 0]
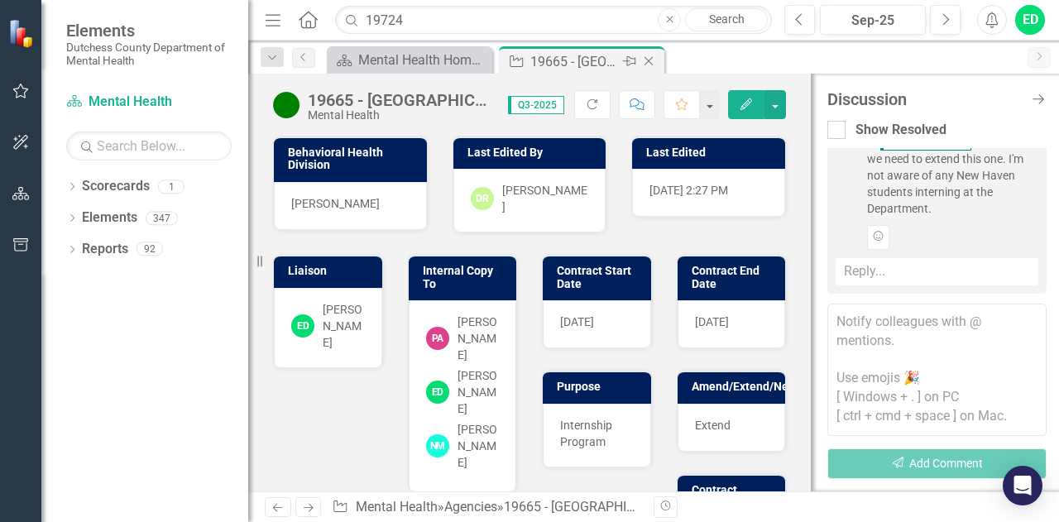
click at [649, 61] on icon at bounding box center [648, 61] width 9 height 9
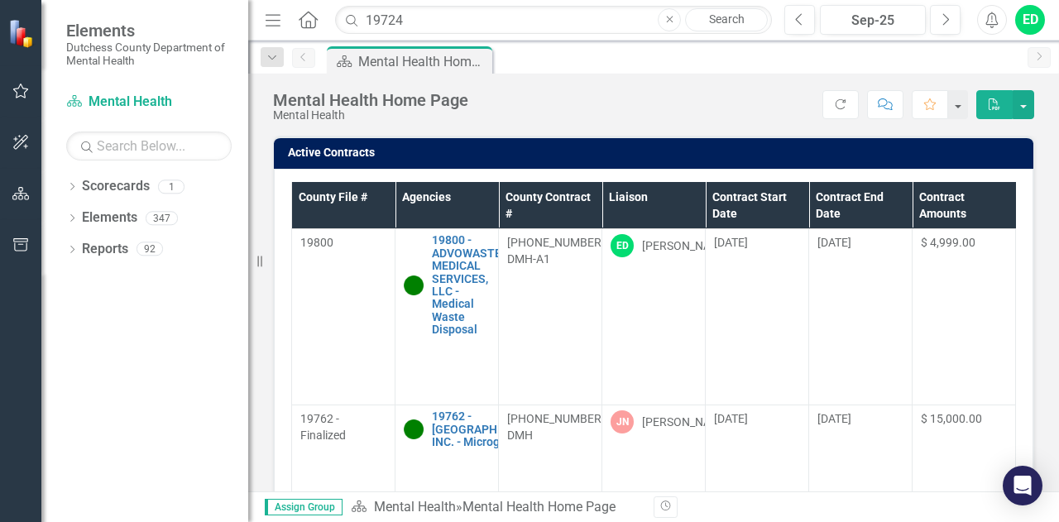
click at [685, 196] on th "Liaison" at bounding box center [653, 205] width 103 height 47
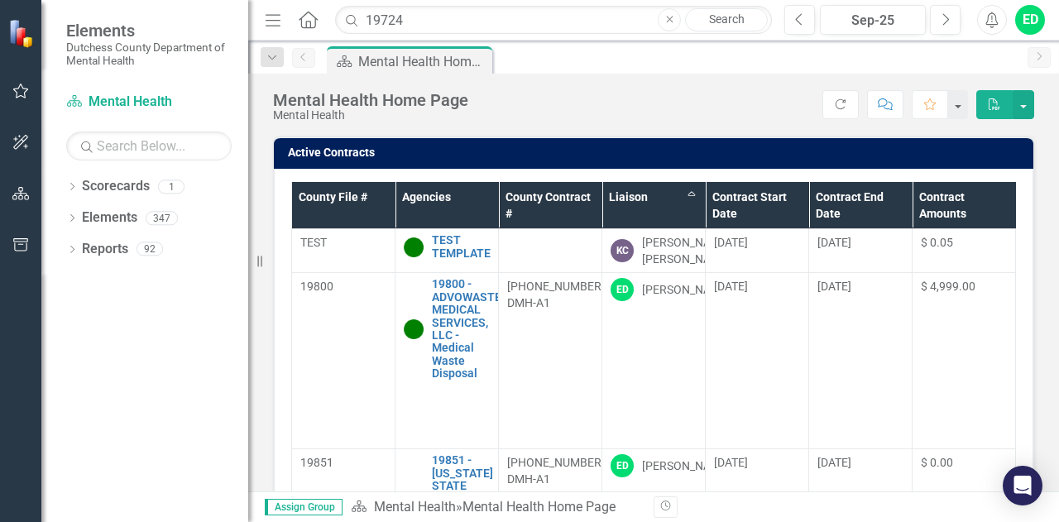
click at [692, 194] on th "Liaison Sort Ascending" at bounding box center [653, 205] width 103 height 47
click at [692, 194] on th "Liaison Sort Descending" at bounding box center [653, 205] width 103 height 47
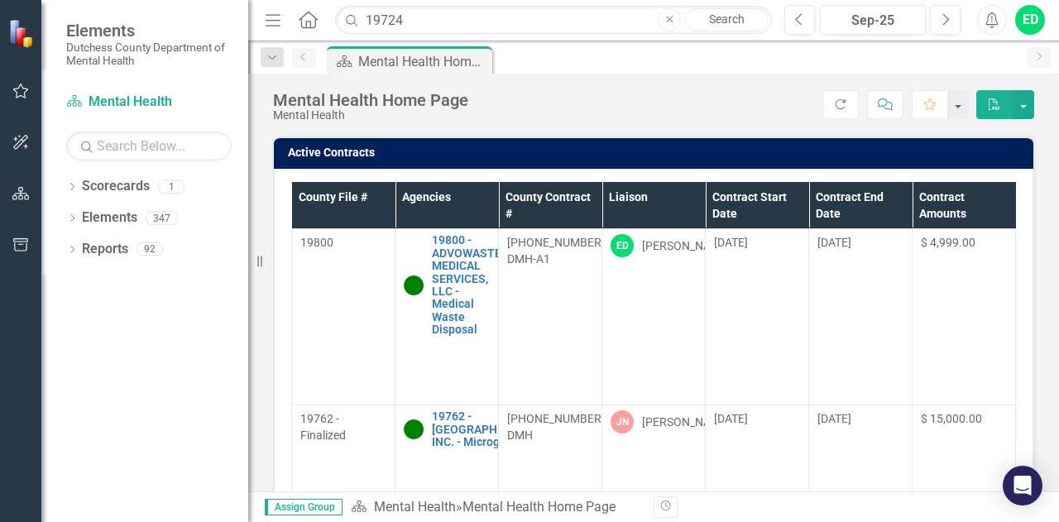
click at [698, 193] on th "Liaison" at bounding box center [653, 205] width 103 height 47
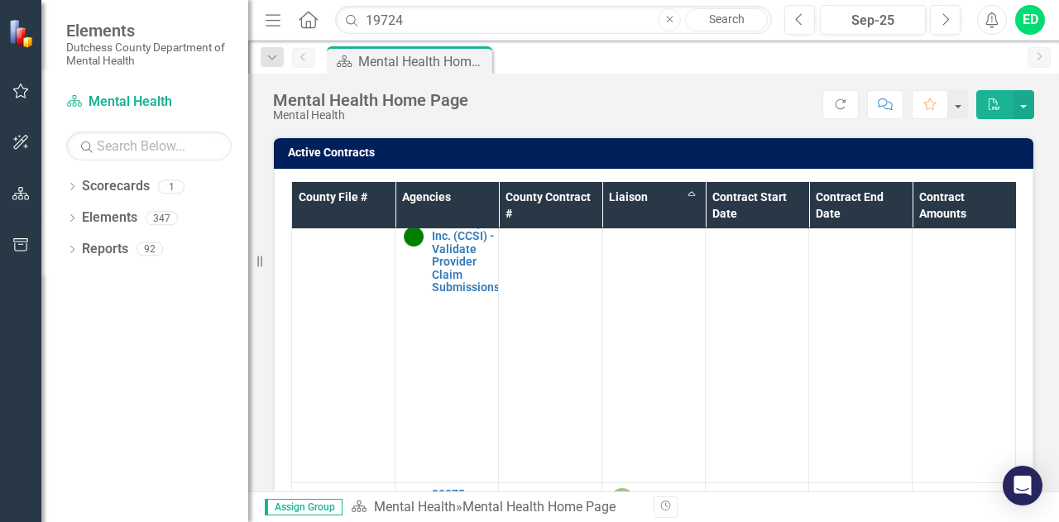
scroll to position [3843, 0]
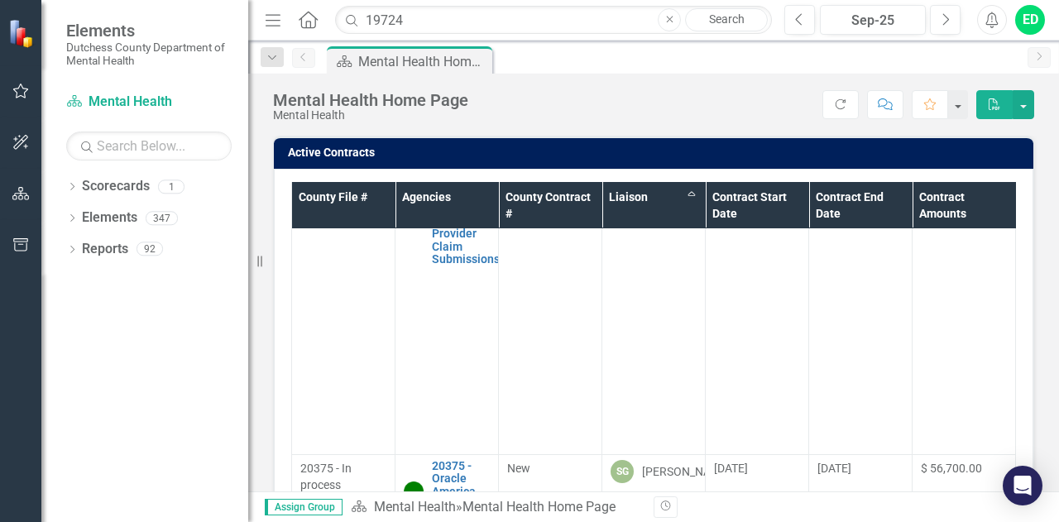
click at [462, 141] on link "19676 - [GEOGRAPHIC_DATA] - Internship" at bounding box center [488, 122] width 113 height 38
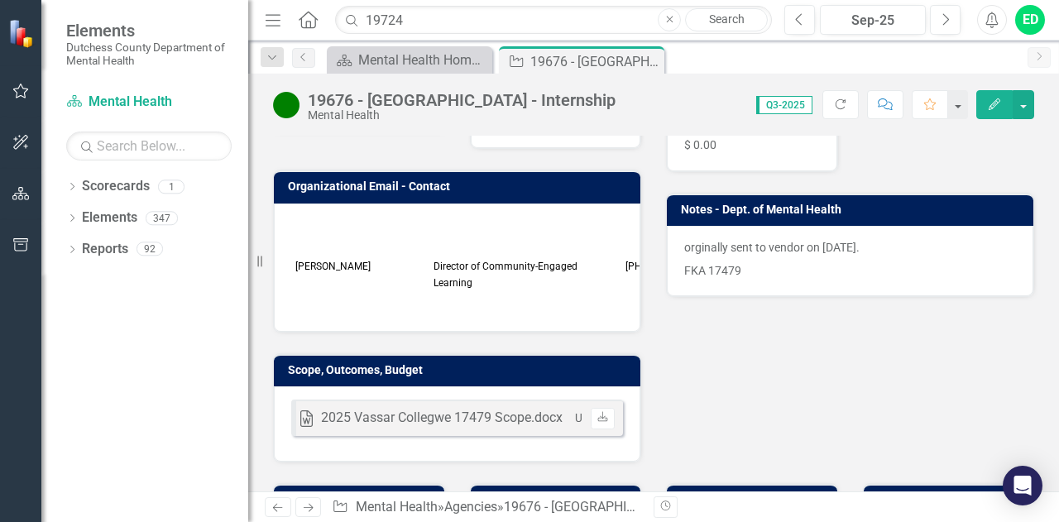
scroll to position [369, 0]
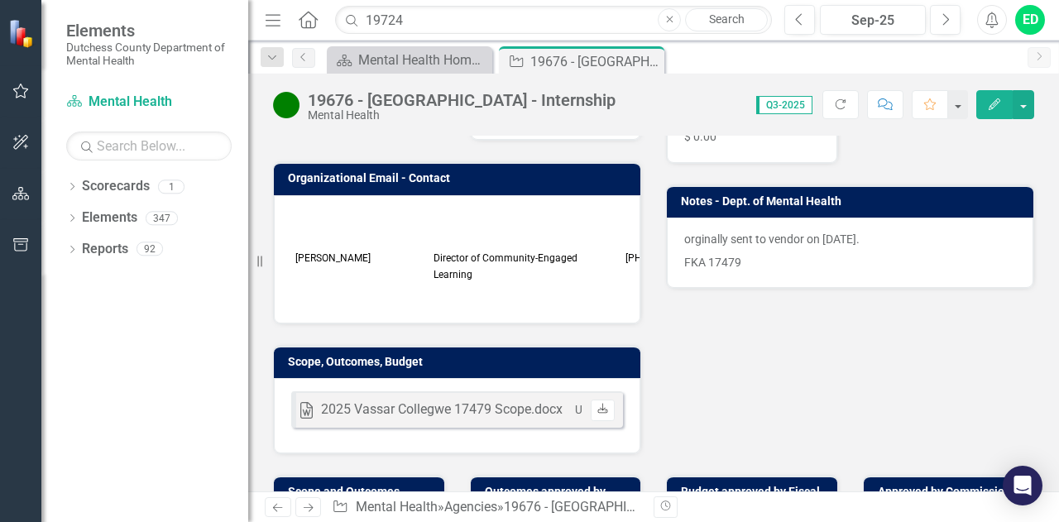
click at [597, 404] on icon at bounding box center [602, 409] width 10 height 10
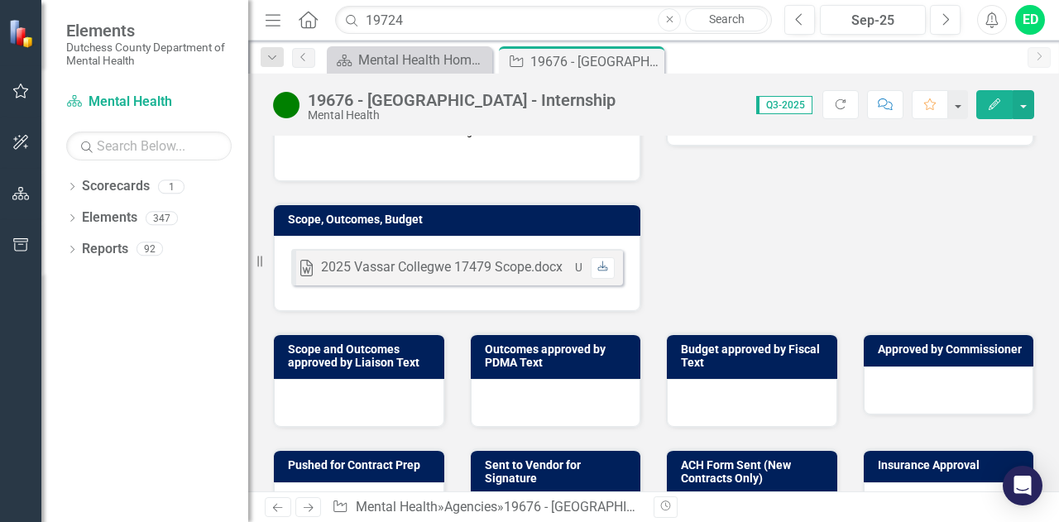
scroll to position [534, 0]
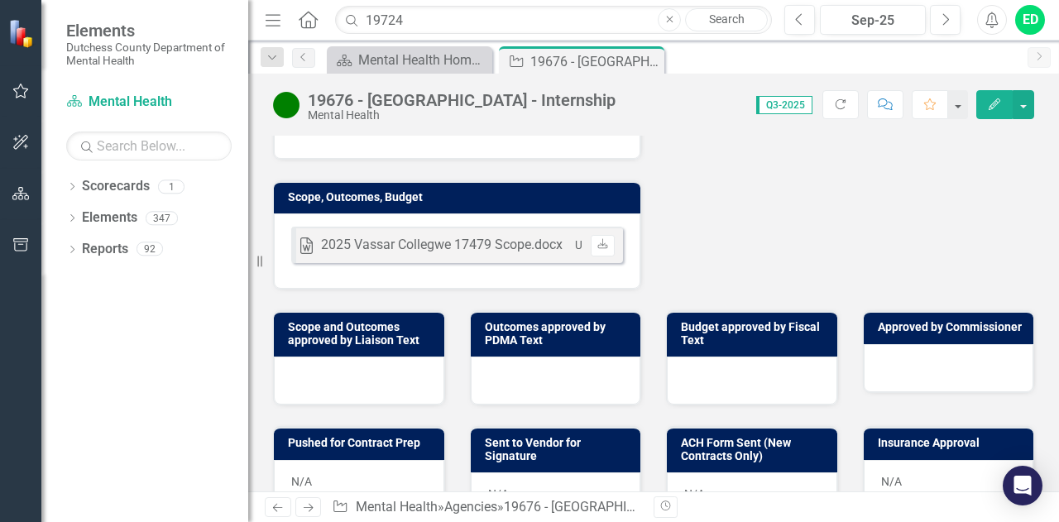
click at [366, 357] on div at bounding box center [359, 381] width 170 height 48
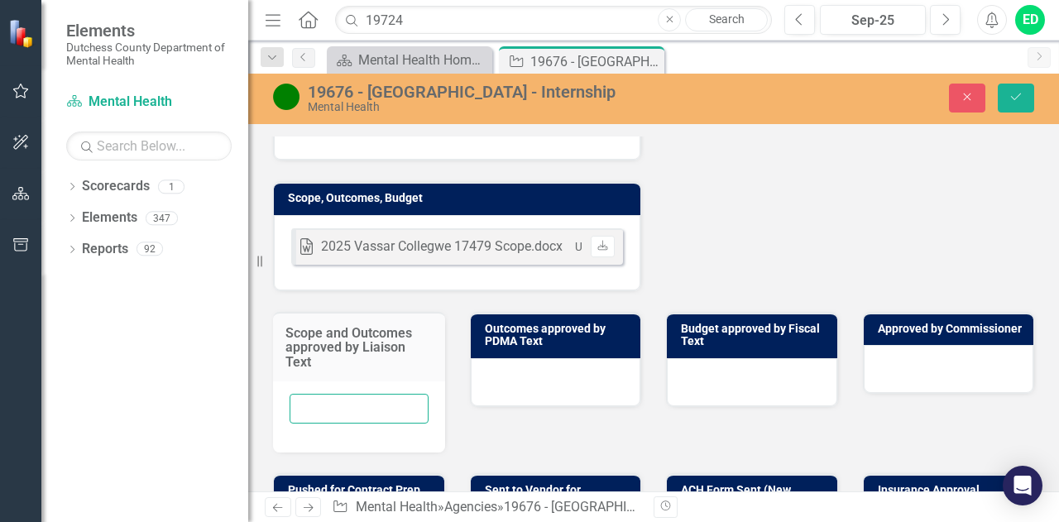
click at [336, 394] on input "text" at bounding box center [359, 409] width 139 height 31
type input "ED [DATE]"
click at [1021, 98] on icon "Save" at bounding box center [1015, 97] width 15 height 12
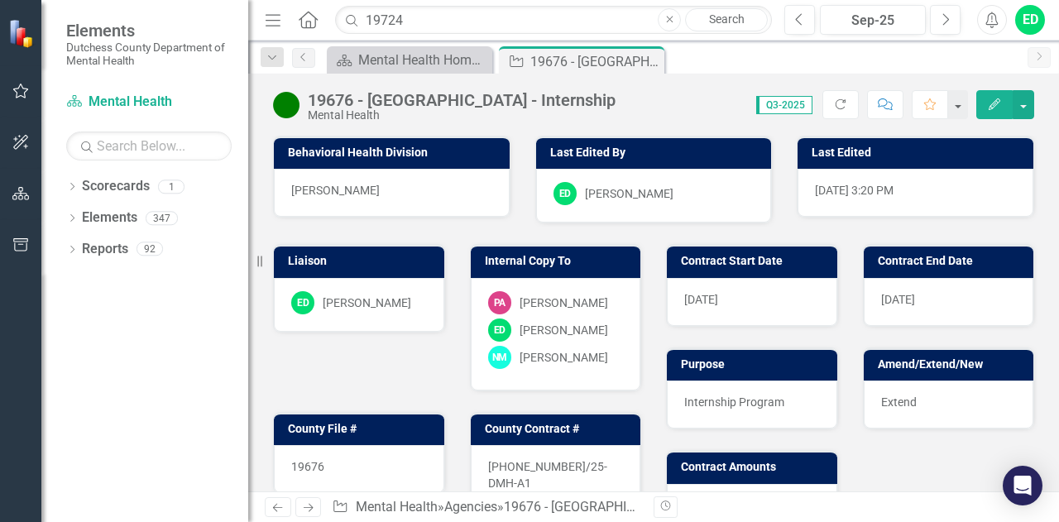
click at [888, 103] on icon "button" at bounding box center [885, 104] width 15 height 12
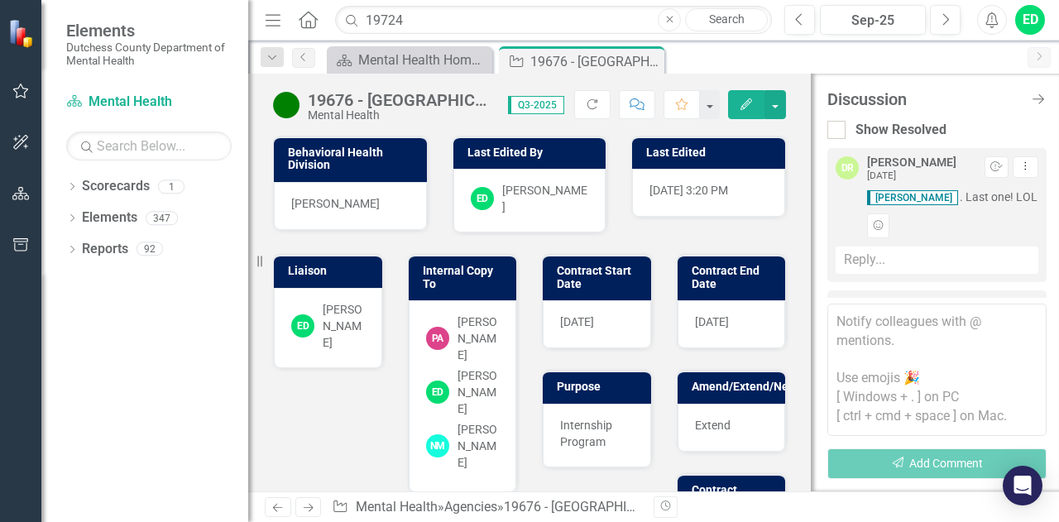
scroll to position [165, 0]
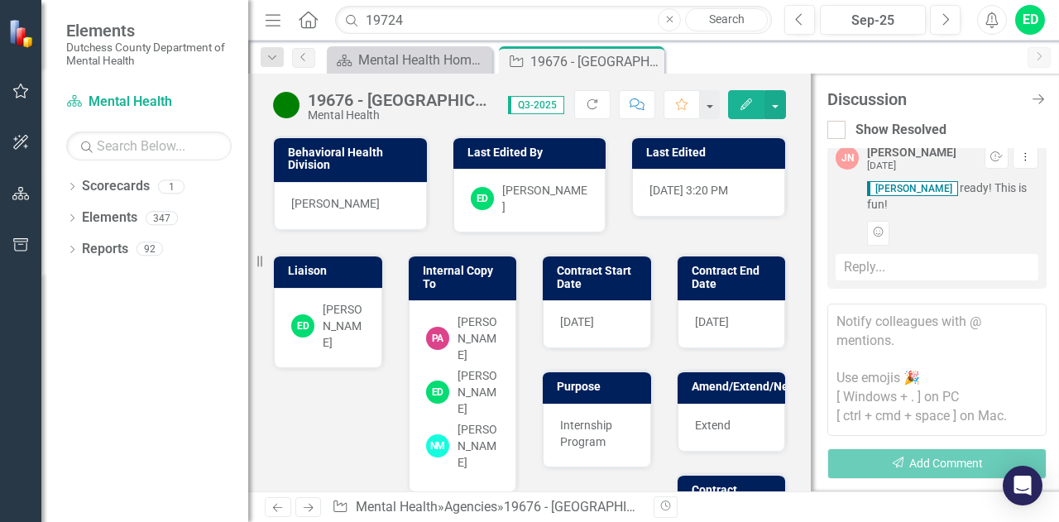
click at [866, 332] on textarea at bounding box center [936, 370] width 219 height 132
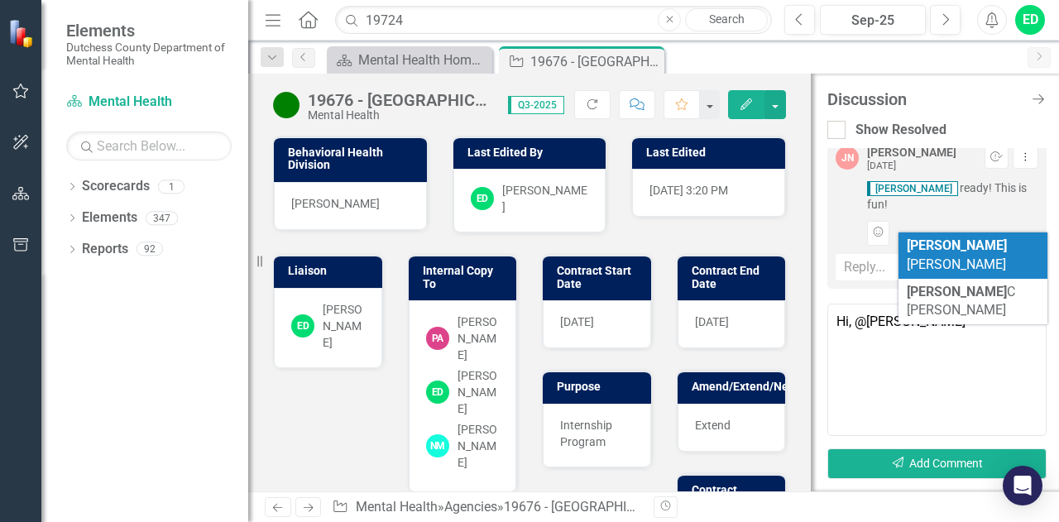
click at [945, 249] on span "[PERSON_NAME]" at bounding box center [957, 254] width 100 height 35
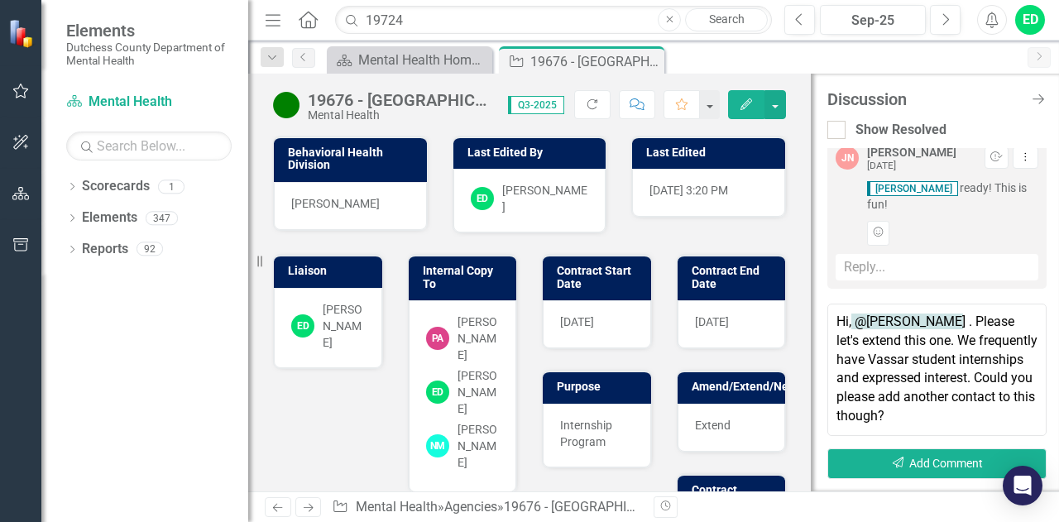
paste textarea "Jean Hinkley <jhinkley@vassar.edu>"
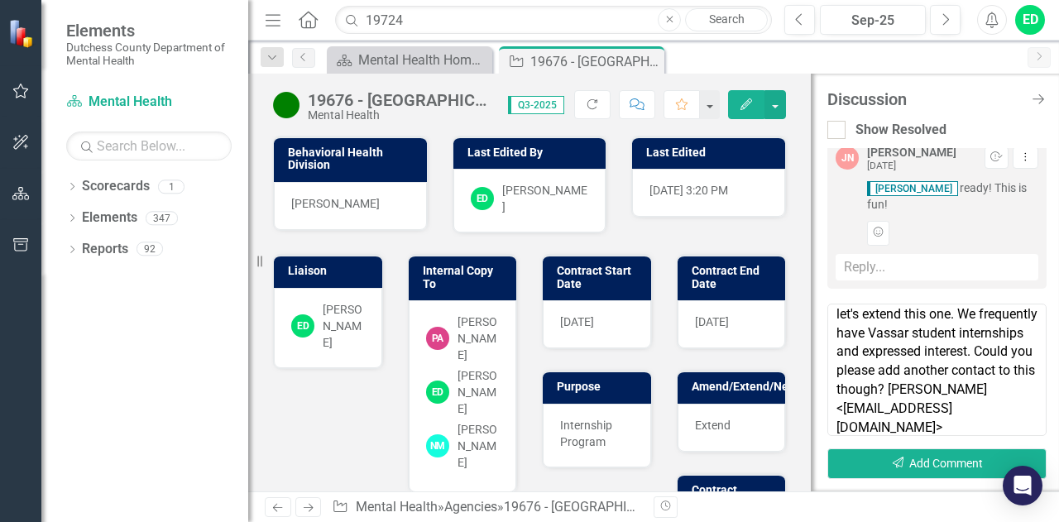
scroll to position [45, 0]
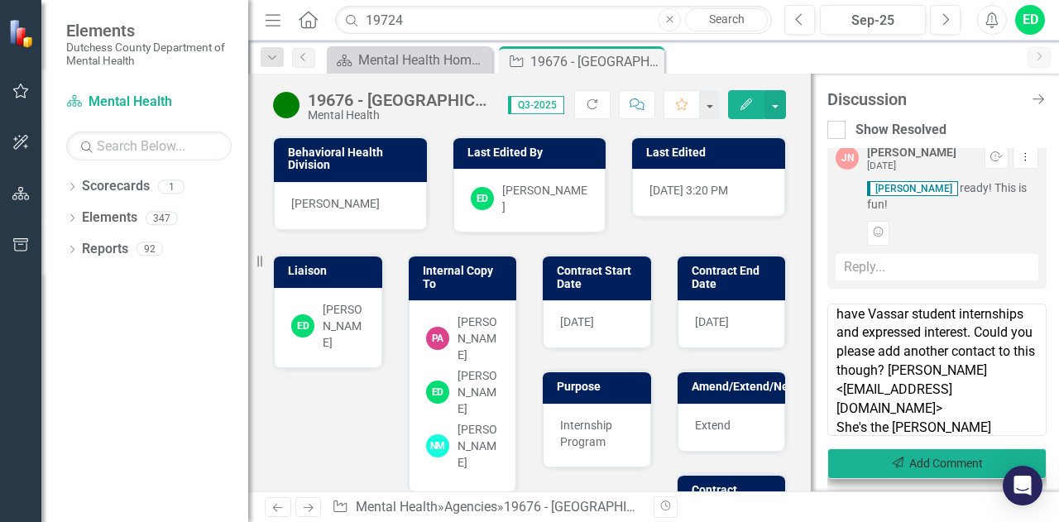
type textarea "Hi, @Diane Richard . Please let's extend this one. We frequently have Vassar st…"
click at [887, 466] on button "Send Add Comment" at bounding box center [936, 463] width 219 height 31
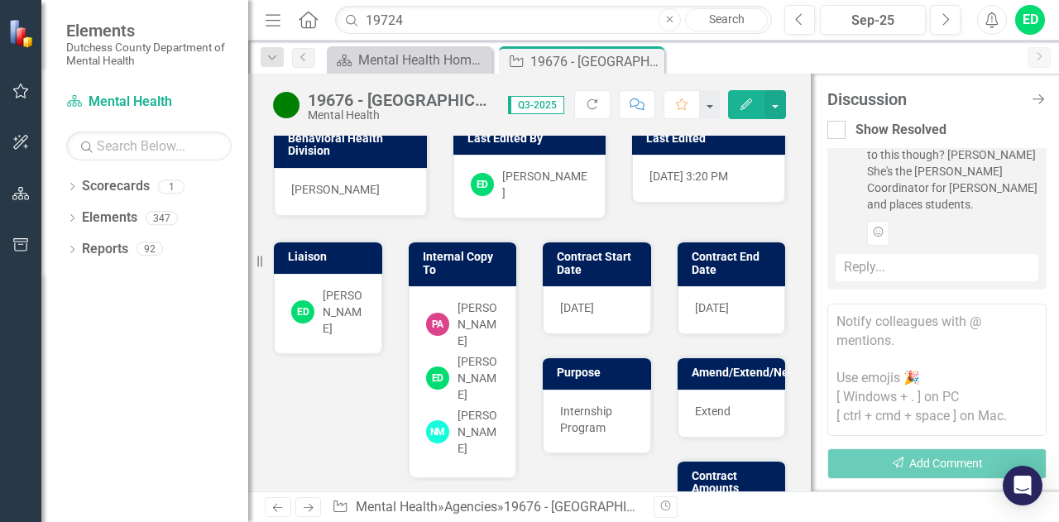
scroll to position [0, 0]
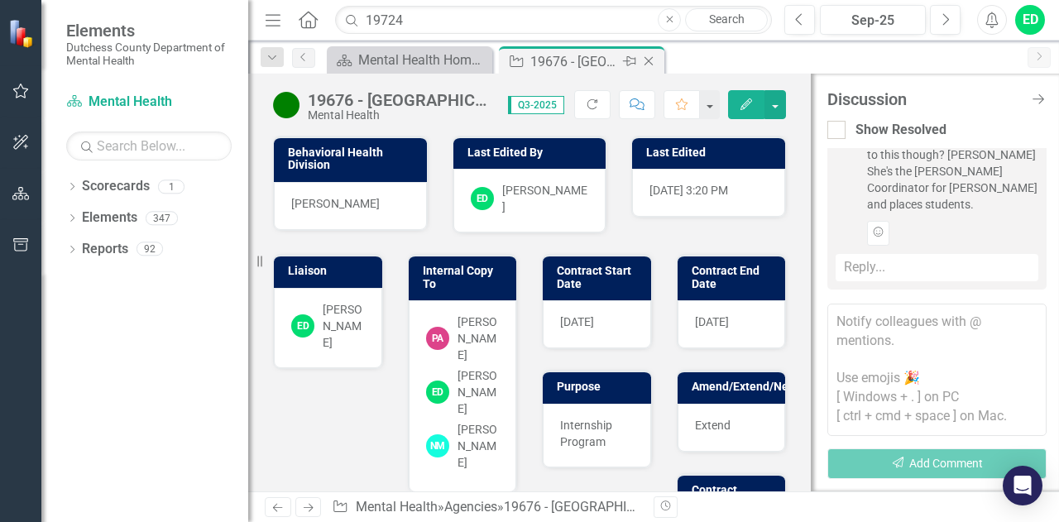
click at [650, 60] on icon "Close" at bounding box center [648, 61] width 17 height 13
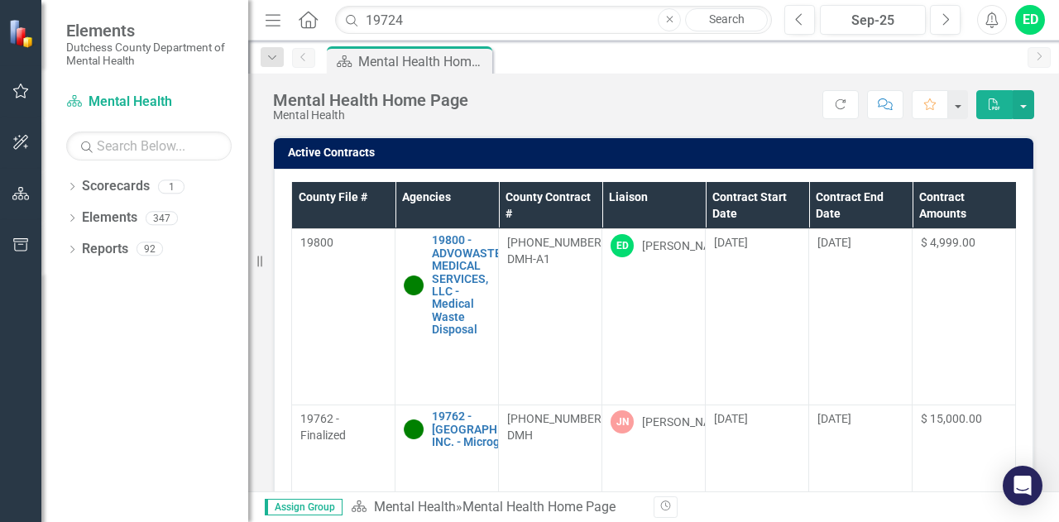
click at [700, 197] on th "Liaison" at bounding box center [653, 205] width 103 height 47
click at [692, 191] on th "Liaison Sort Ascending" at bounding box center [653, 205] width 103 height 47
click at [692, 196] on th "Liaison Sort Descending" at bounding box center [653, 205] width 103 height 47
click at [699, 199] on th "Liaison" at bounding box center [653, 205] width 103 height 47
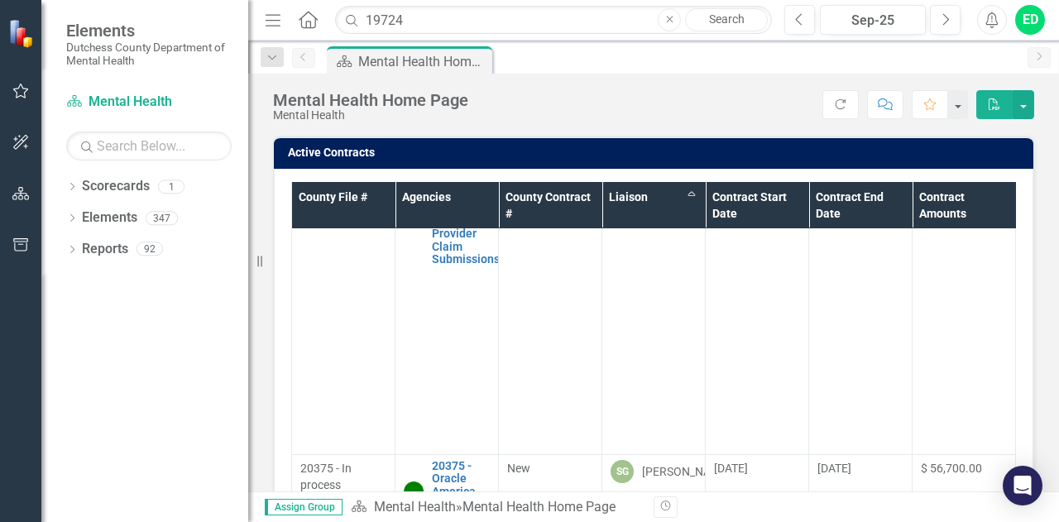
scroll to position [3757, 0]
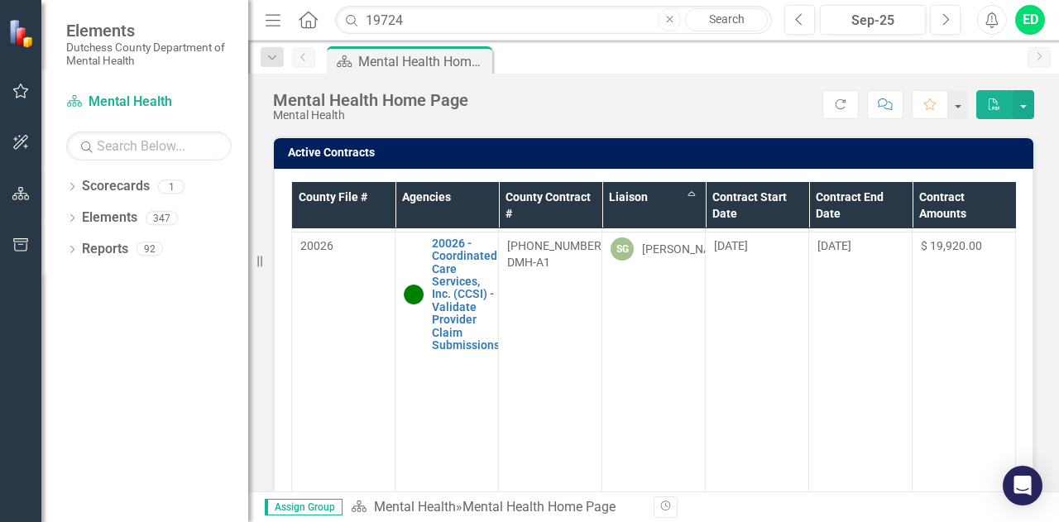
click at [465, 178] on link "TBD - TACONIC RESOURCES FOR INDEPENDENCE INC- Benefits Counselor FKA 15881" at bounding box center [474, 133] width 84 height 89
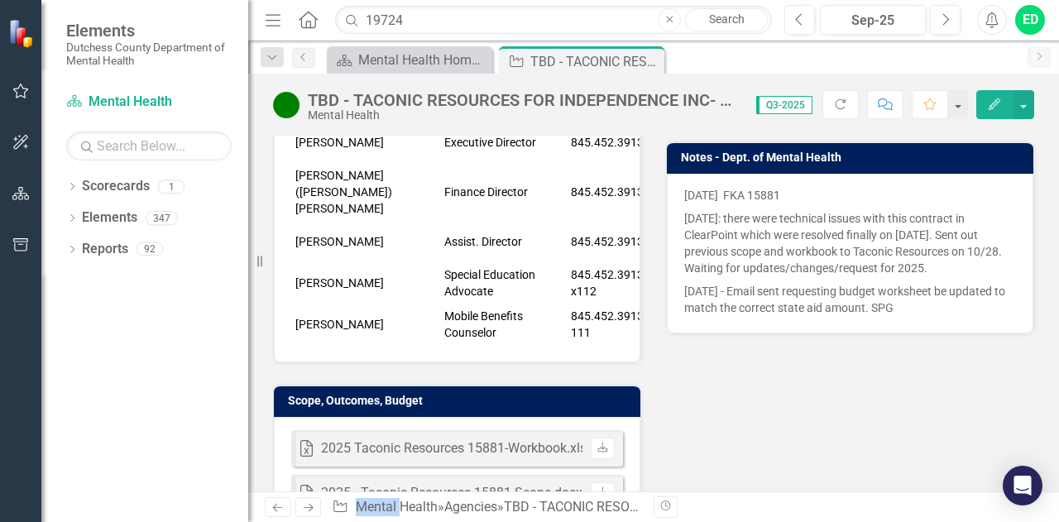
scroll to position [418, 0]
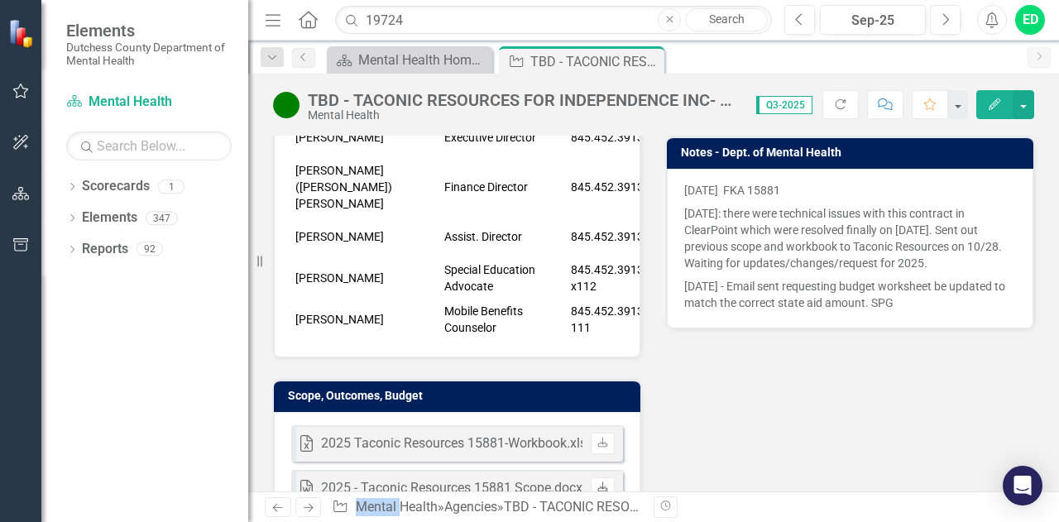
click at [598, 481] on icon at bounding box center [602, 486] width 10 height 10
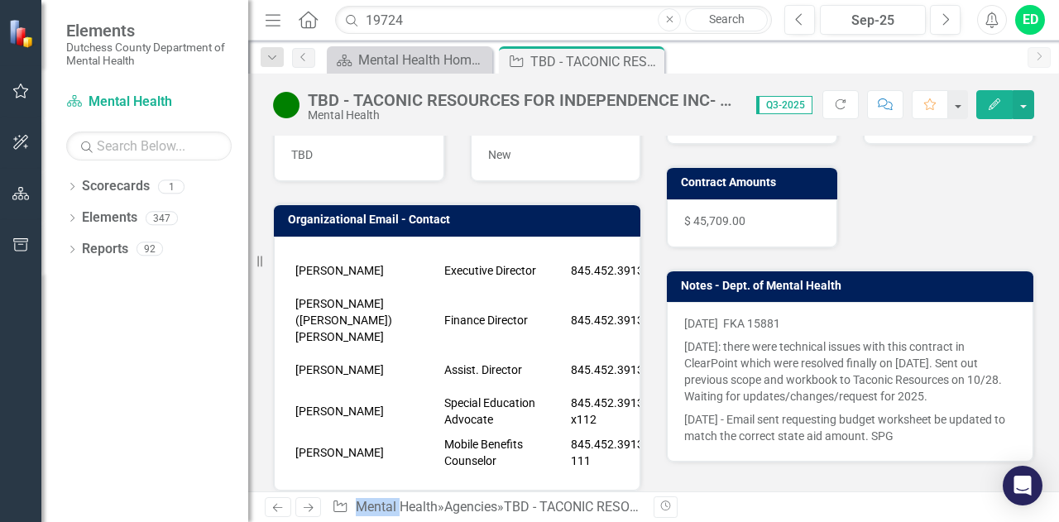
scroll to position [308, 0]
